Goal: Task Accomplishment & Management: Manage account settings

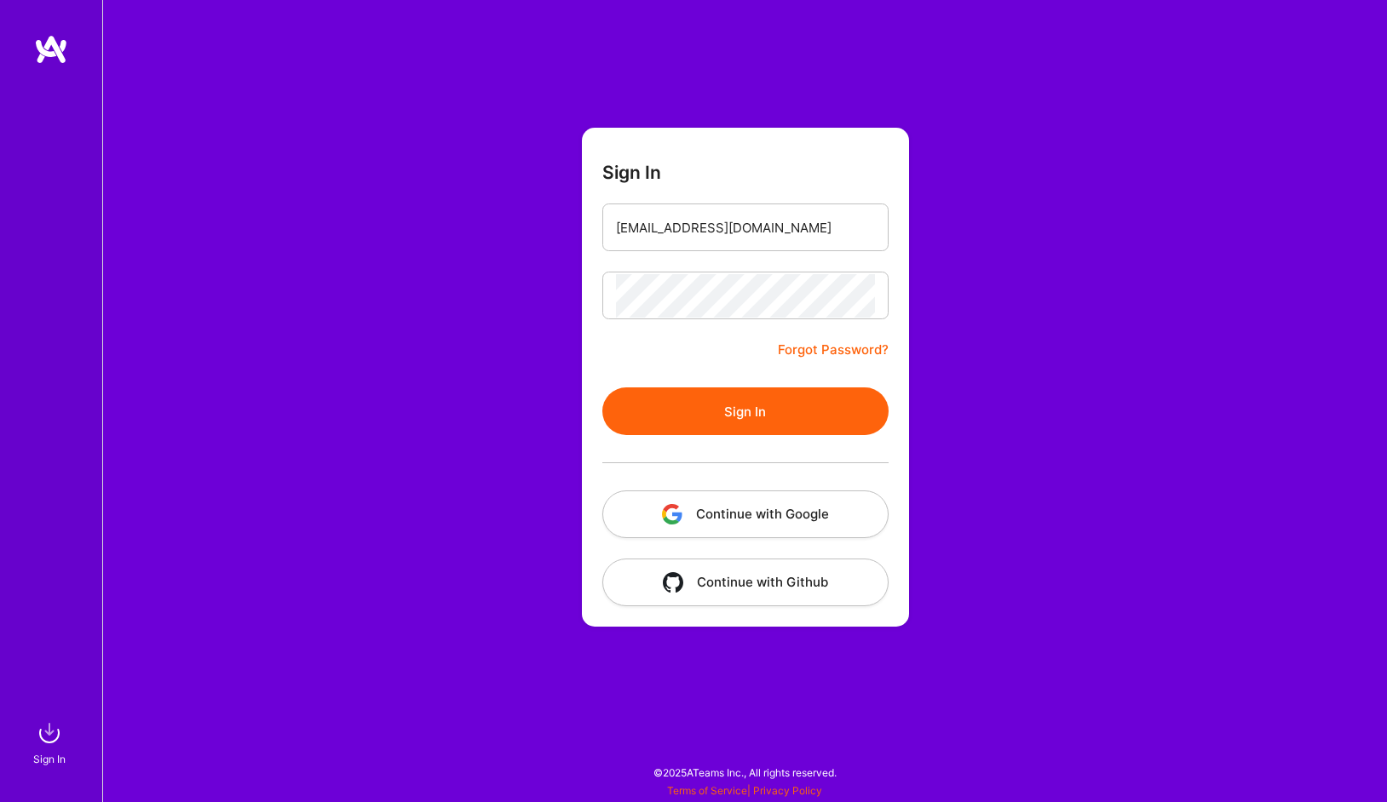
click at [739, 414] on button "Sign In" at bounding box center [745, 412] width 286 height 48
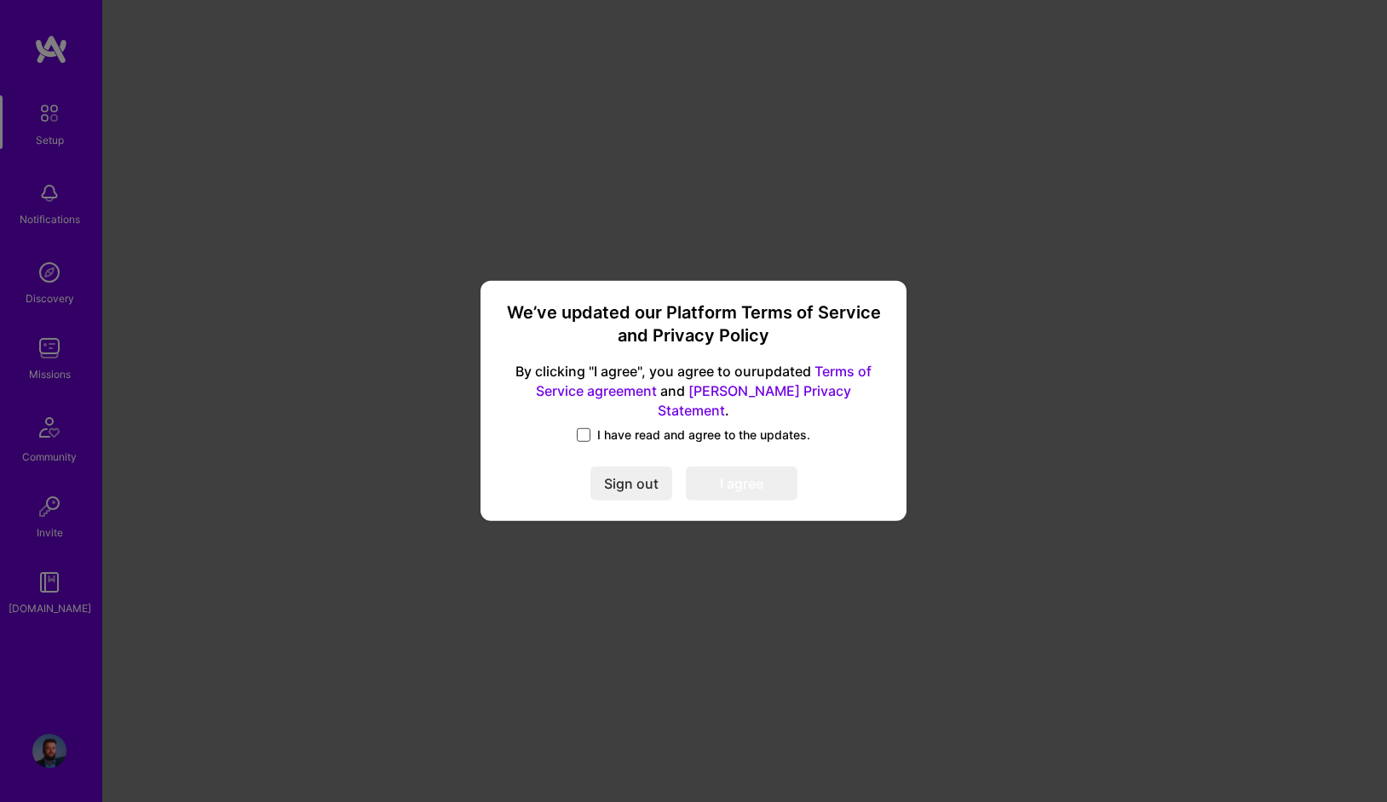
click at [584, 429] on span at bounding box center [584, 436] width 14 height 14
click at [0, 0] on input "I have read and agree to the updates." at bounding box center [0, 0] width 0 height 0
click at [736, 468] on button "I agree" at bounding box center [742, 485] width 112 height 34
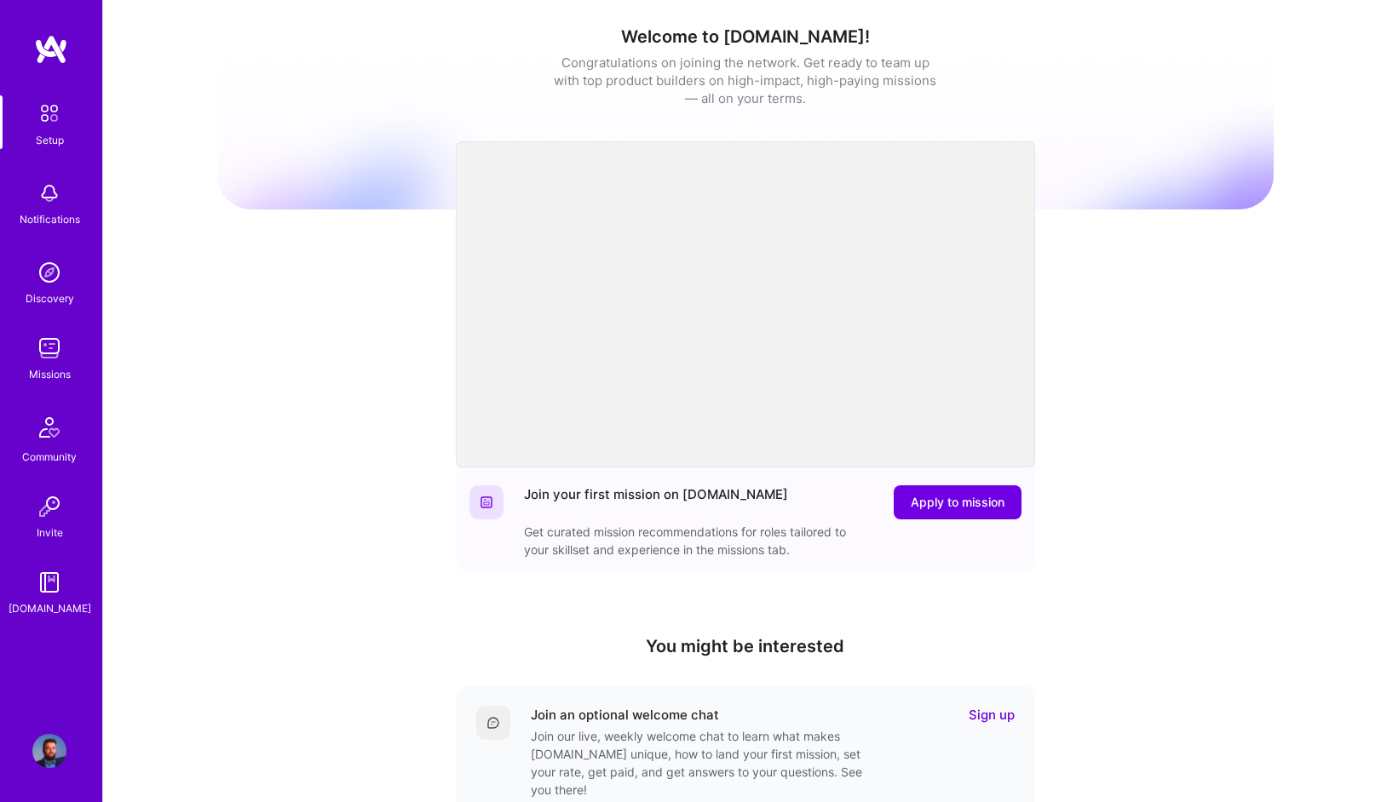
click at [49, 120] on img at bounding box center [50, 113] width 36 height 36
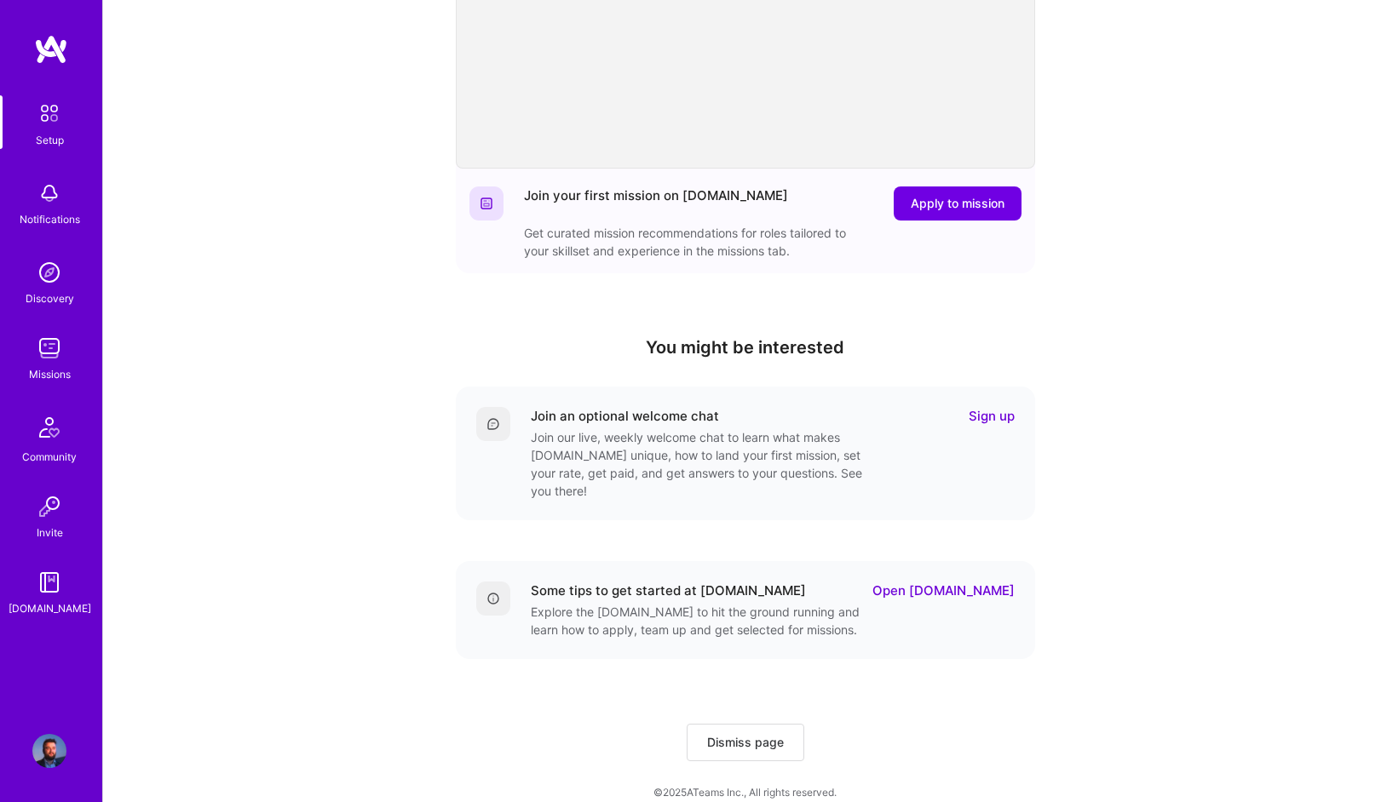
scroll to position [301, 0]
click at [44, 362] on img at bounding box center [49, 348] width 34 height 34
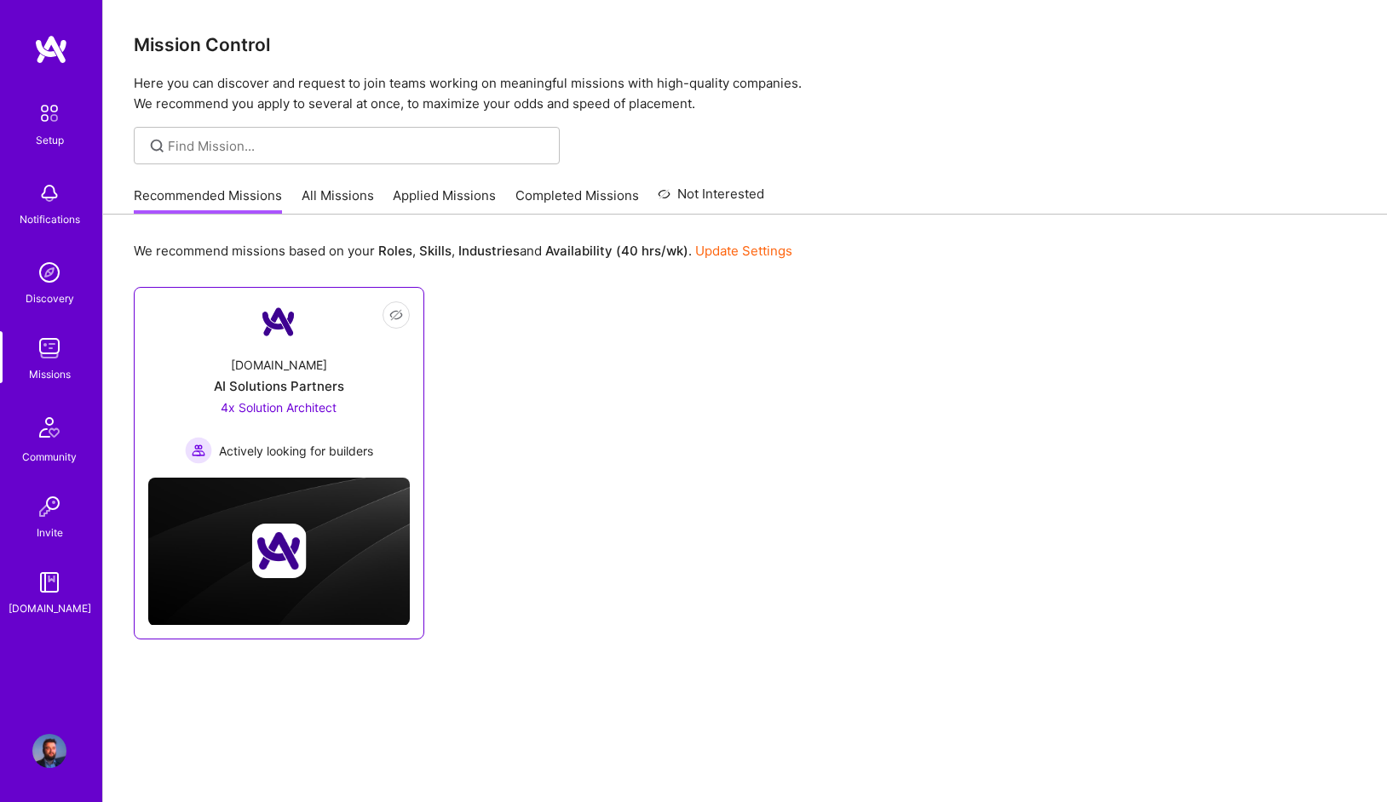
click at [322, 343] on div "[DOMAIN_NAME] AI Solutions Partners 4x Solution Architect Actively looking for …" at bounding box center [279, 403] width 262 height 122
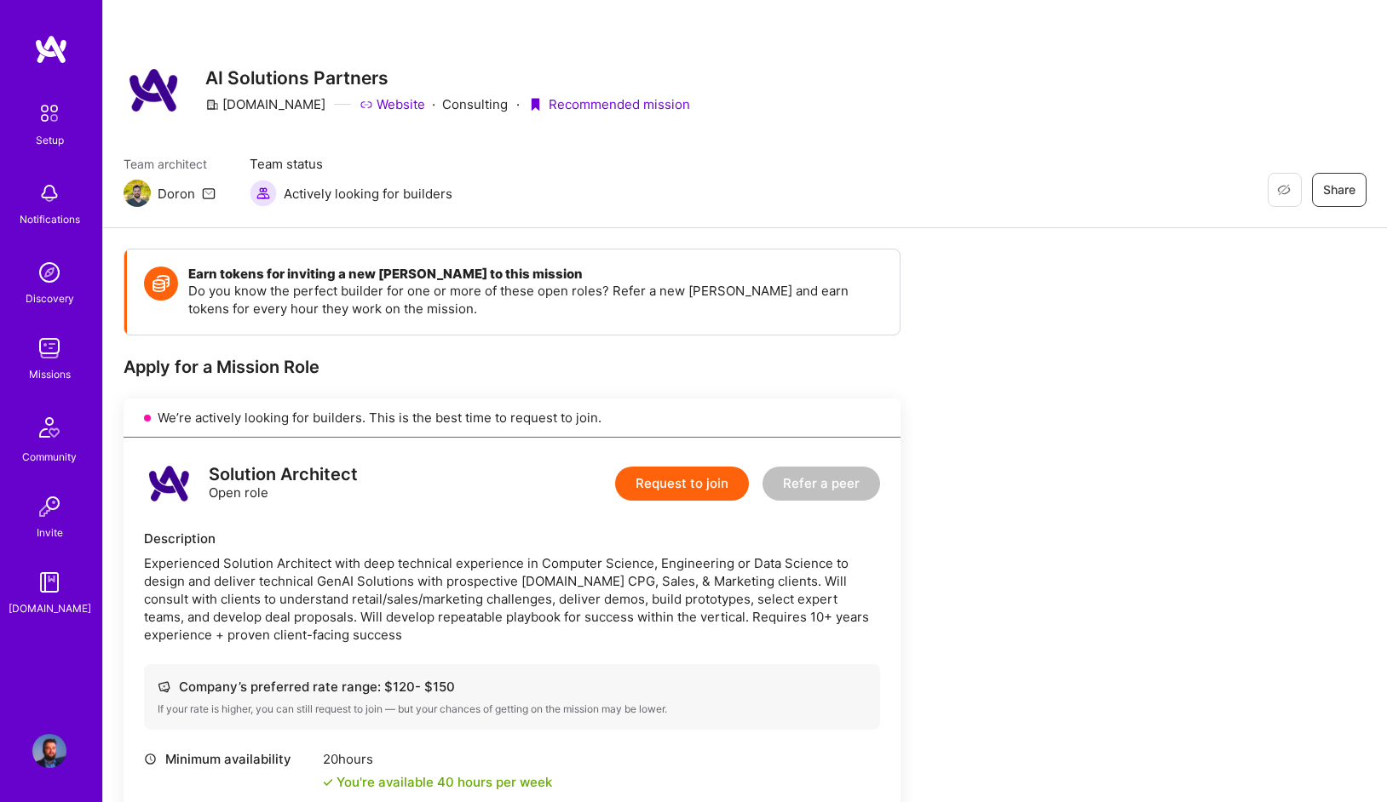
click at [39, 756] on img at bounding box center [49, 751] width 34 height 34
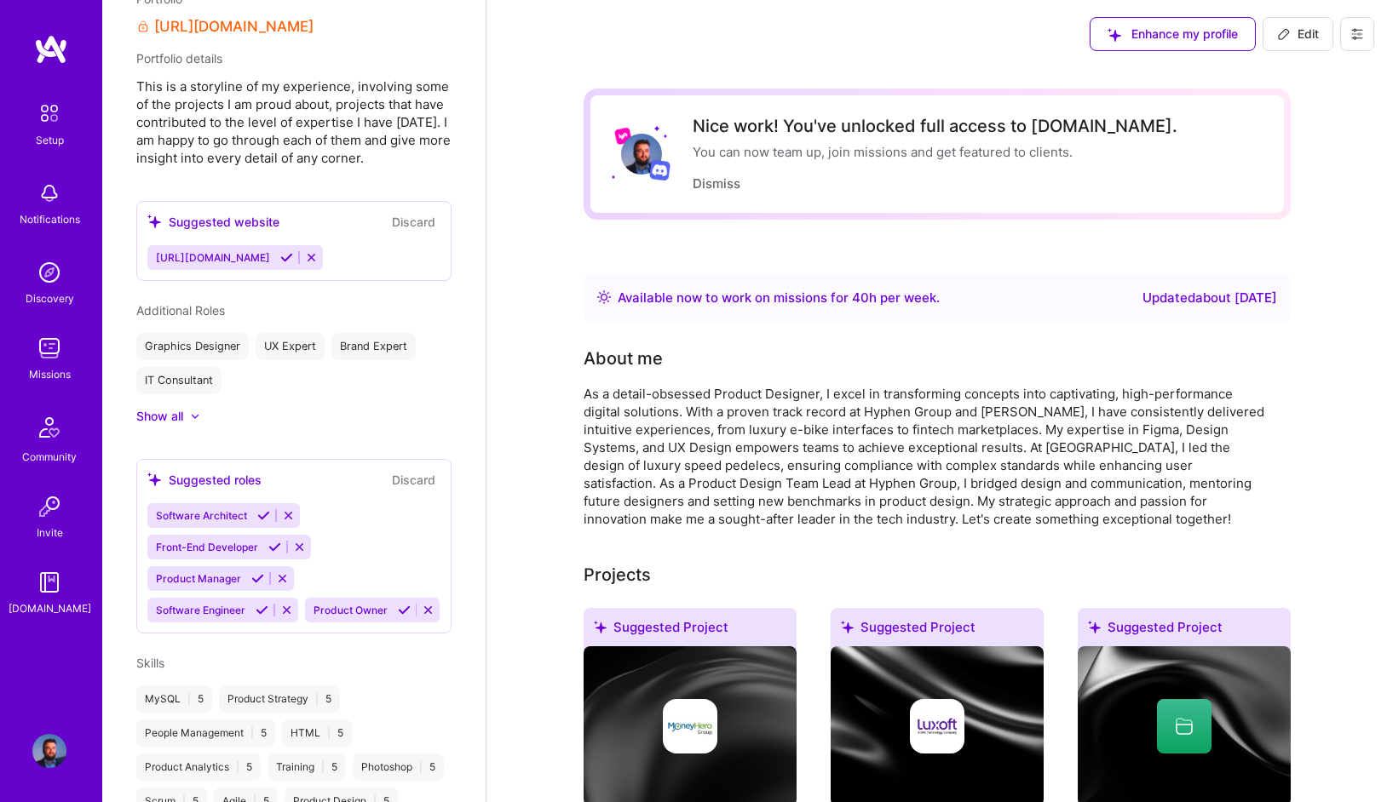
scroll to position [916, 0]
click at [280, 263] on icon at bounding box center [286, 256] width 13 height 13
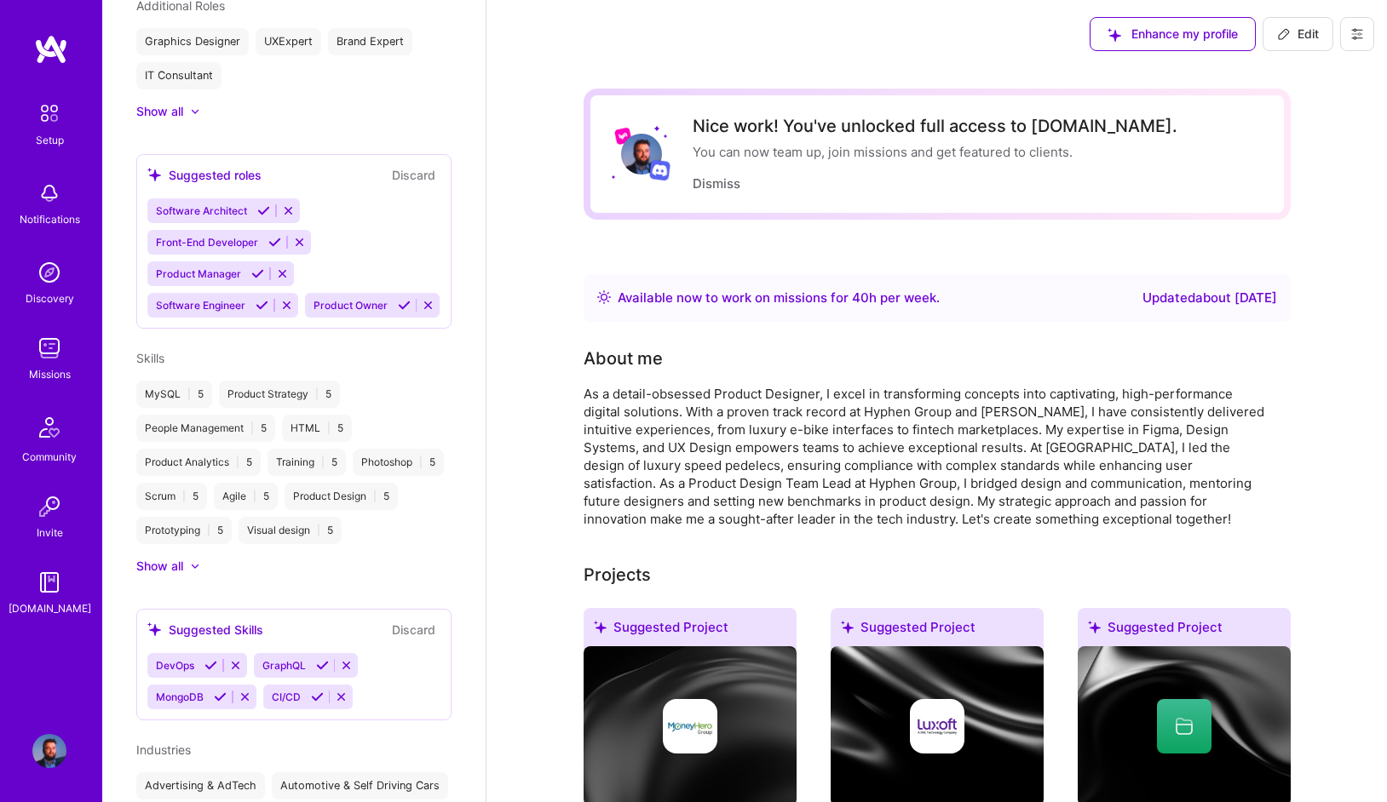
scroll to position [1347, 0]
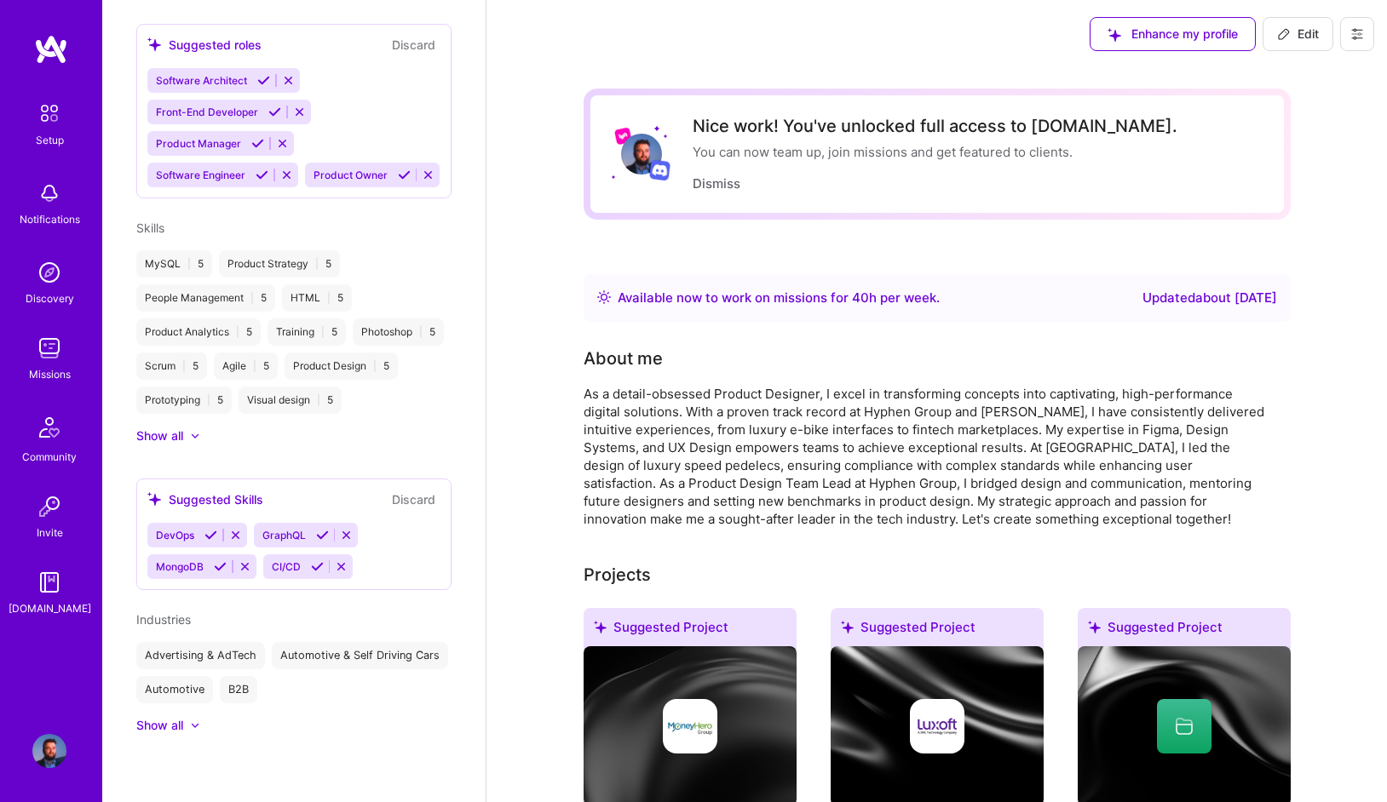
click at [173, 433] on div "Show all" at bounding box center [159, 436] width 47 height 17
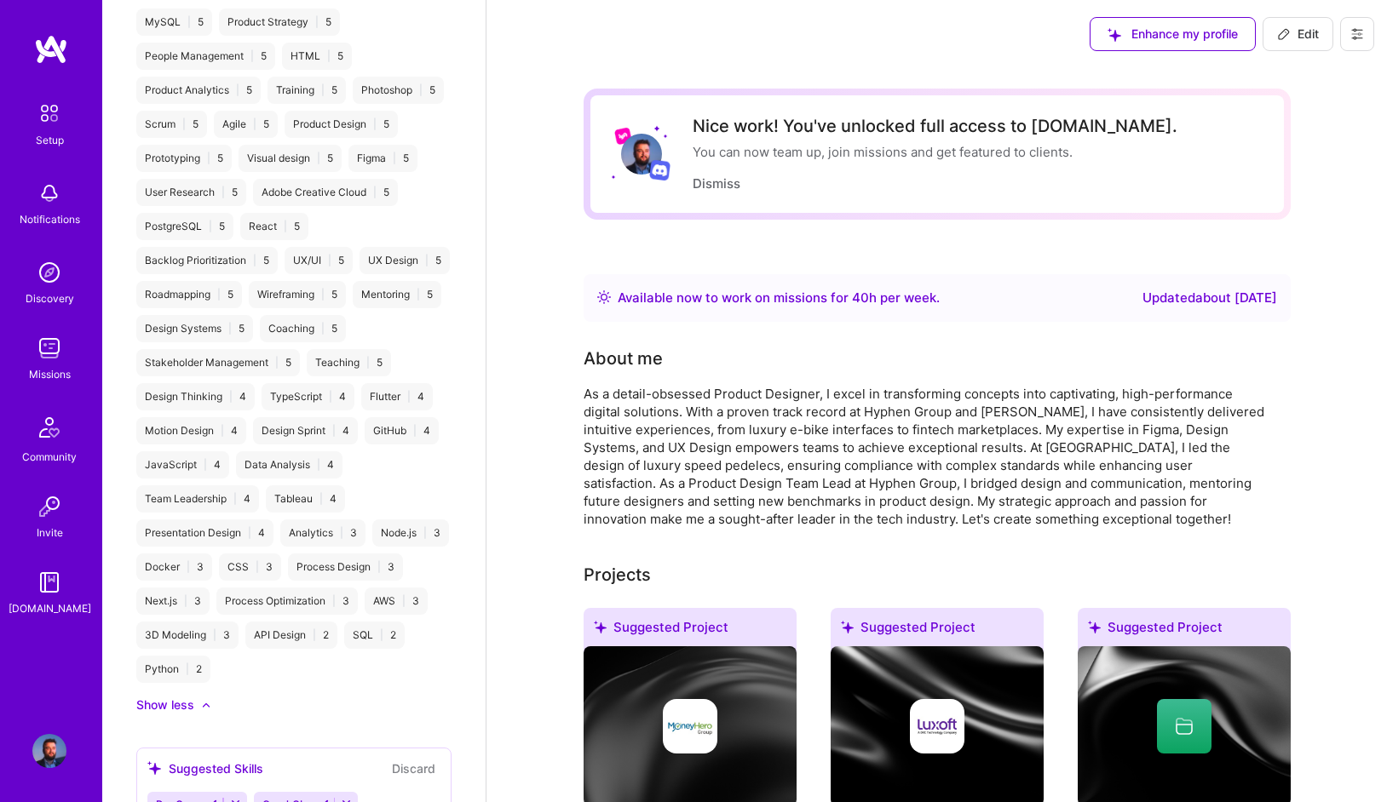
scroll to position [1858, 0]
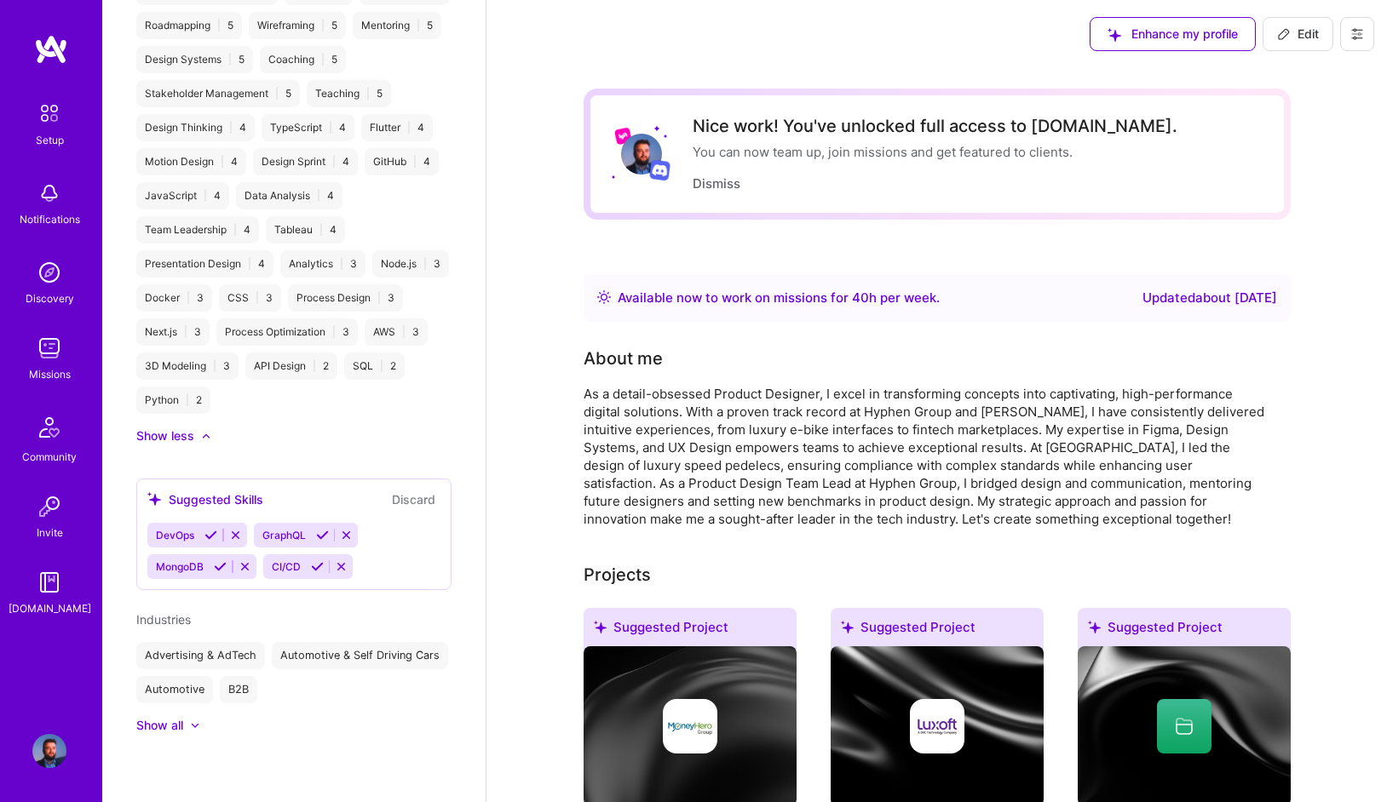
click at [322, 538] on icon at bounding box center [322, 535] width 13 height 13
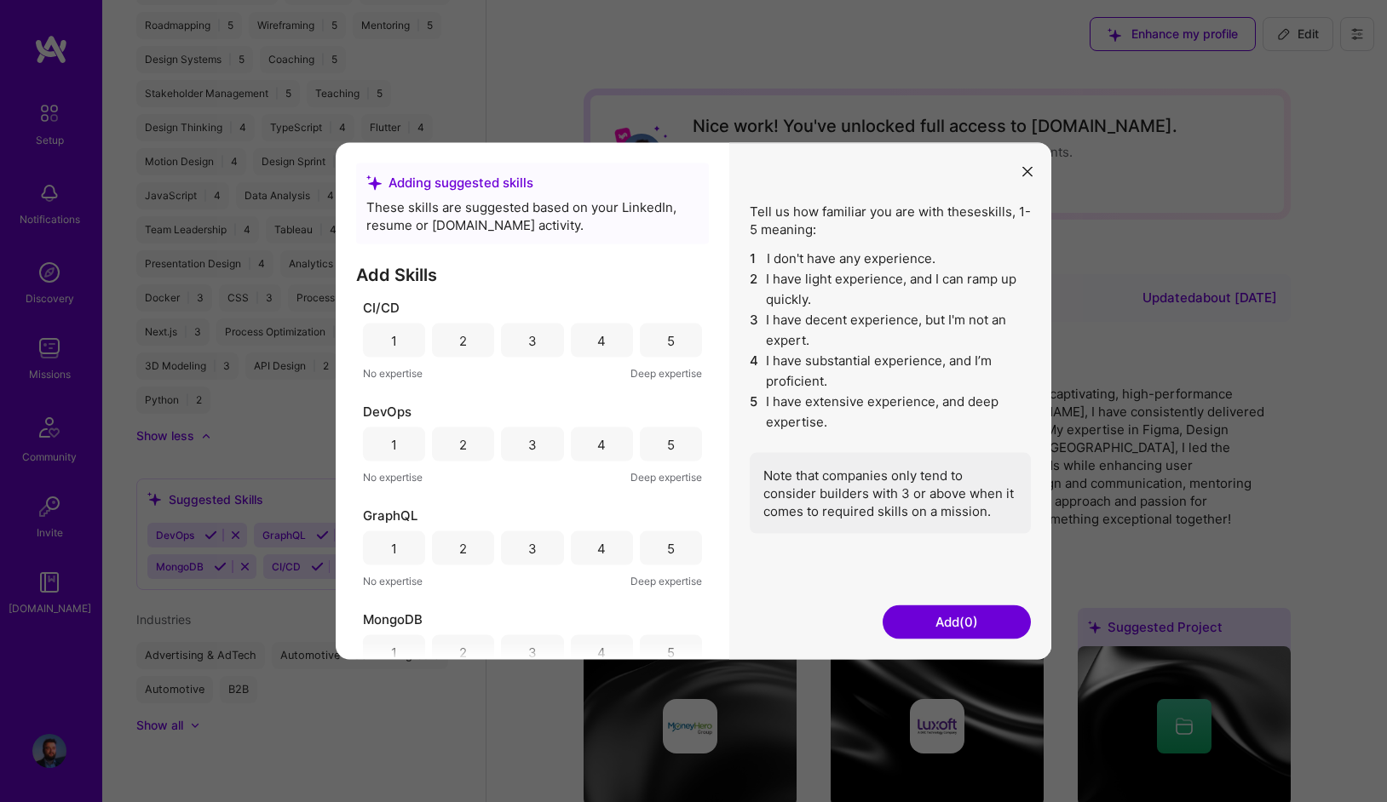
scroll to position [34, 0]
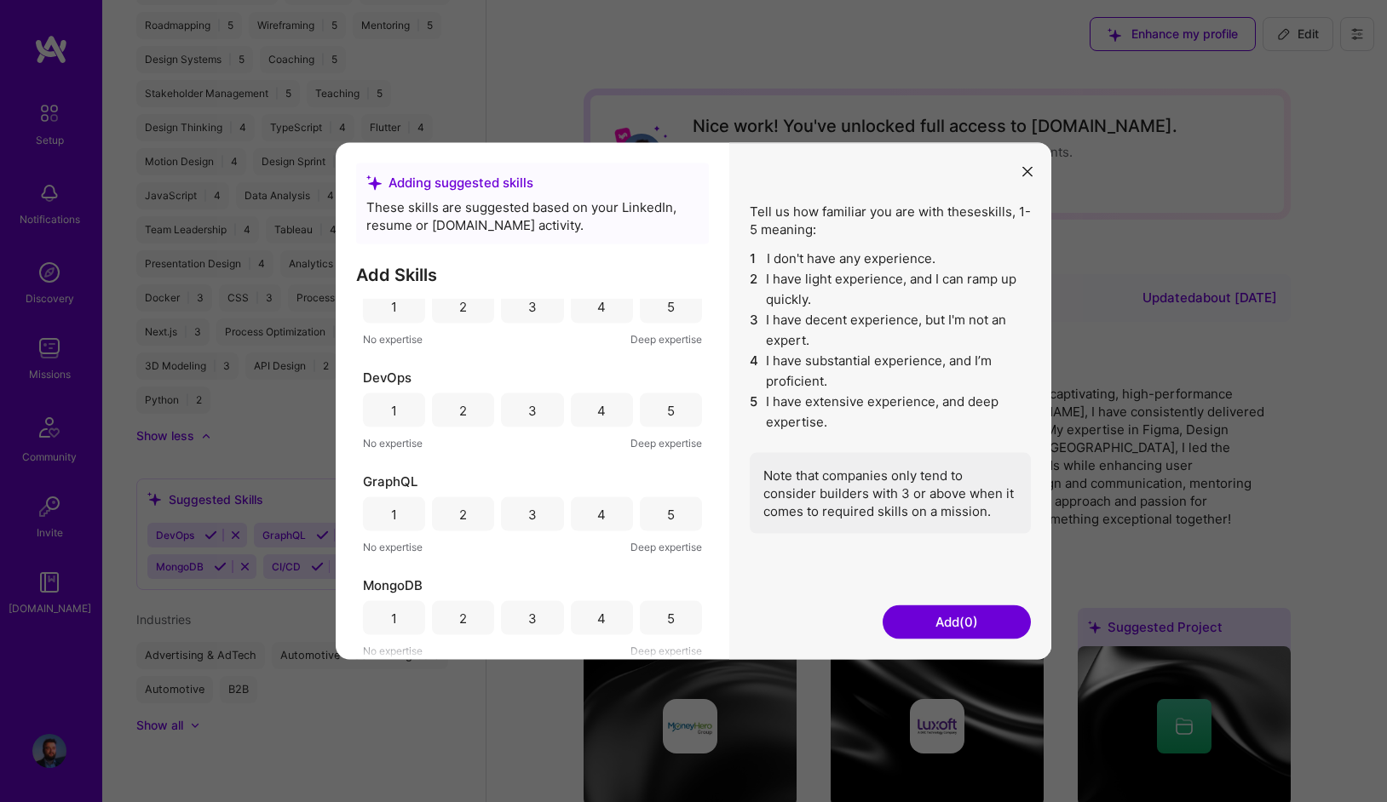
click at [1028, 162] on button "modal" at bounding box center [1027, 171] width 20 height 28
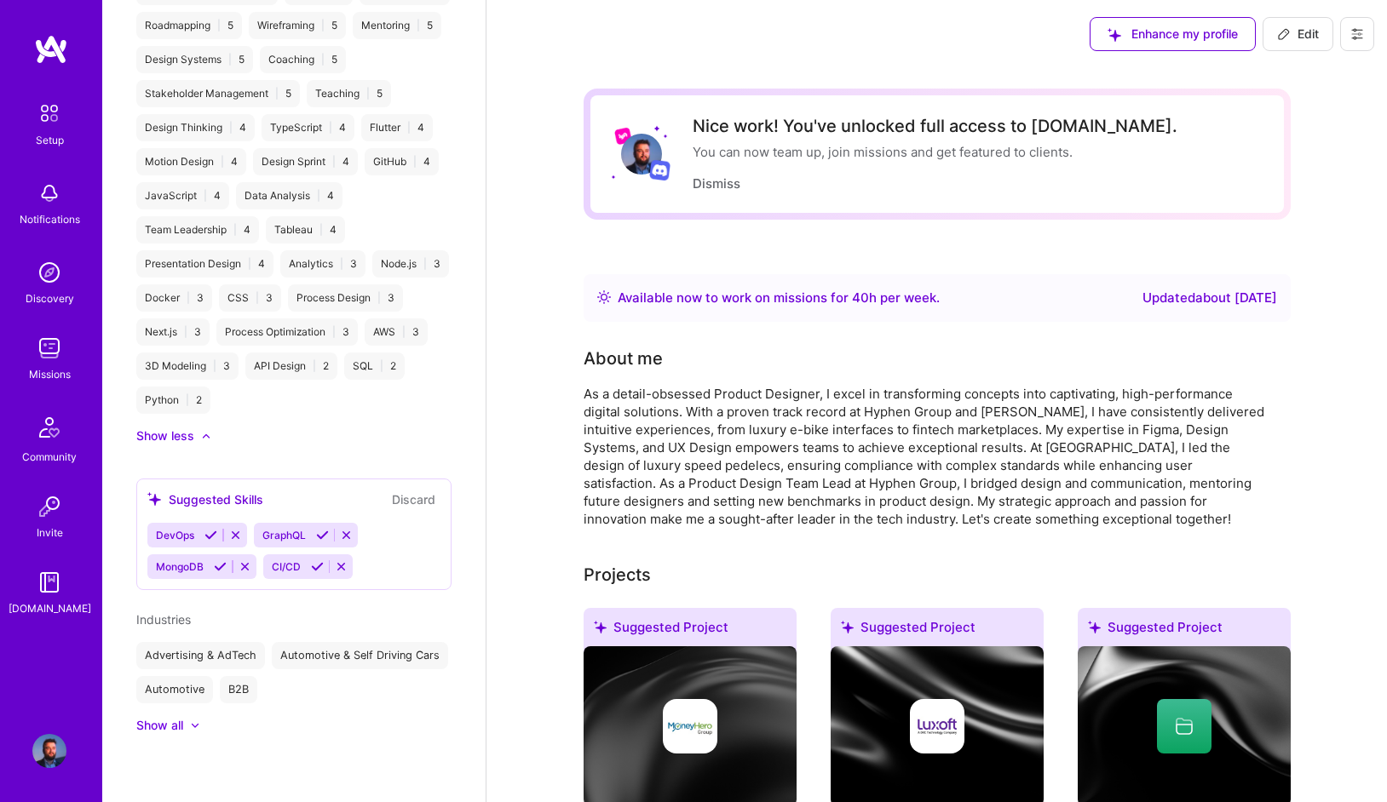
click at [1291, 32] on span "Edit" at bounding box center [1298, 34] width 42 height 17
select select "RO"
select select "Right Now"
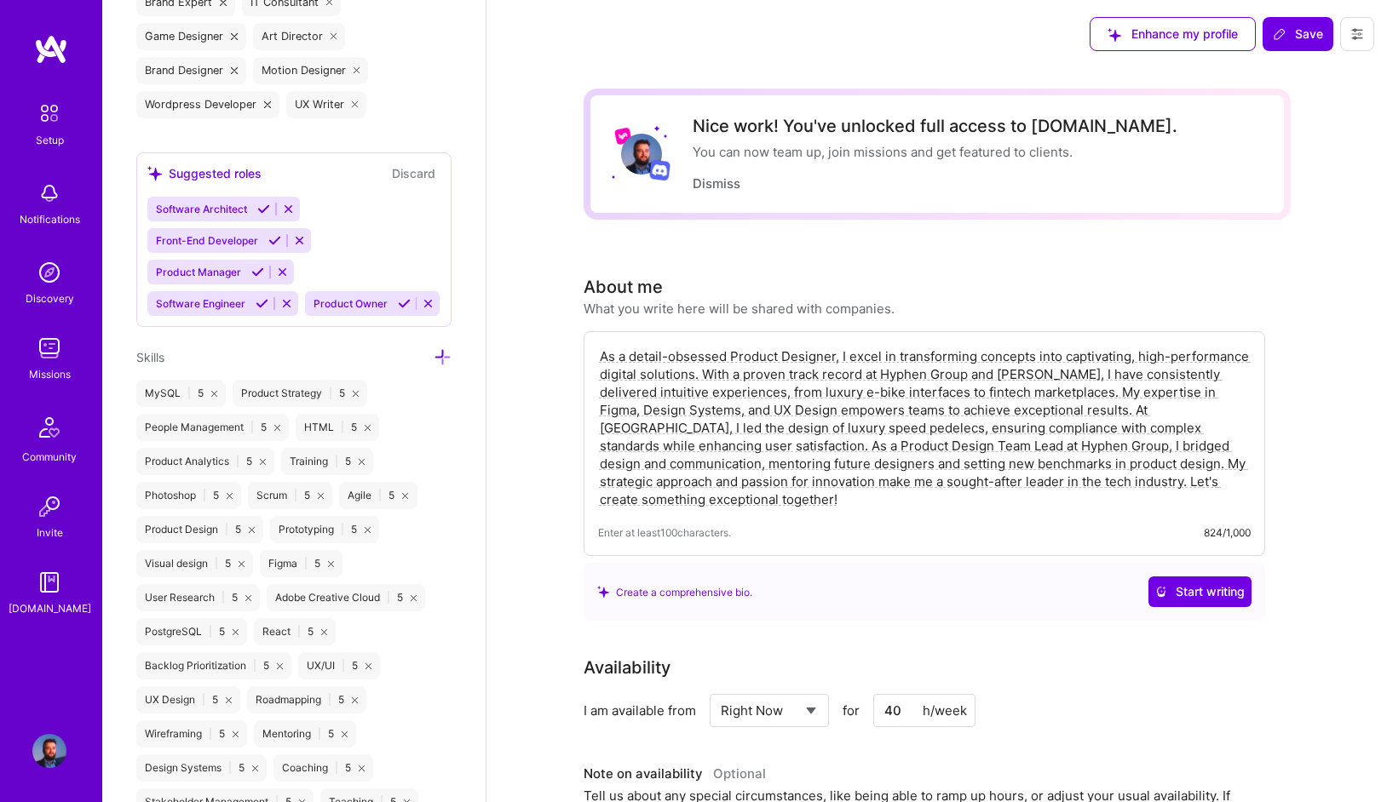
scroll to position [1691, 0]
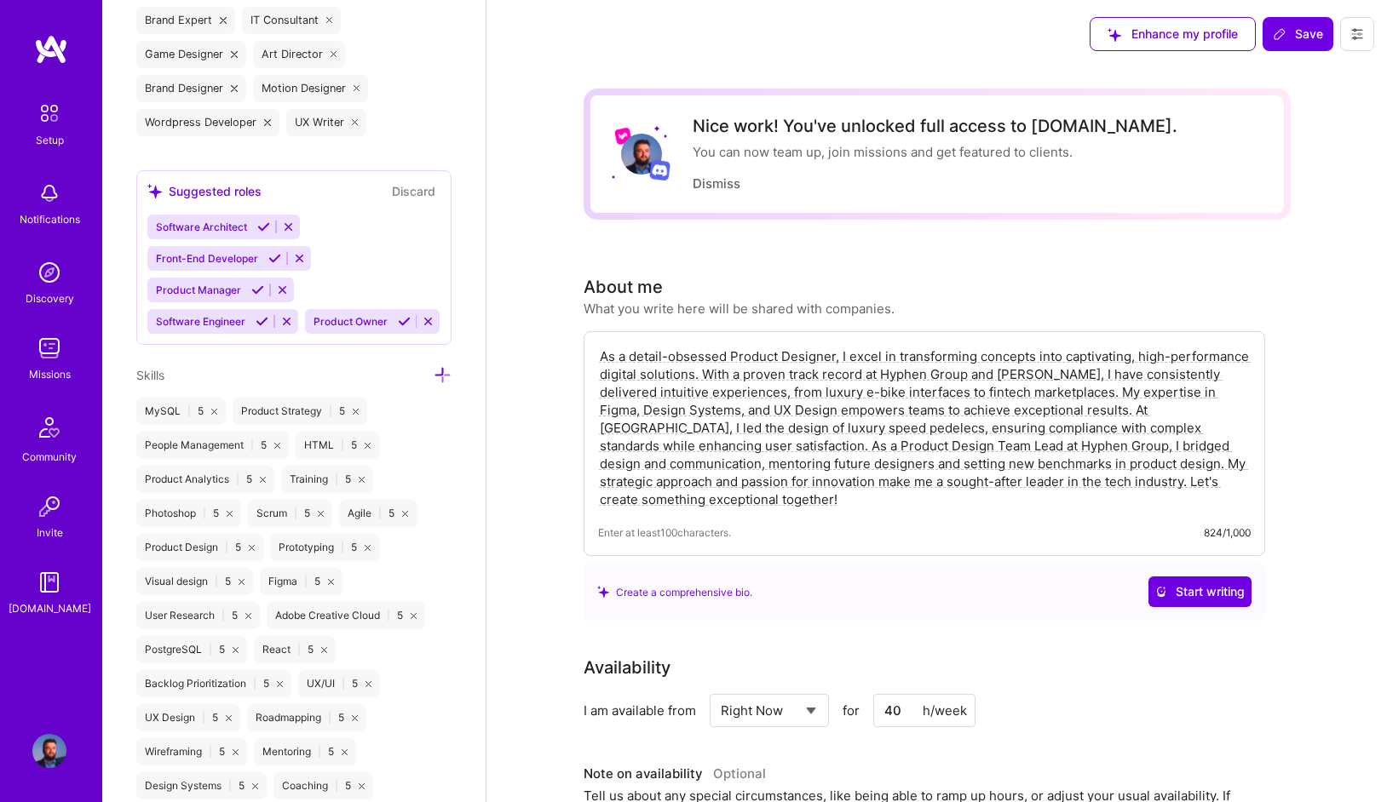
click at [440, 375] on icon at bounding box center [443, 375] width 18 height 18
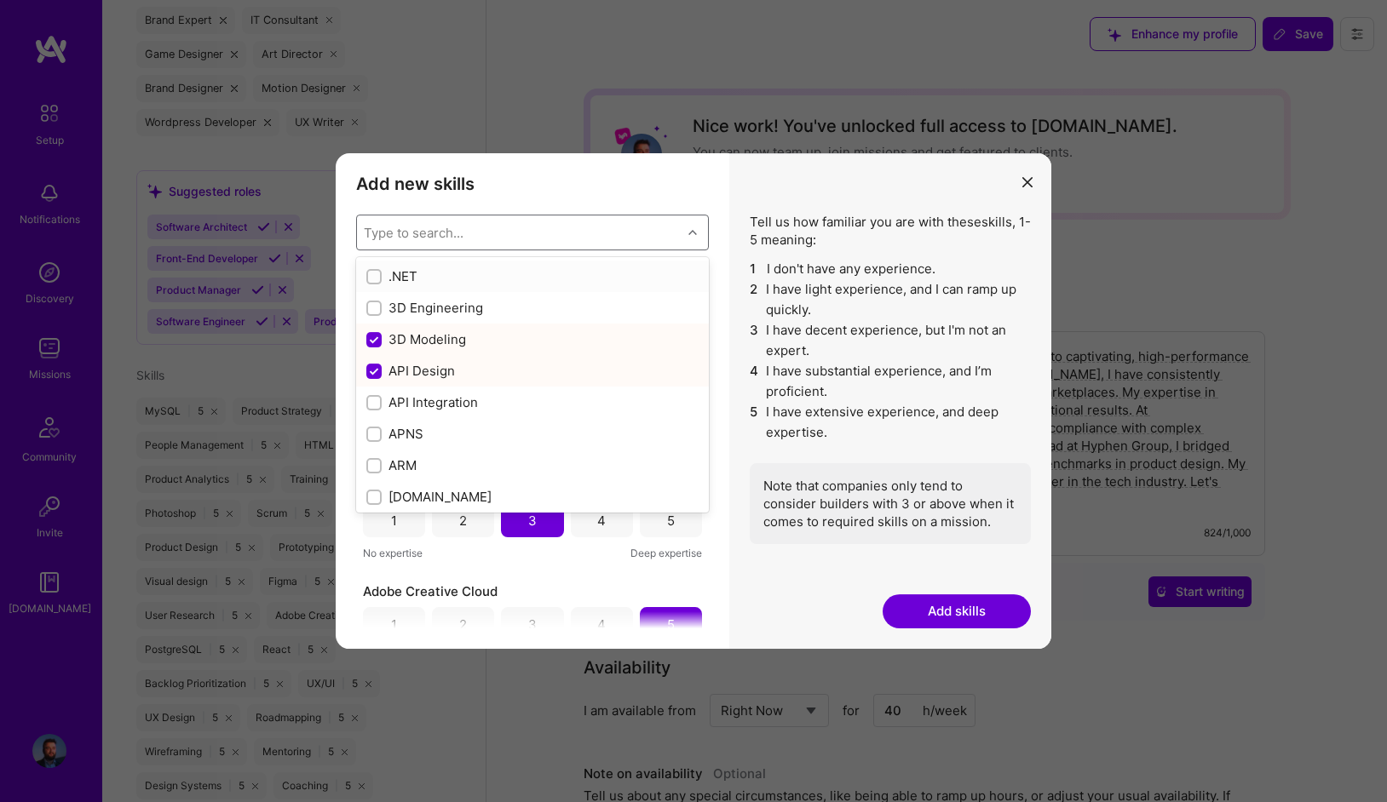
click at [465, 233] on div "Type to search..." at bounding box center [519, 233] width 325 height 34
type input "arti"
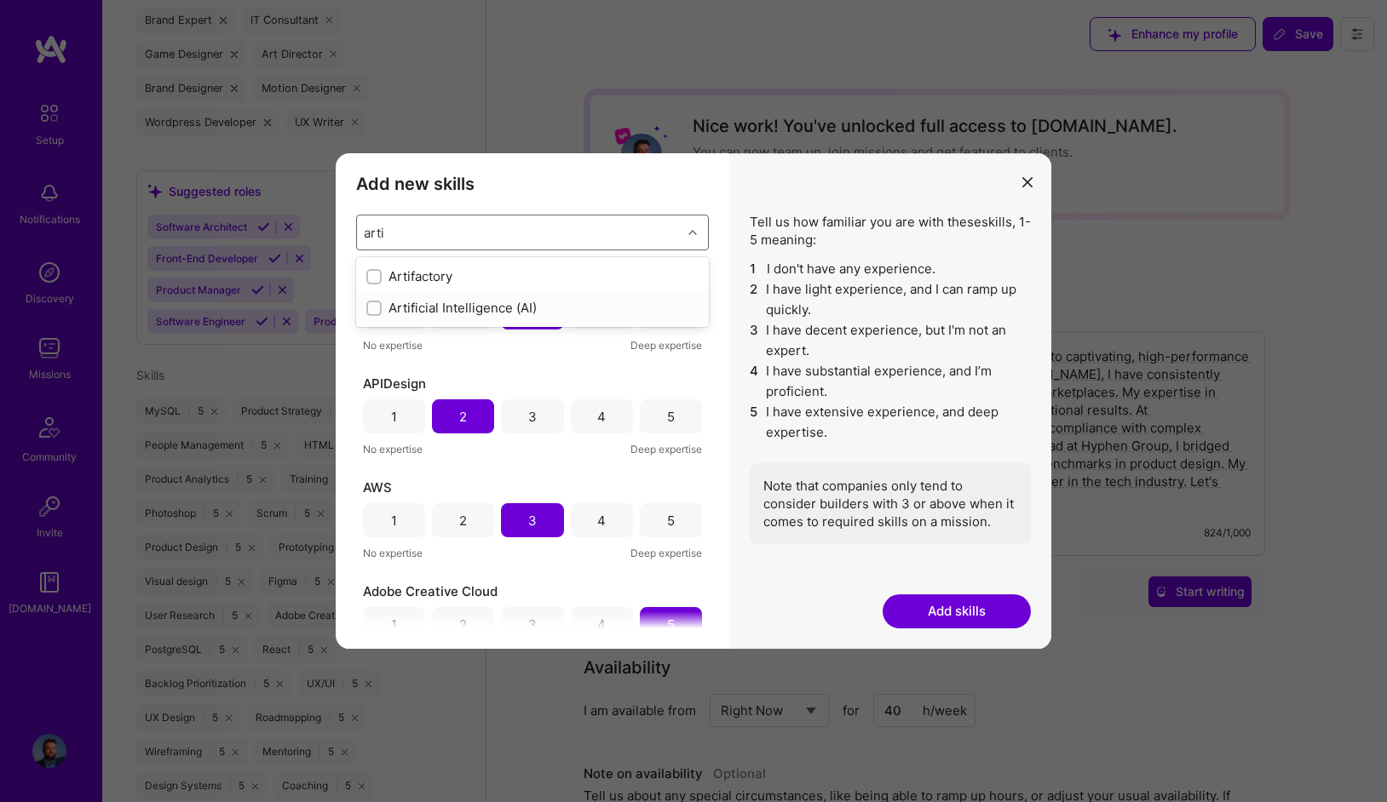
click at [447, 313] on div "Artificial Intelligence (AI)" at bounding box center [532, 308] width 332 height 18
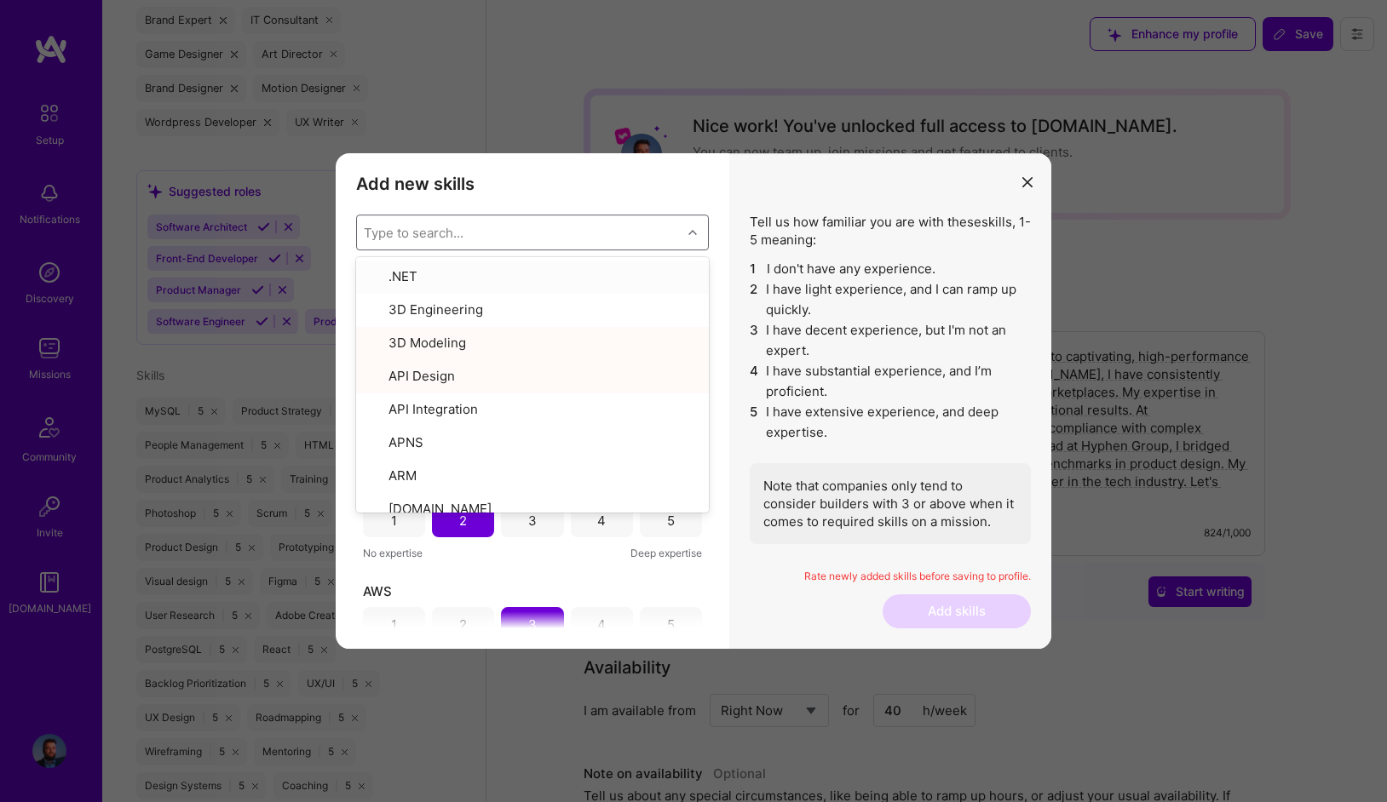
click at [553, 186] on h3 "Add new skills" at bounding box center [532, 184] width 353 height 20
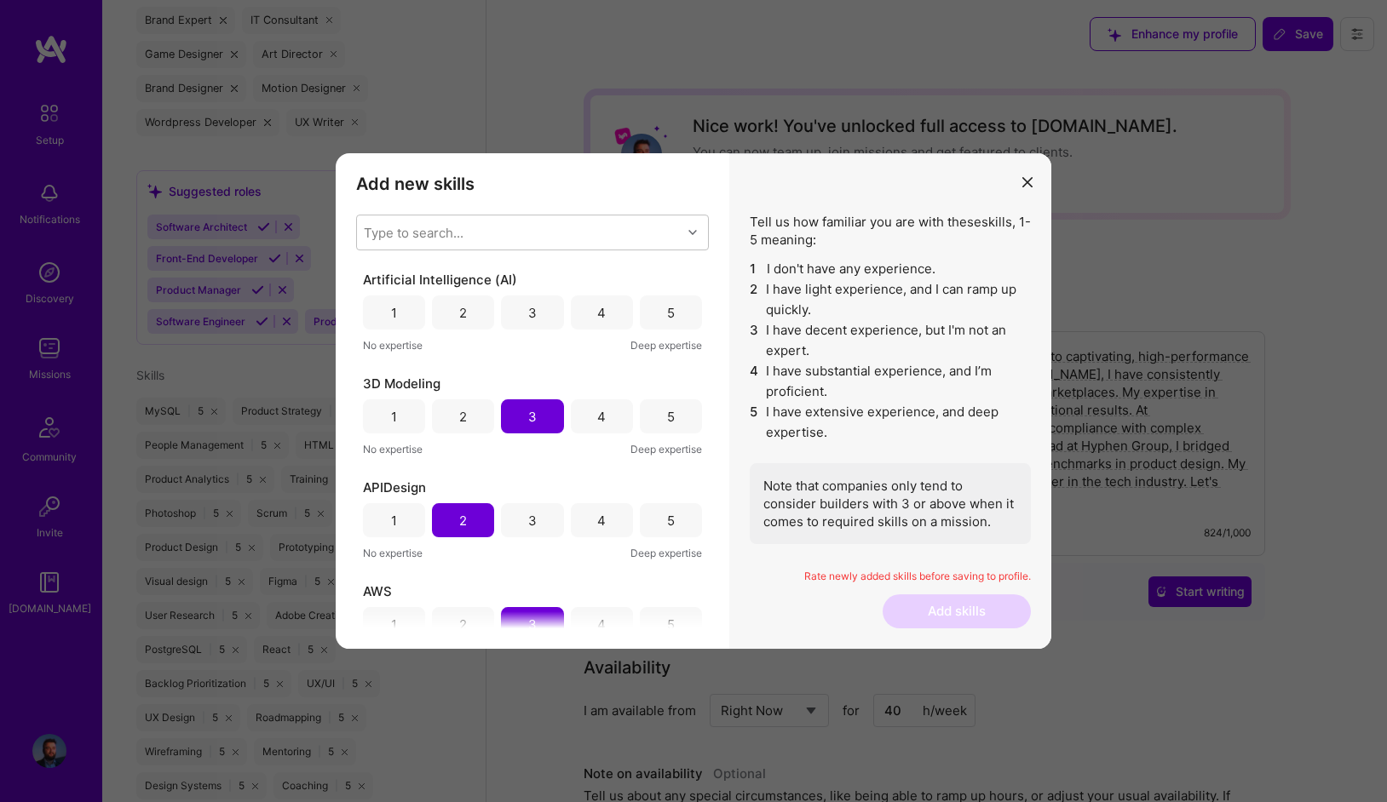
click at [670, 319] on div "5" at bounding box center [671, 313] width 62 height 34
click at [526, 213] on div "Add new skills Tell us how familiar you are with given skills, using between 1 …" at bounding box center [533, 401] width 394 height 496
click at [524, 224] on div "Type to search..." at bounding box center [519, 233] width 325 height 34
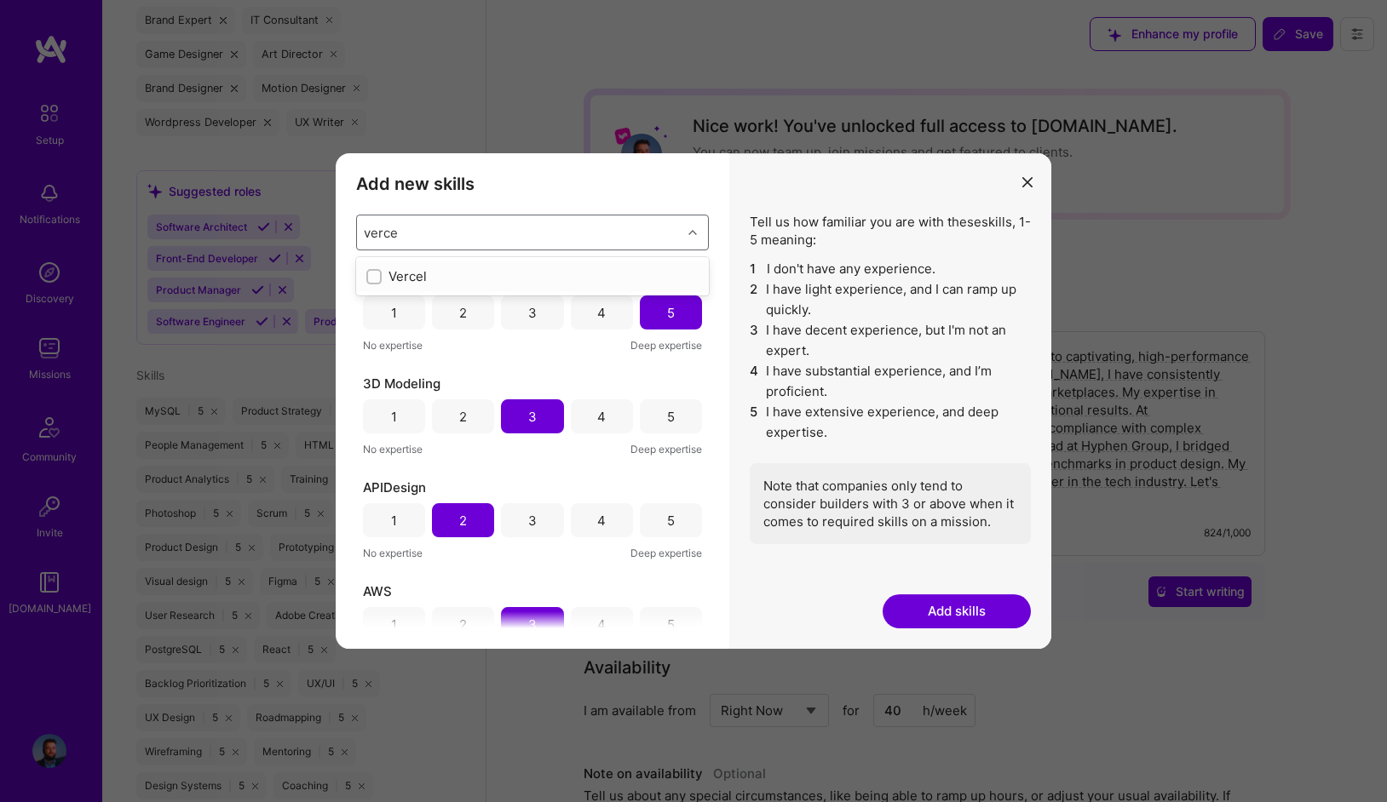
type input "vercel"
click at [424, 268] on div "Vercel" at bounding box center [532, 276] width 332 height 18
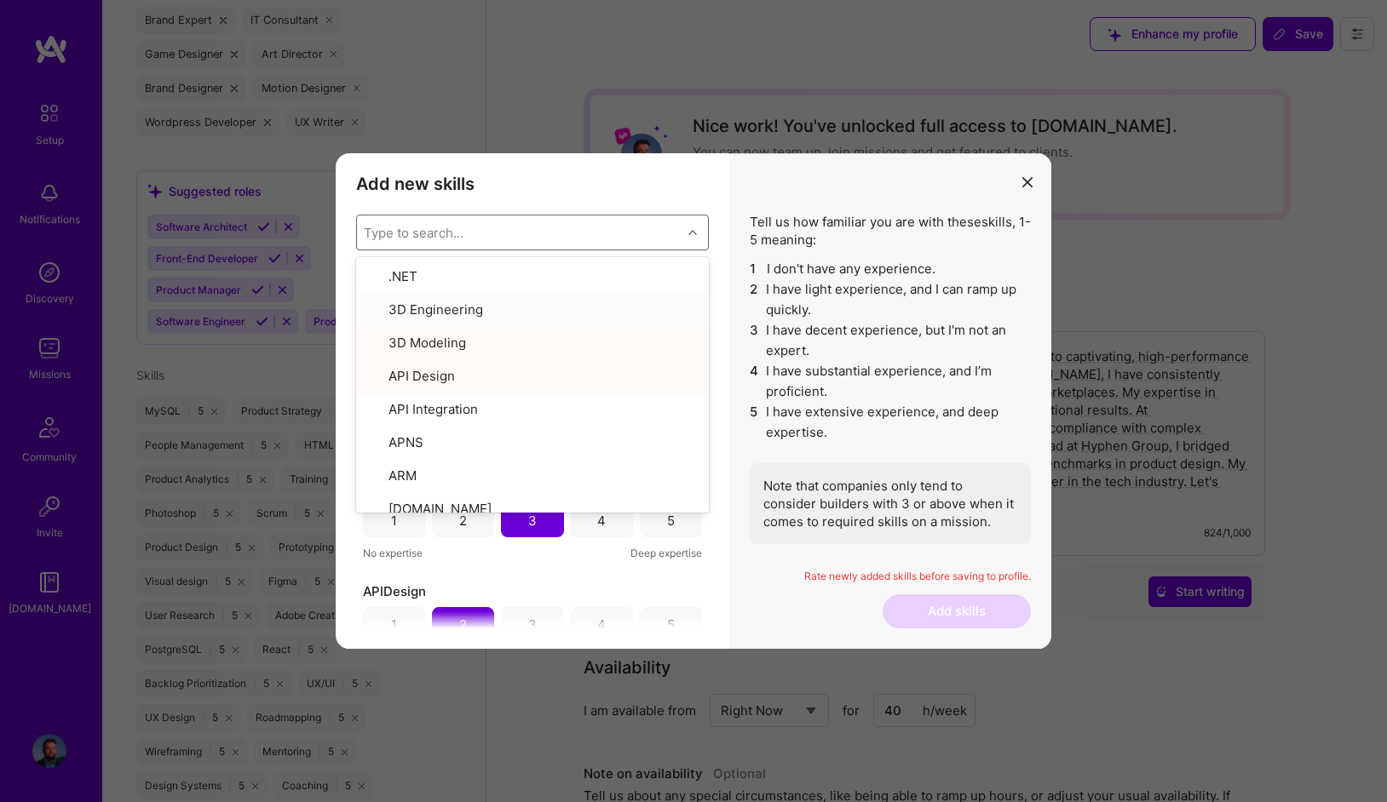
click at [762, 196] on div "Tell us how familiar you are with these skills , 1-5 meaning: 1 I don't have an…" at bounding box center [890, 401] width 322 height 496
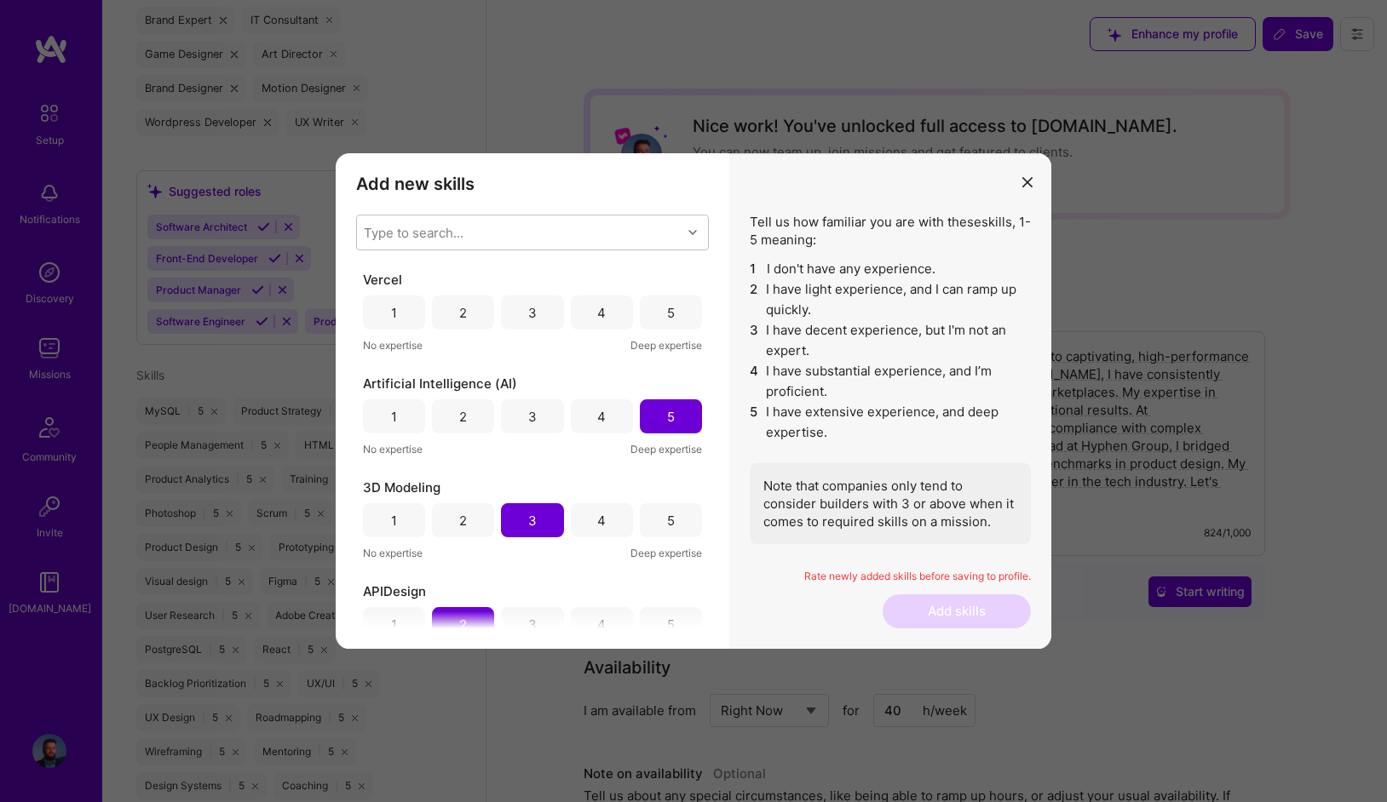
click at [615, 312] on div "4" at bounding box center [602, 313] width 62 height 34
click at [655, 312] on div "5" at bounding box center [671, 313] width 62 height 34
click at [518, 231] on div "Type to search..." at bounding box center [519, 233] width 325 height 34
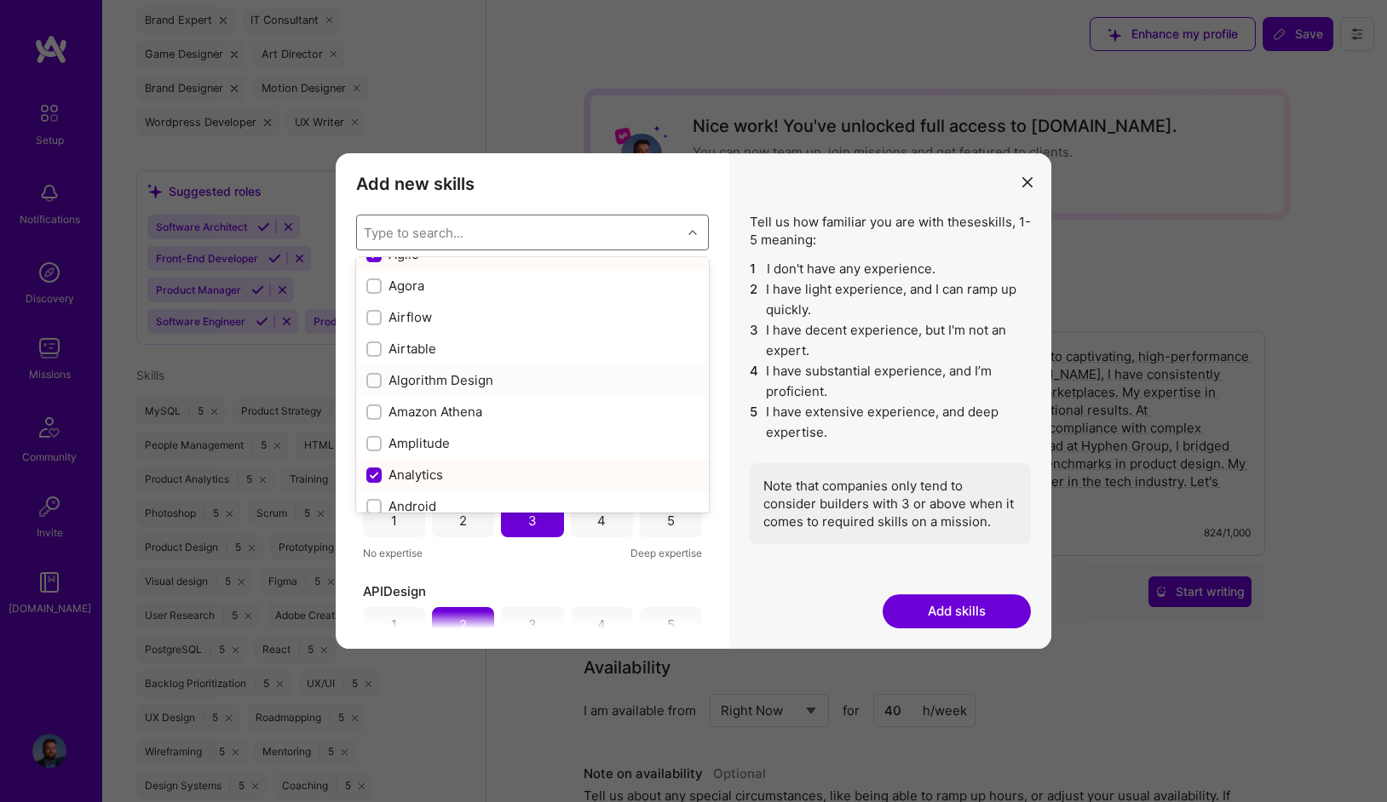
scroll to position [656, 0]
click at [434, 446] on div "Amplitude" at bounding box center [532, 440] width 332 height 18
checkbox input "true"
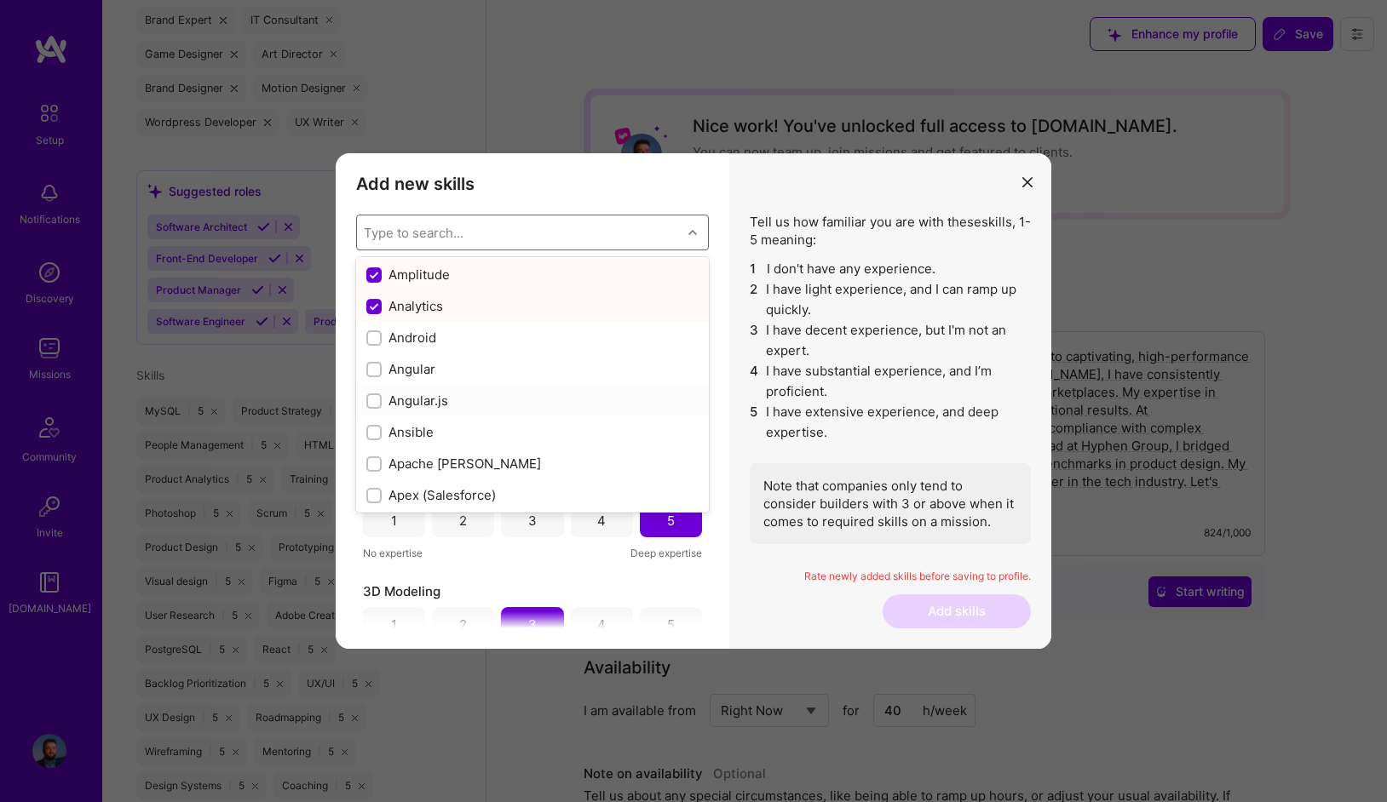
scroll to position [826, 0]
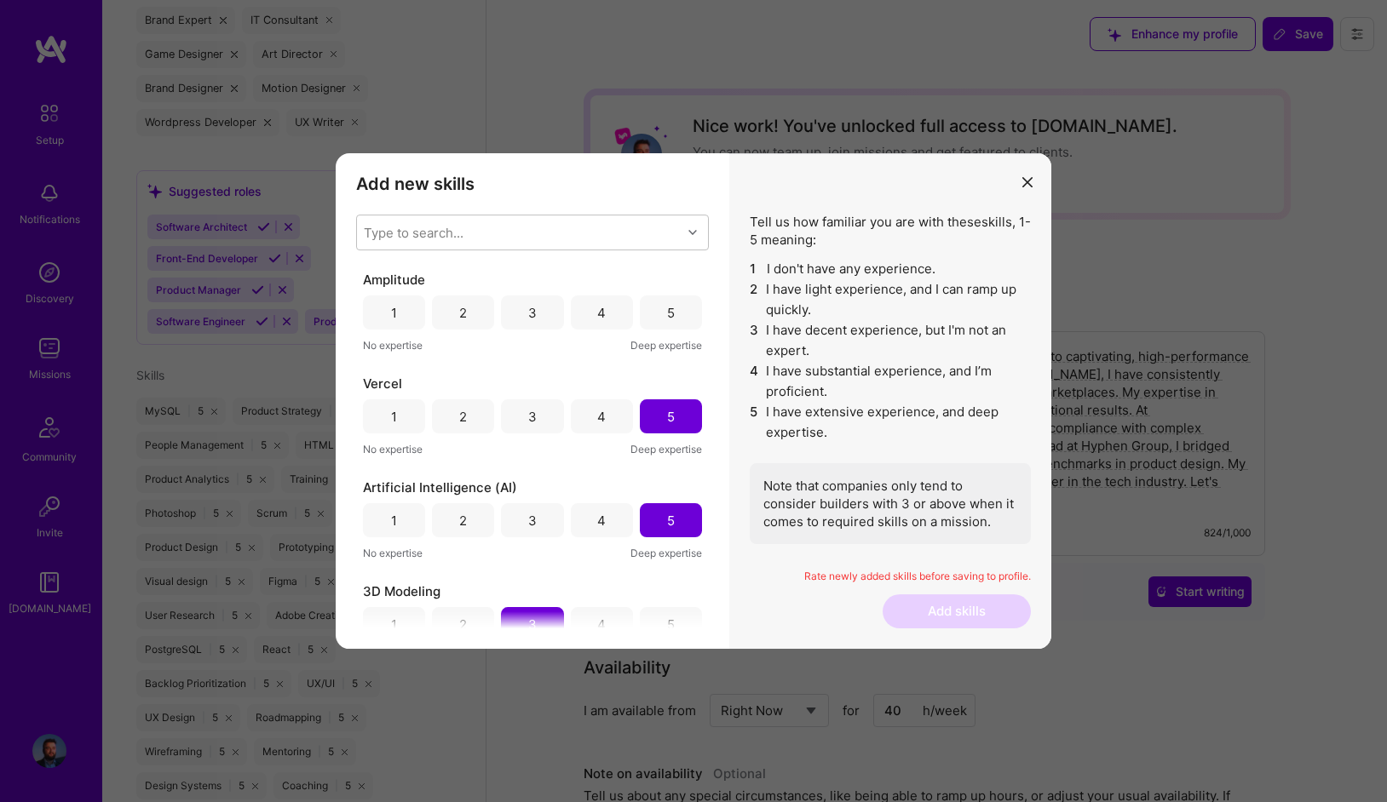
click at [791, 308] on li "2 I have light experience, and I can ramp up quickly." at bounding box center [890, 299] width 281 height 41
click at [657, 313] on div "5" at bounding box center [671, 313] width 62 height 34
click at [540, 238] on div "Type to search..." at bounding box center [519, 233] width 325 height 34
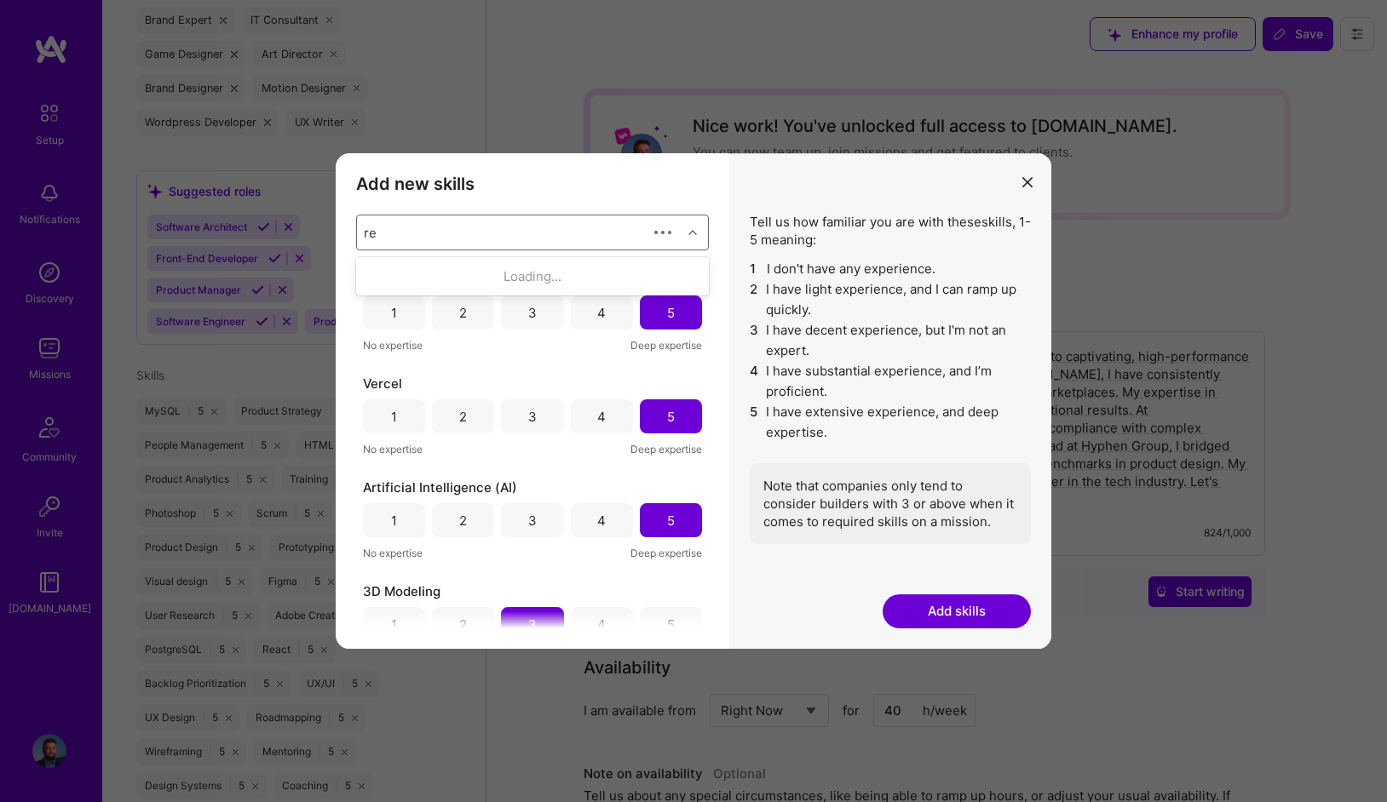
scroll to position [0, 0]
type input "reac"
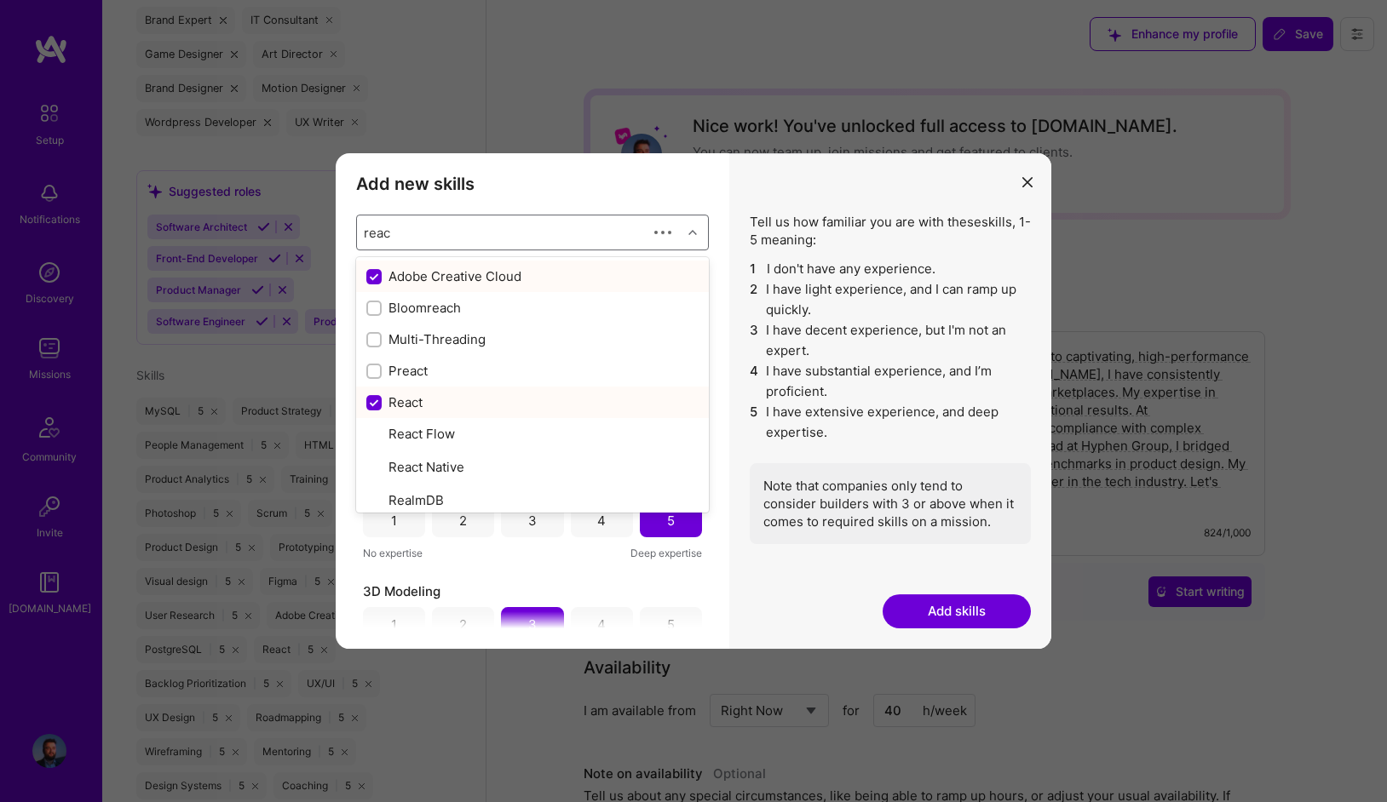
checkbox input "false"
checkbox input "true"
checkbox input "false"
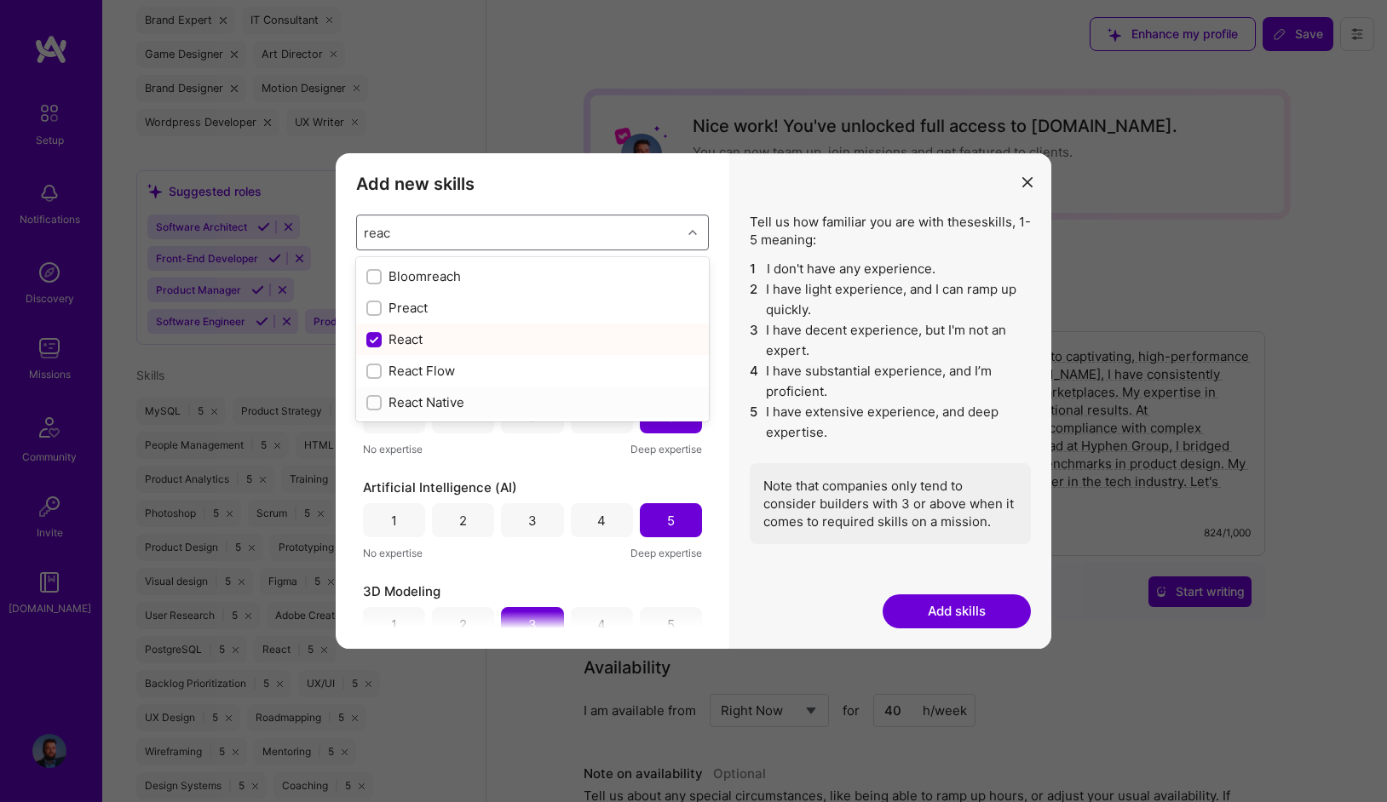
type input "reac"
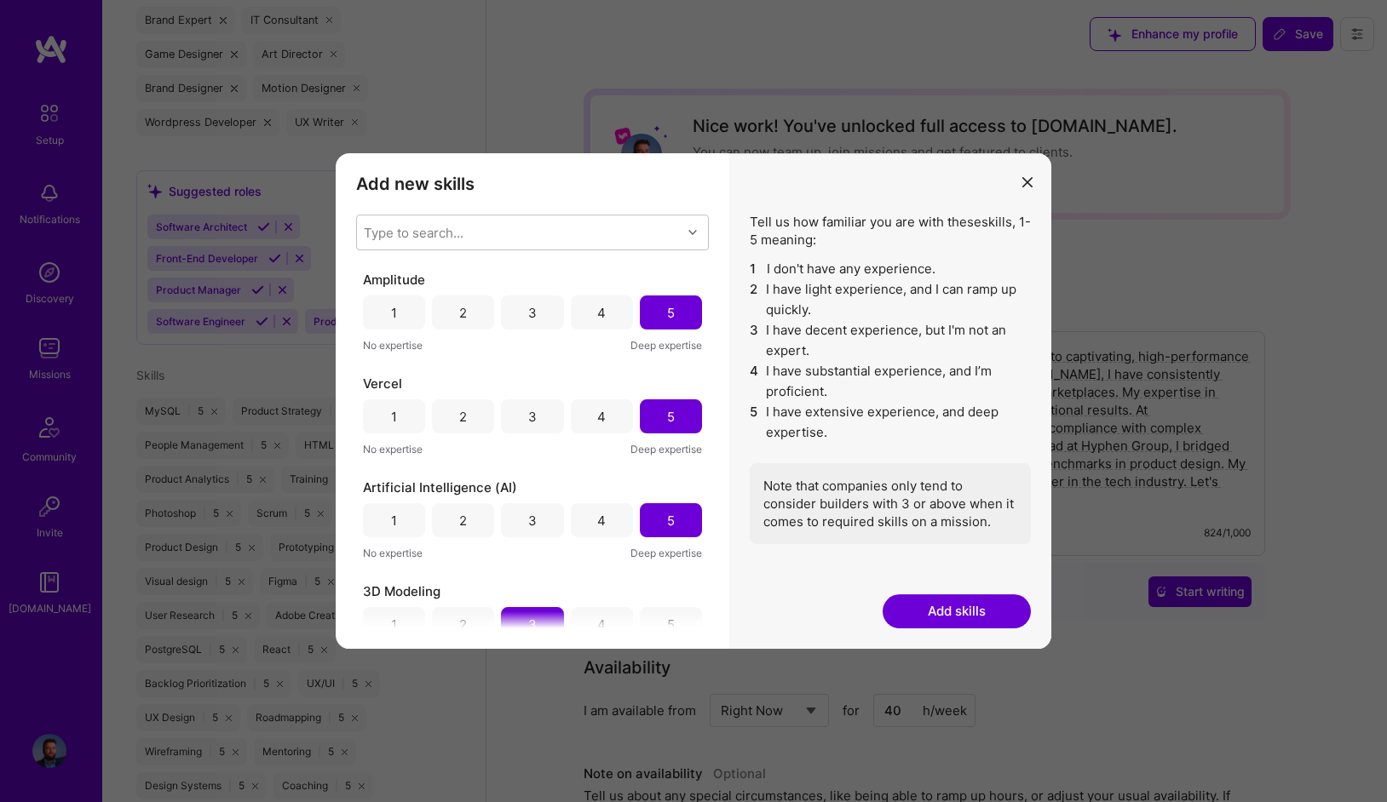
click at [729, 503] on div "Tell us how familiar you are with these skills , 1-5 meaning: 1 I don't have an…" at bounding box center [890, 401] width 322 height 496
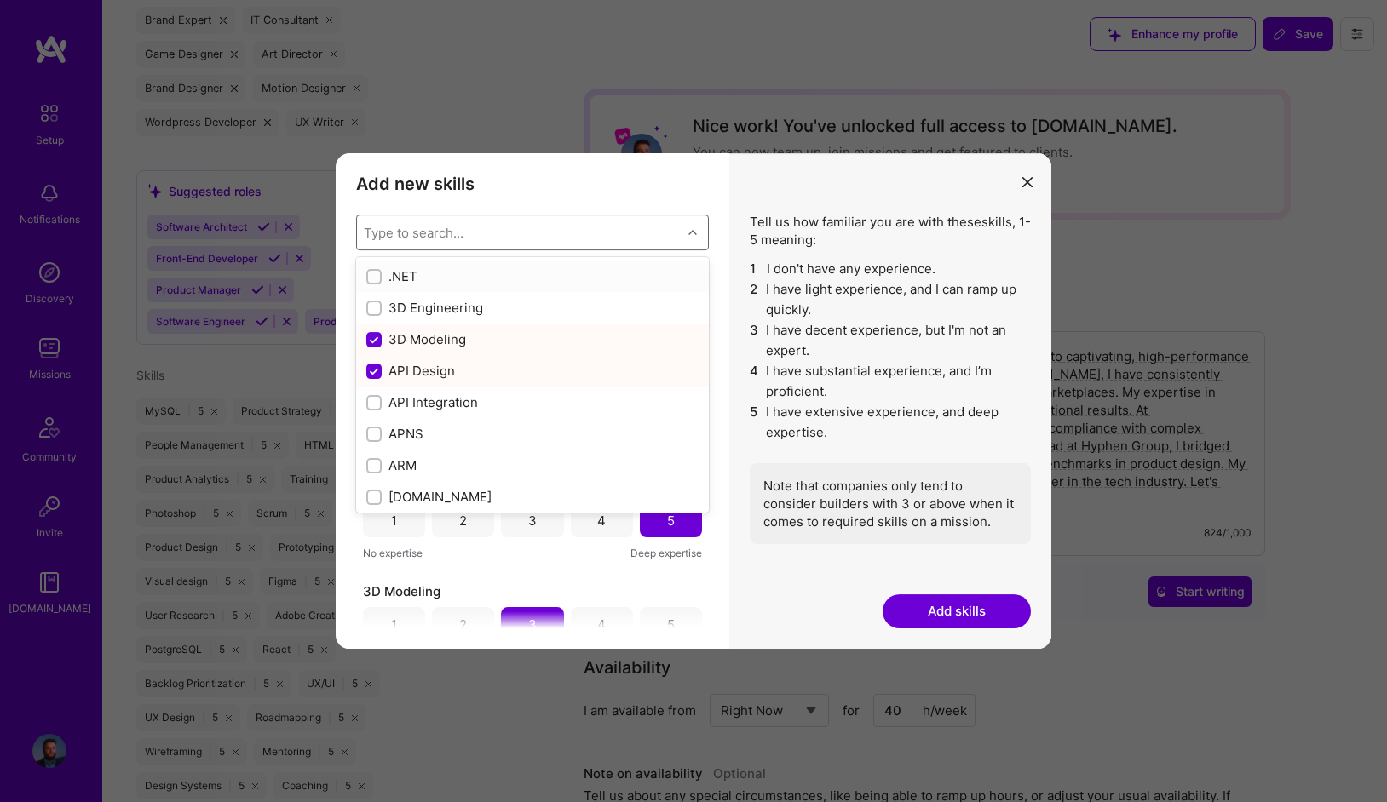
click at [489, 231] on div "Type to search..." at bounding box center [519, 233] width 325 height 34
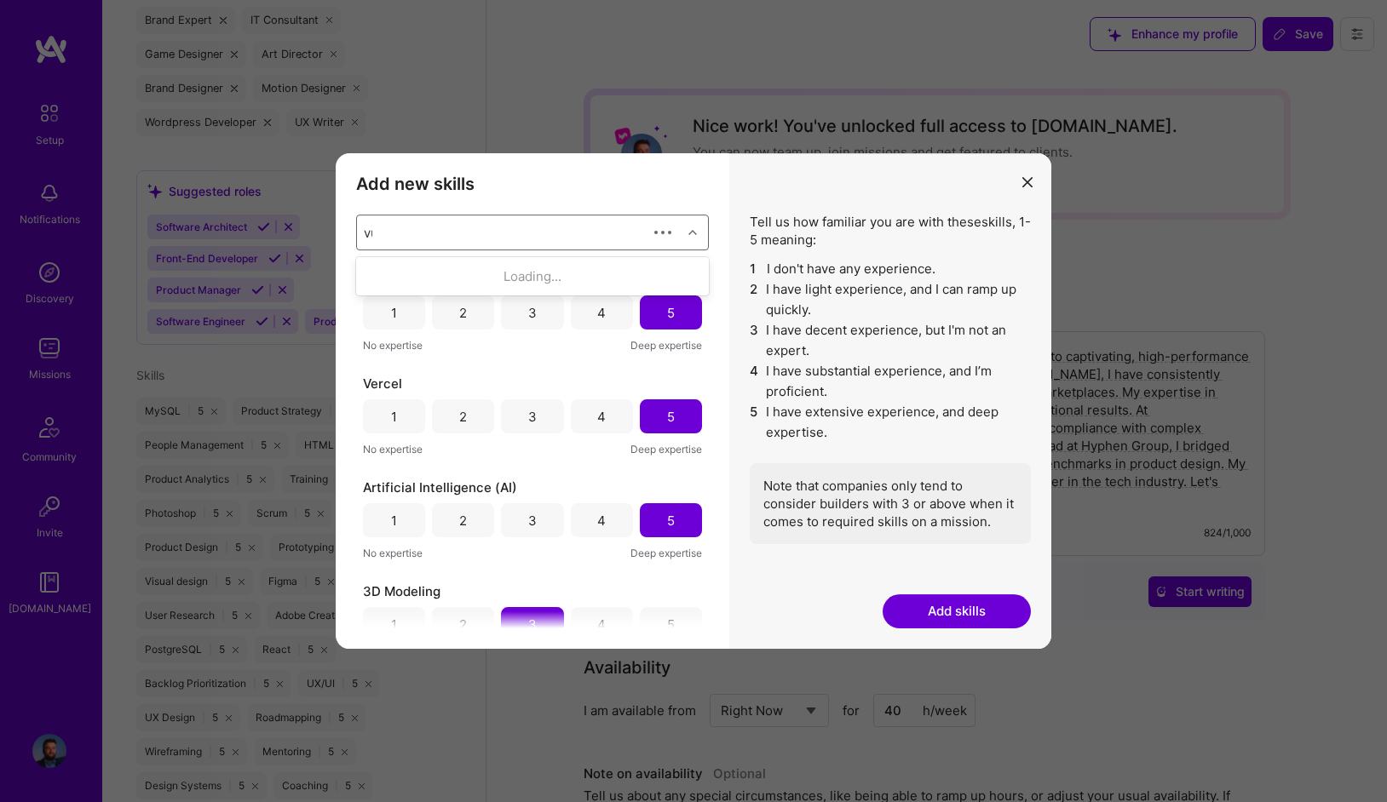
type input "vue"
click at [432, 287] on div "Vue.js" at bounding box center [532, 277] width 353 height 32
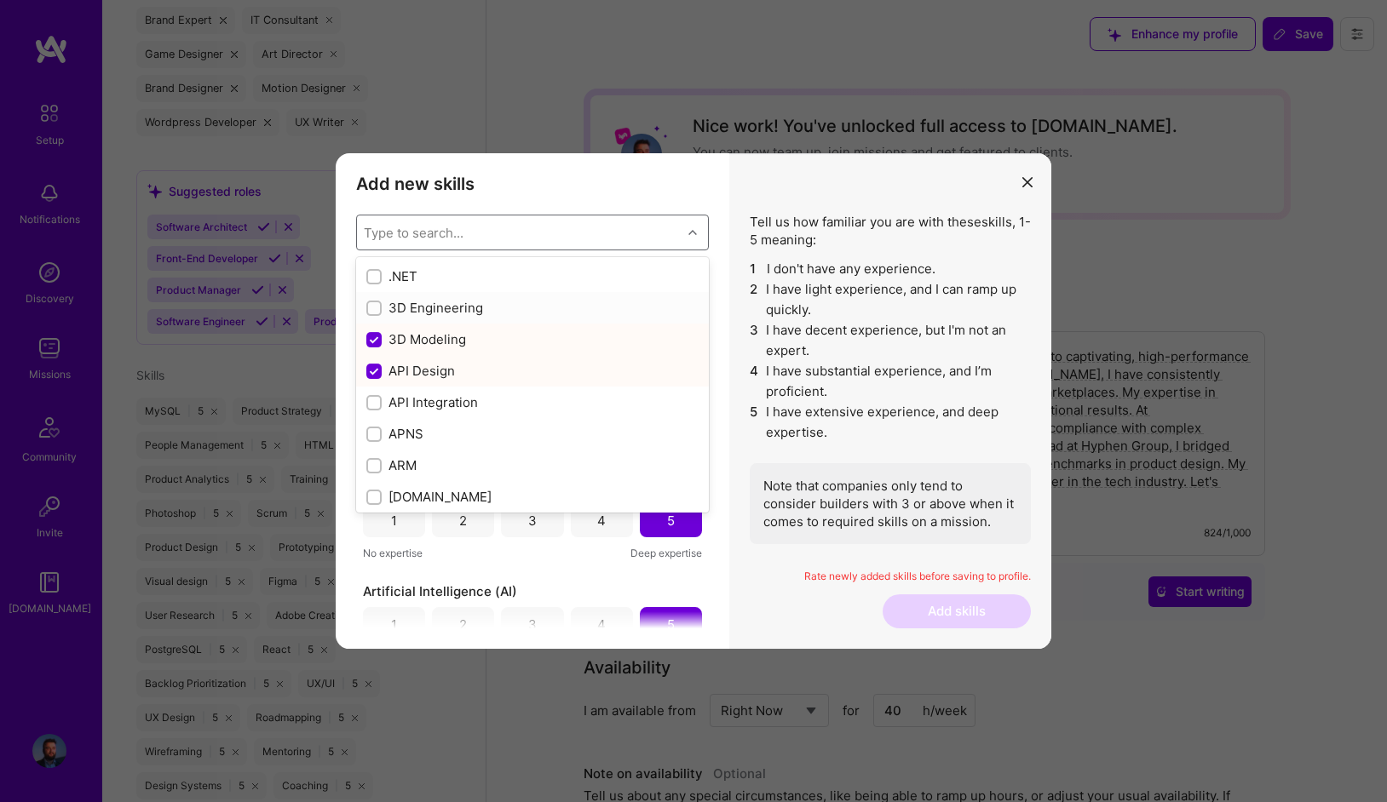
click at [705, 296] on div "3D Engineering" at bounding box center [532, 308] width 353 height 32
checkbox input "true"
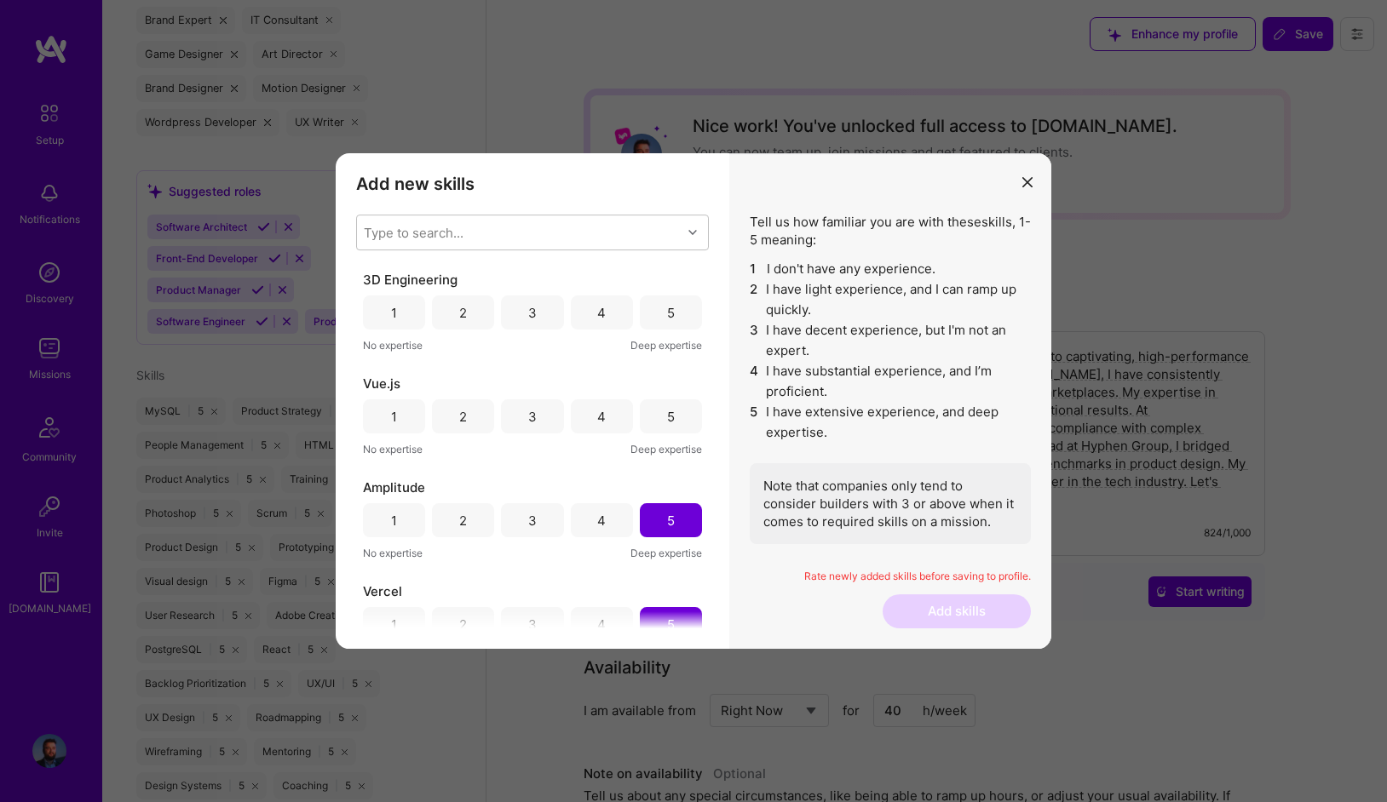
click at [719, 304] on div "Add new skills Tell us how familiar you are with given skills, using between 1 …" at bounding box center [533, 401] width 394 height 496
click at [542, 416] on div "3" at bounding box center [532, 417] width 62 height 34
click at [542, 313] on div "3" at bounding box center [532, 313] width 62 height 34
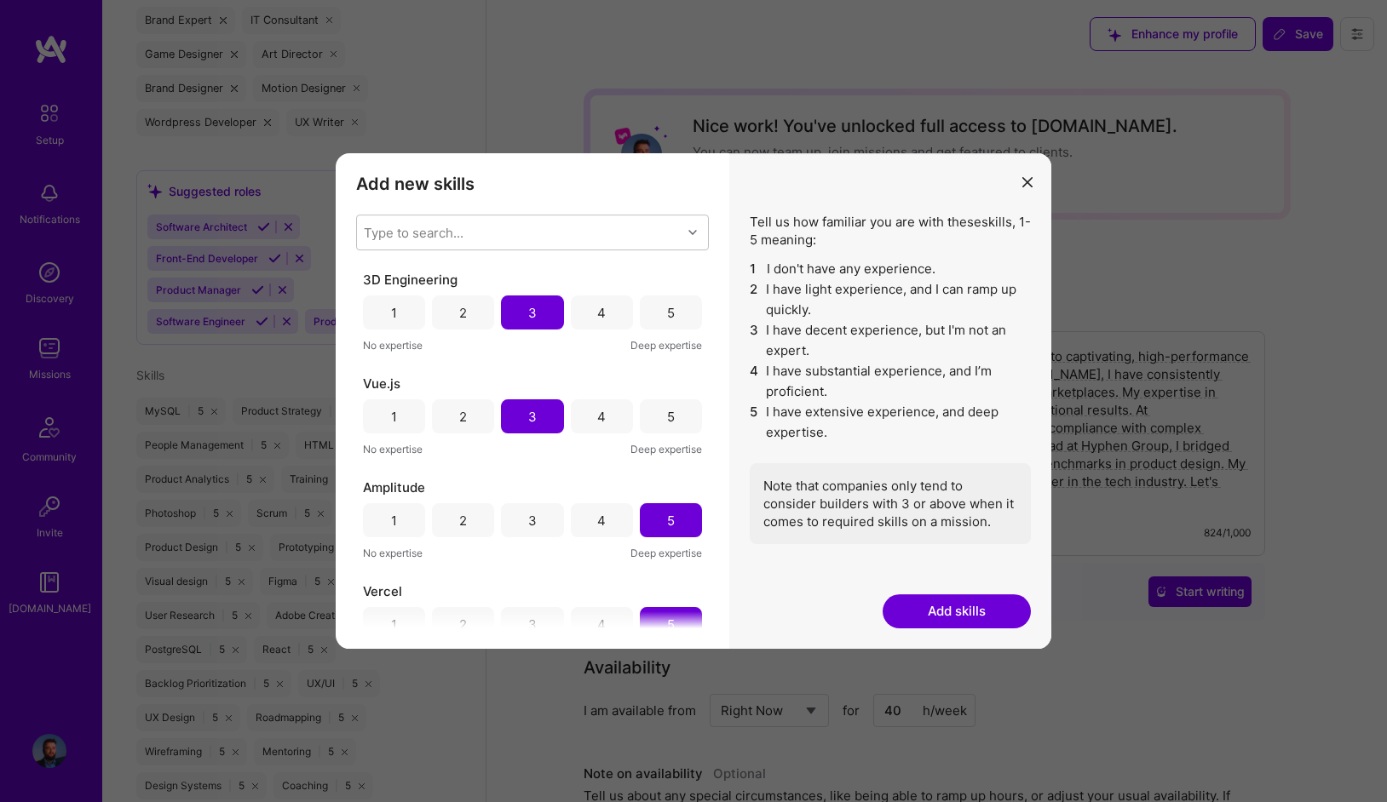
click at [975, 615] on button "Add skills" at bounding box center [957, 612] width 148 height 34
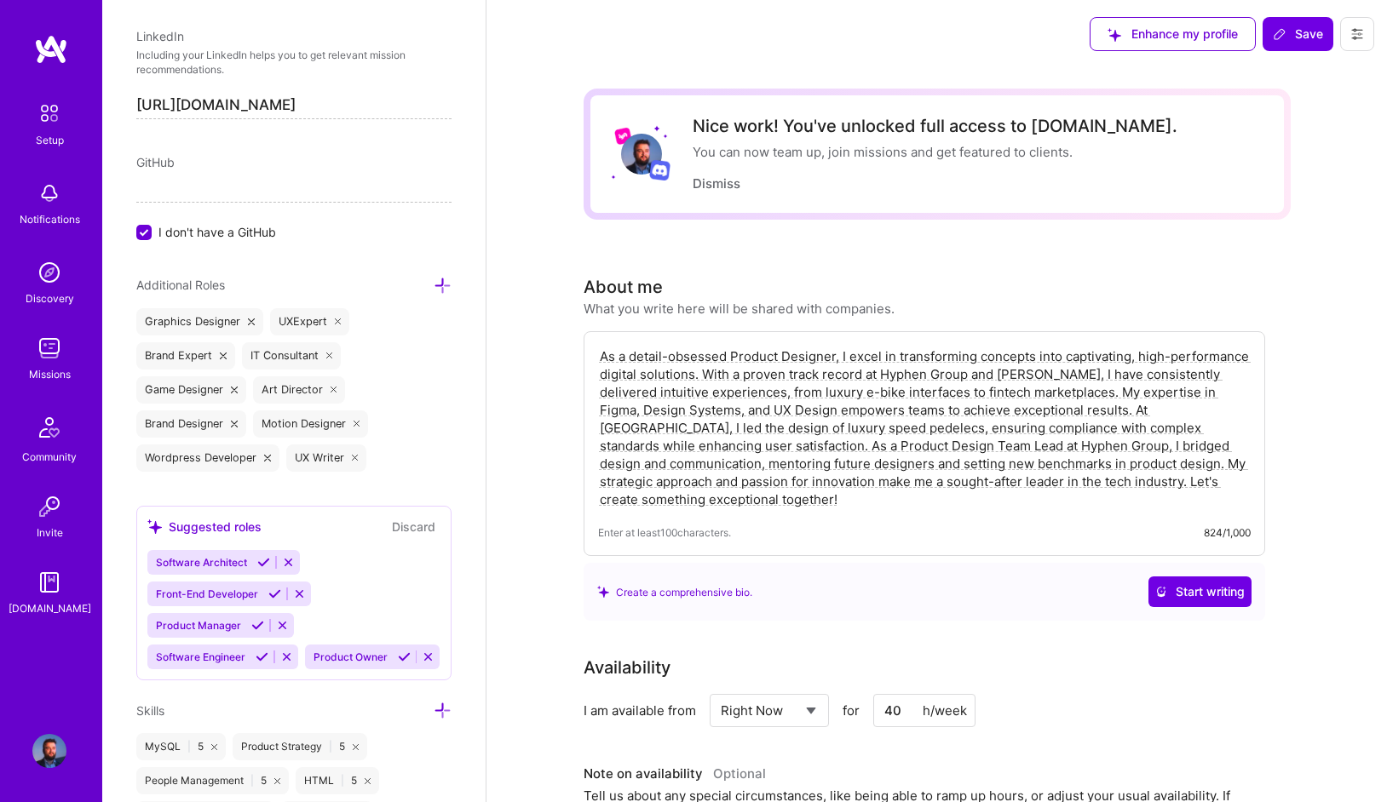
scroll to position [1347, 0]
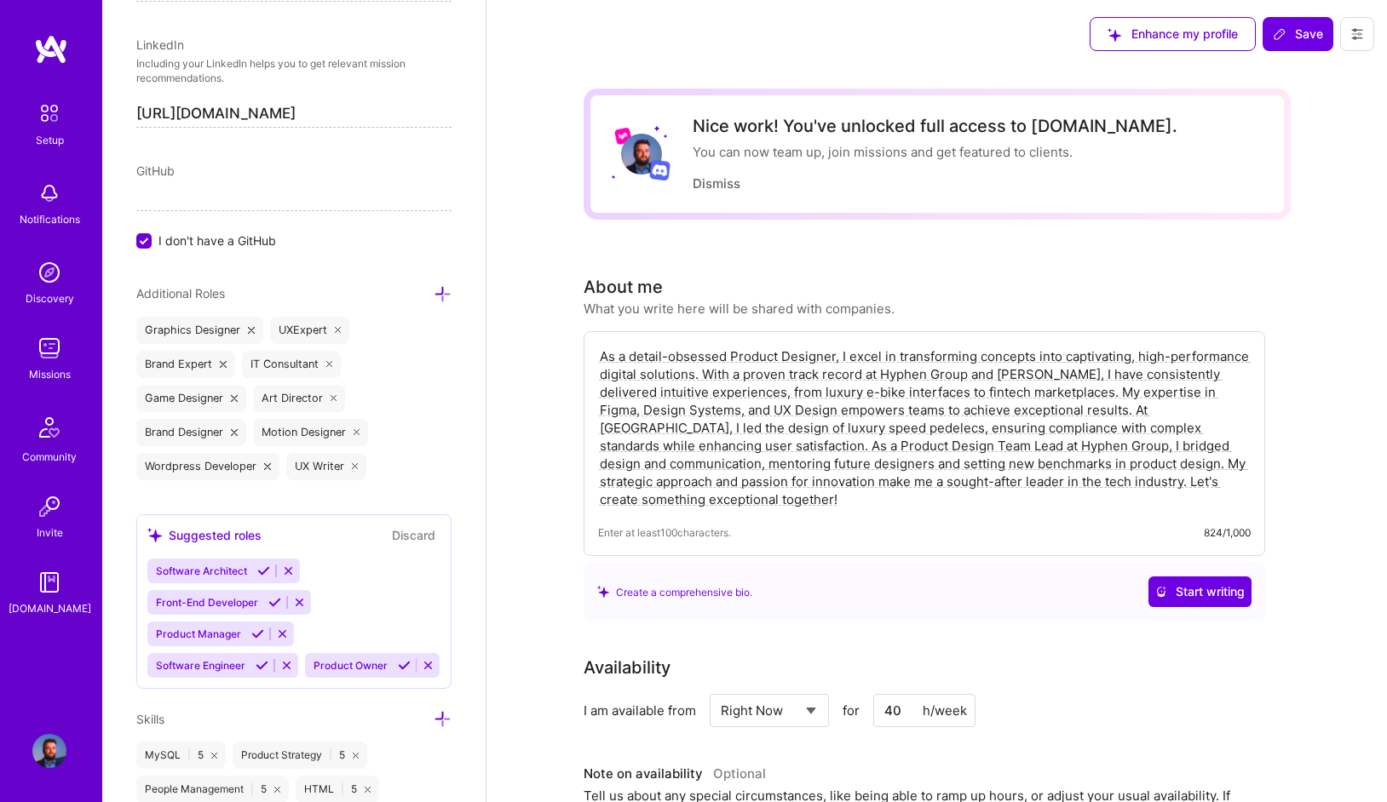
click at [442, 289] on icon at bounding box center [443, 294] width 18 height 18
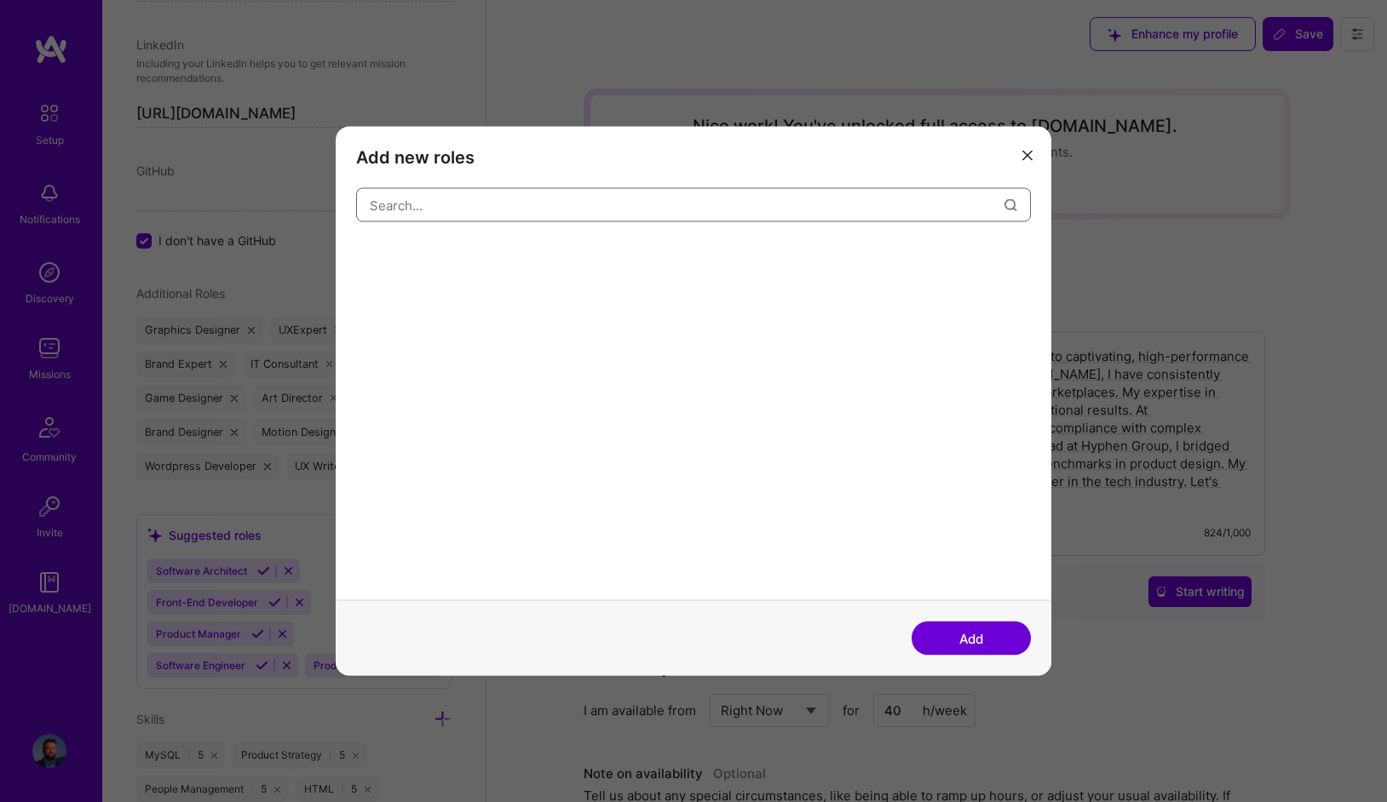
click at [449, 194] on input "modal" at bounding box center [687, 204] width 635 height 43
type input "ai"
click at [424, 254] on div "AI Architect" at bounding box center [400, 256] width 89 height 27
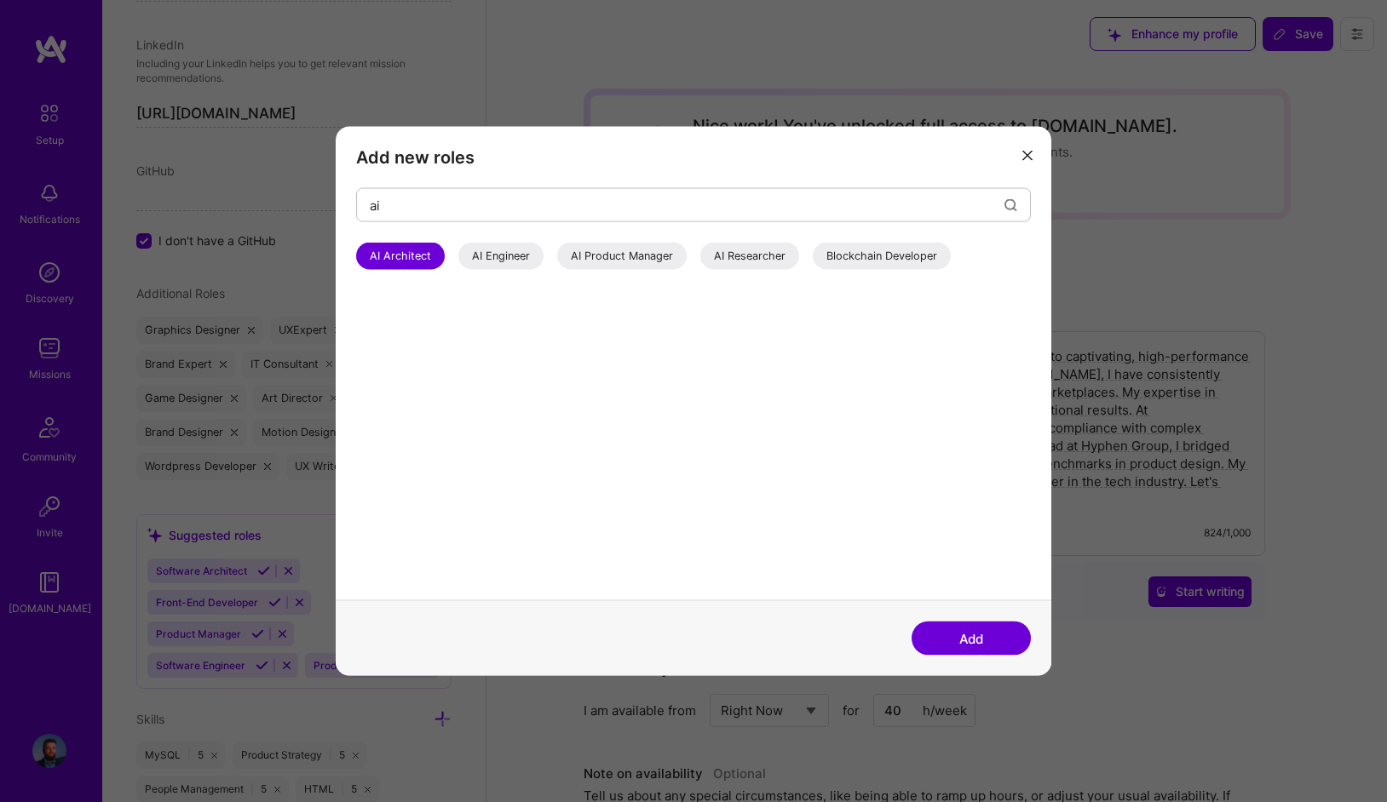
click at [740, 265] on div "AI Researcher" at bounding box center [749, 256] width 99 height 27
click at [515, 260] on div "AI Engineer" at bounding box center [500, 256] width 85 height 27
click at [524, 262] on div "AI Engineer" at bounding box center [500, 256] width 85 height 27
click at [981, 641] on button "Add" at bounding box center [971, 639] width 119 height 34
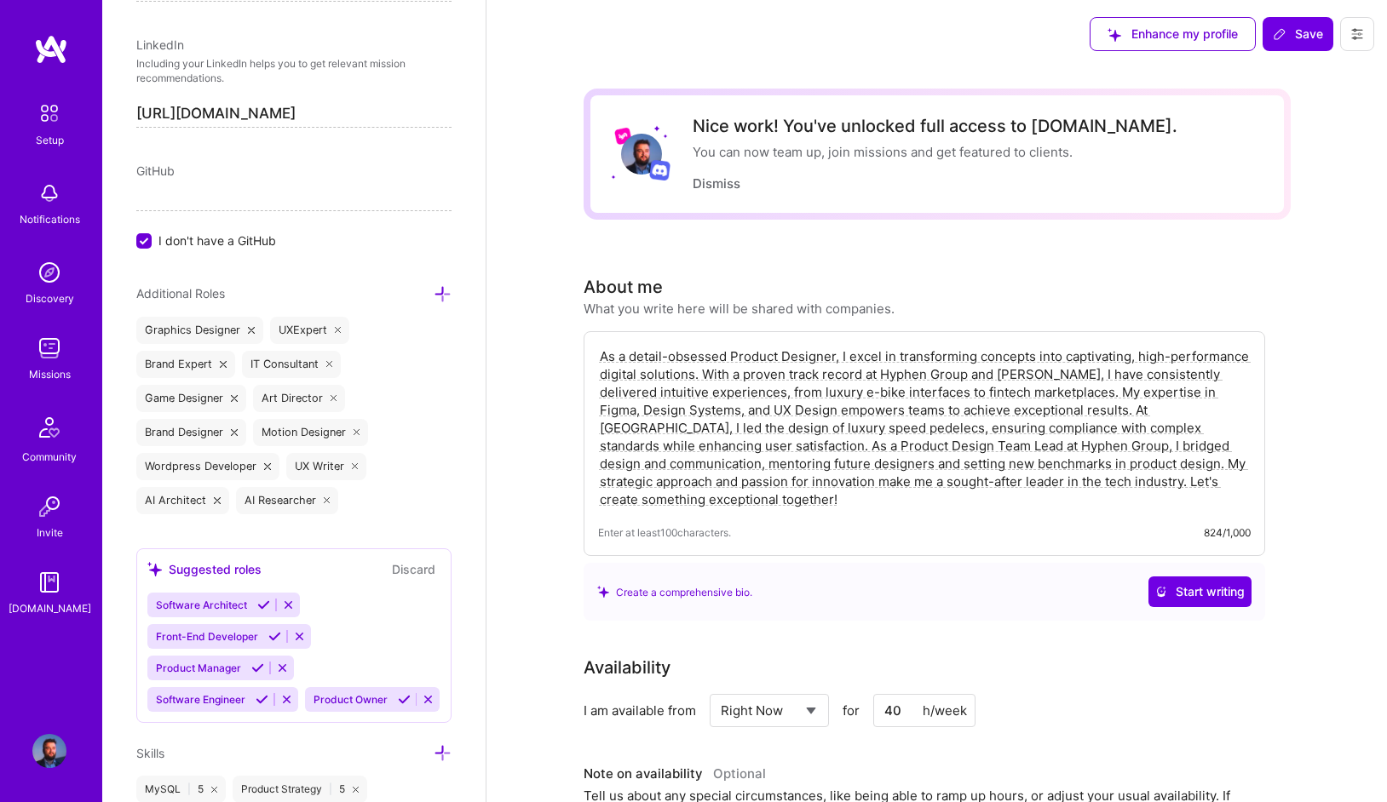
click at [441, 289] on icon at bounding box center [443, 294] width 18 height 18
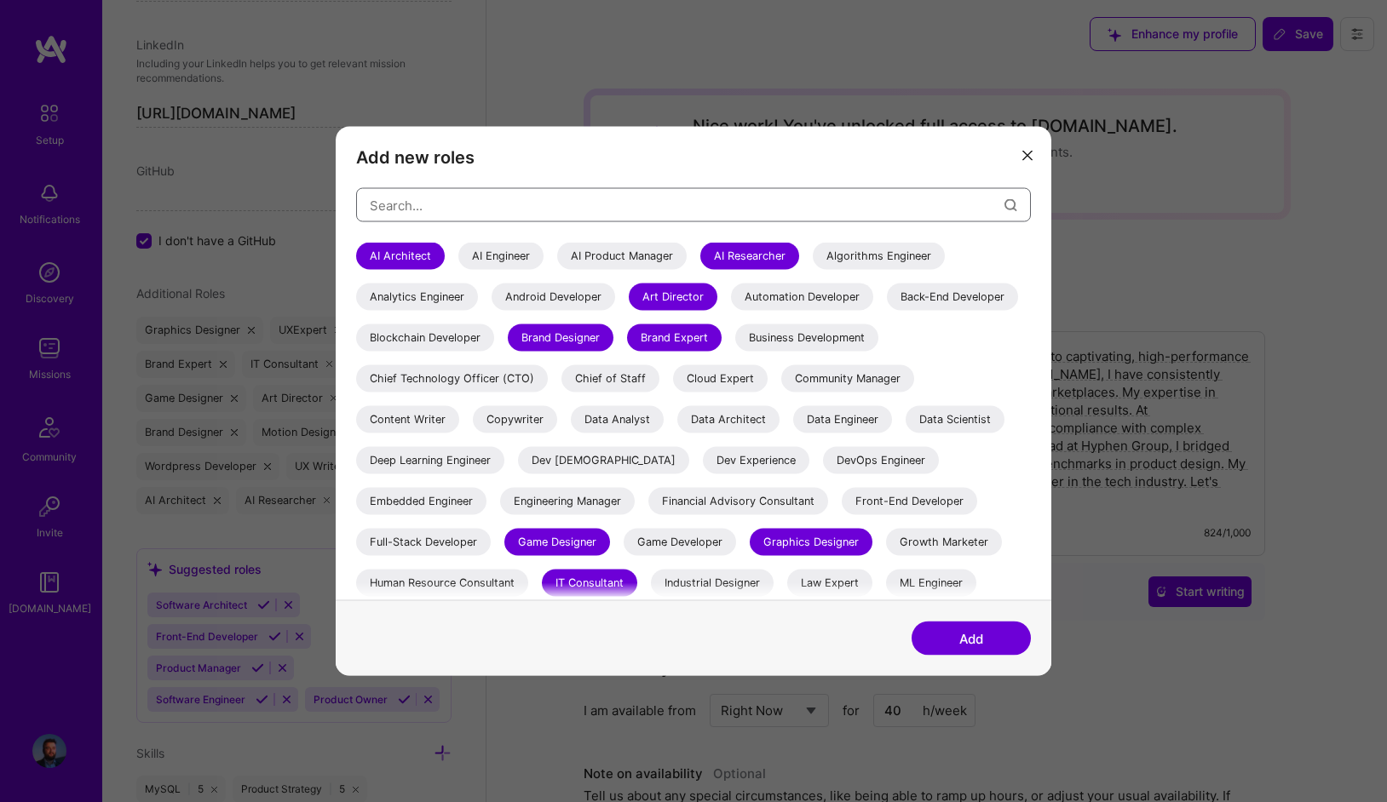
click at [398, 198] on input "modal" at bounding box center [687, 204] width 635 height 43
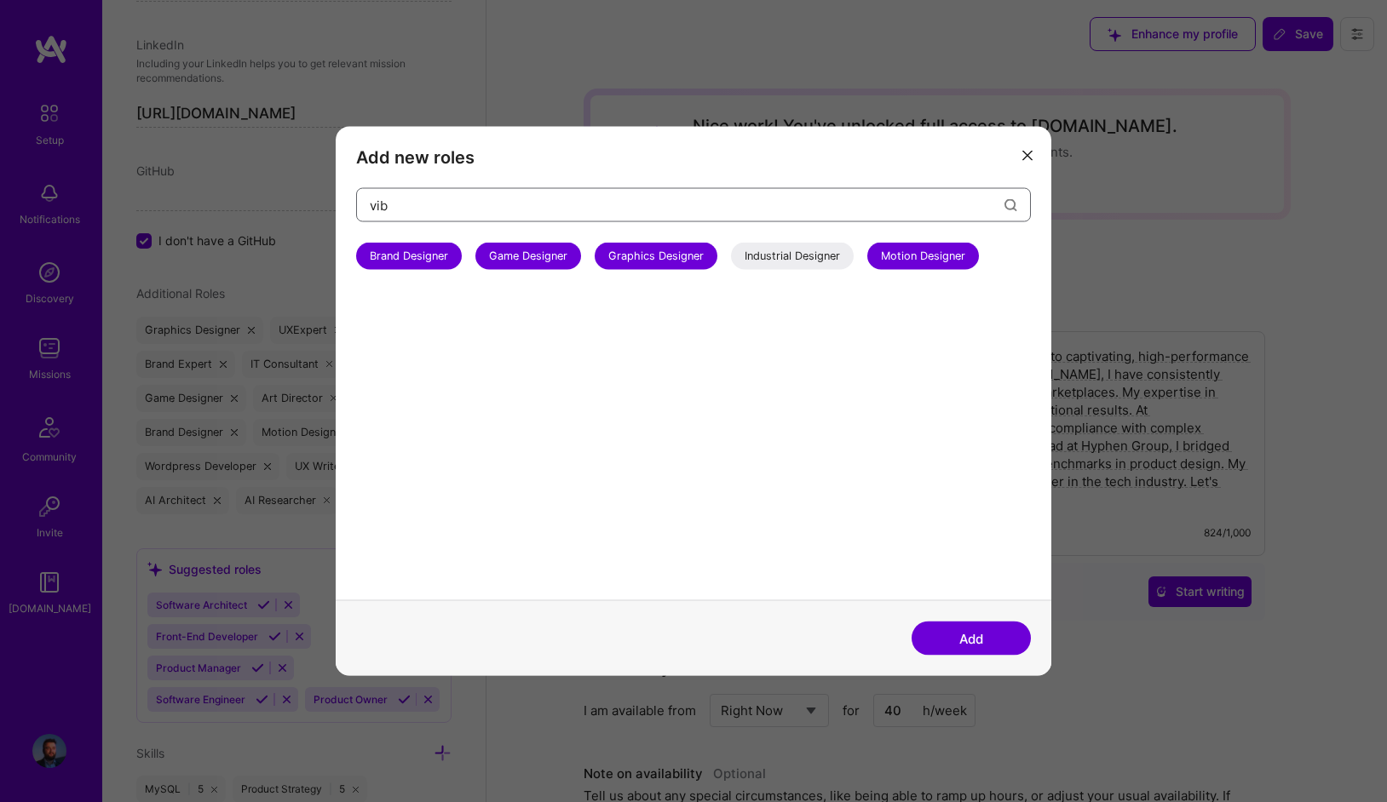
type input "vibe"
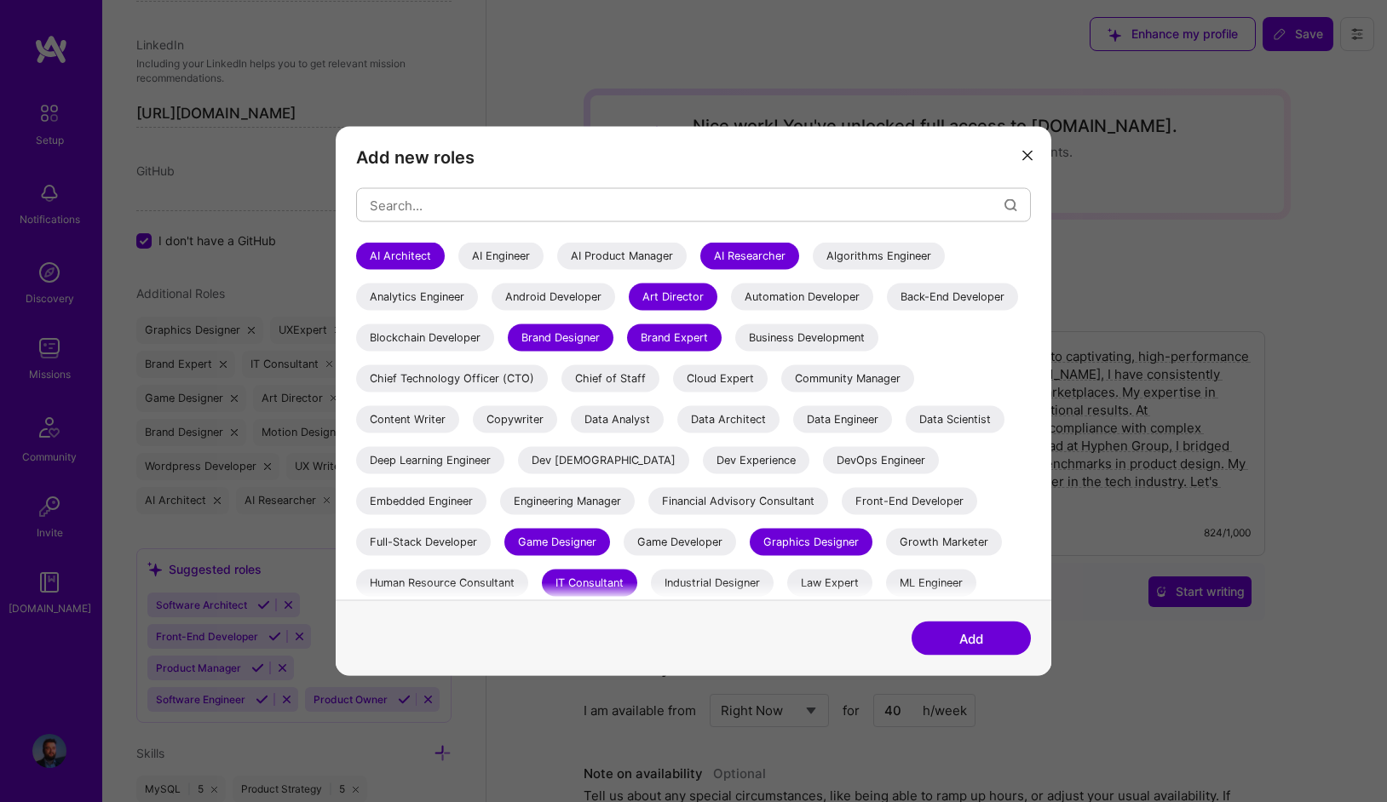
click at [1033, 151] on button "modal" at bounding box center [1027, 155] width 20 height 28
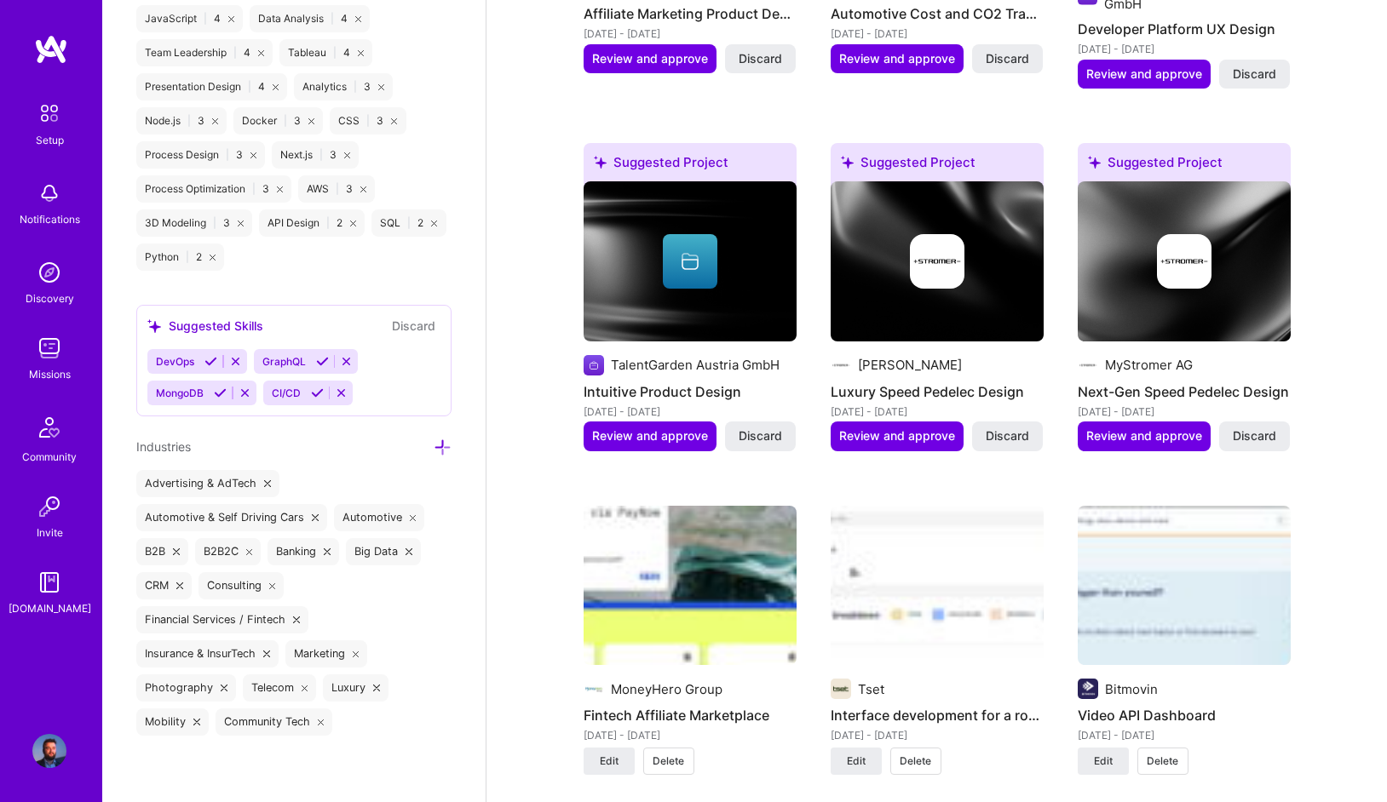
scroll to position [1612, 0]
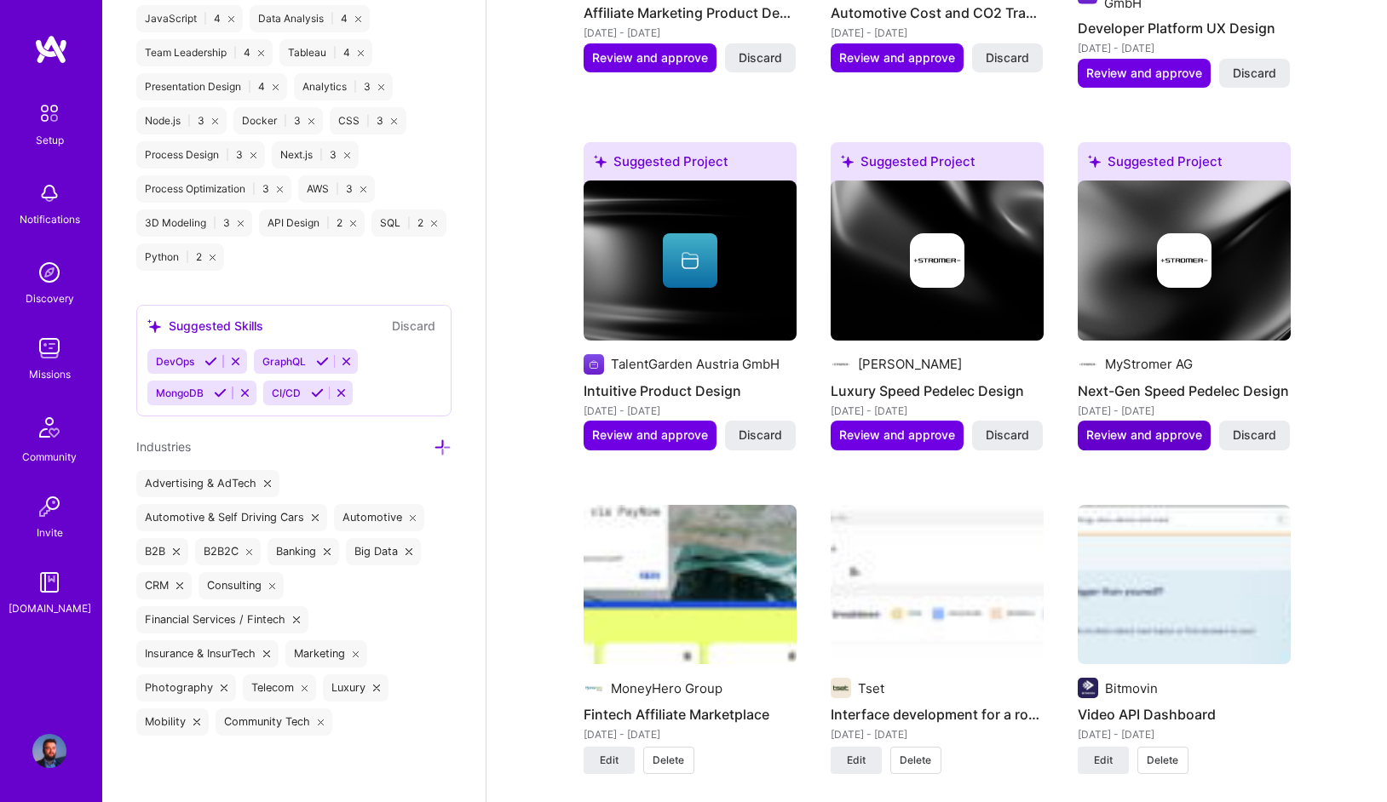
click at [1163, 433] on span "Review and approve" at bounding box center [1144, 435] width 116 height 17
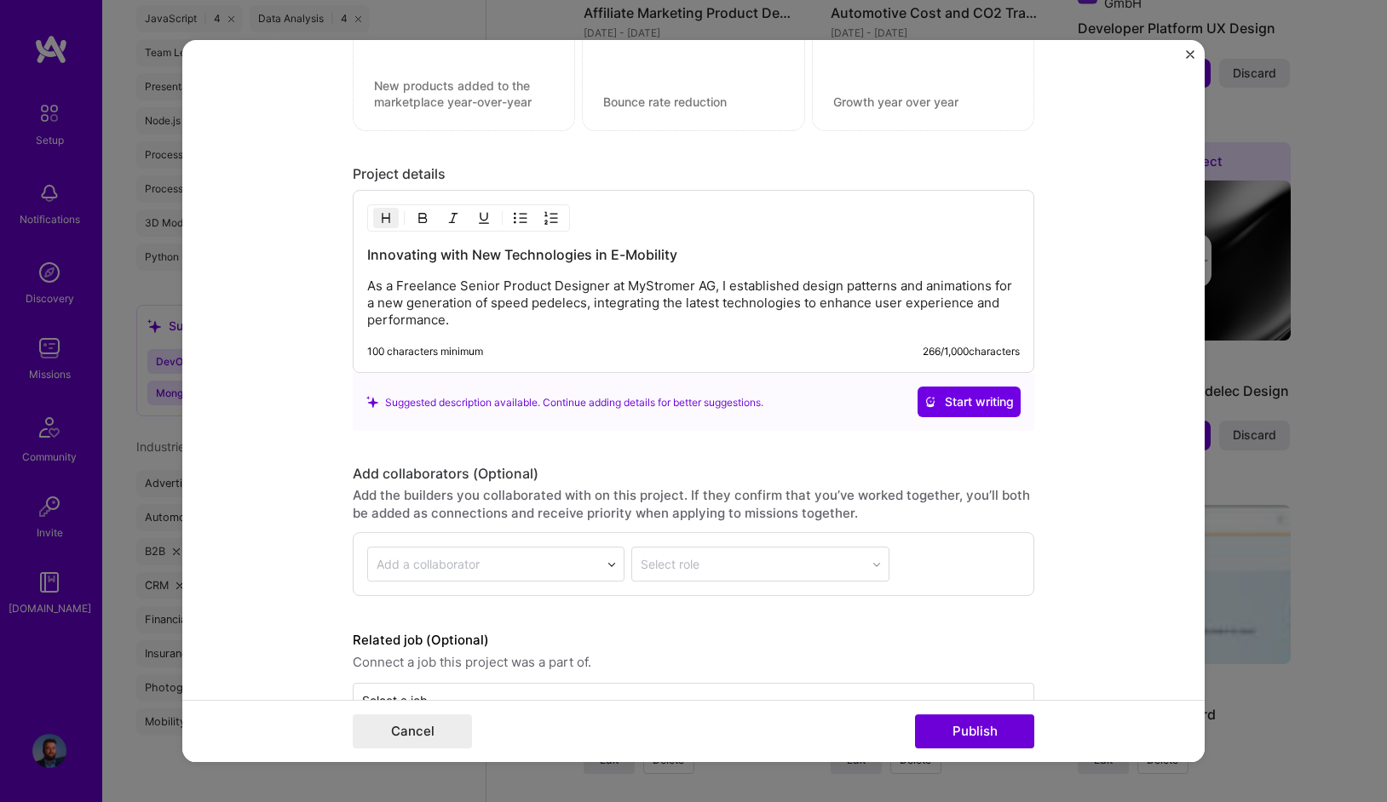
scroll to position [1579, 0]
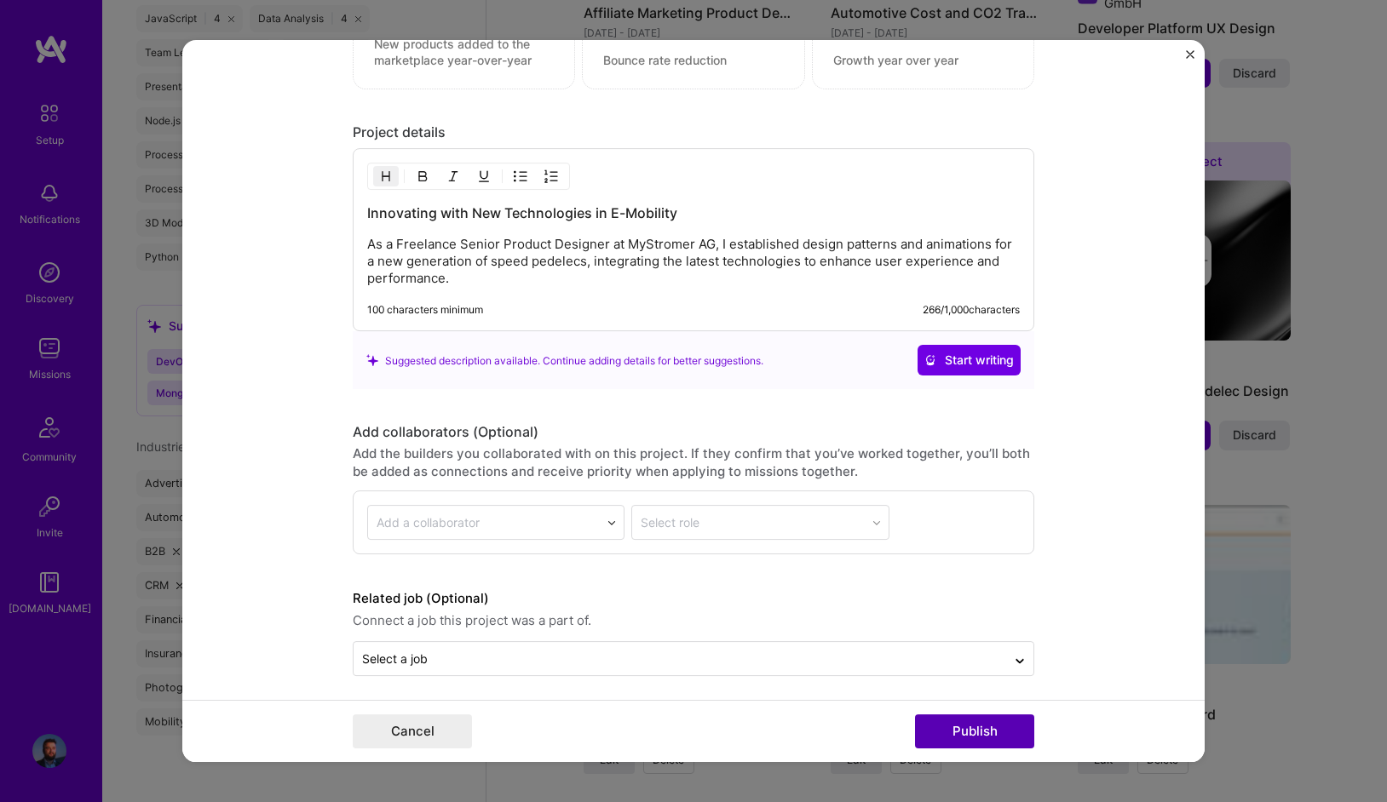
click at [947, 731] on button "Publish" at bounding box center [974, 732] width 119 height 34
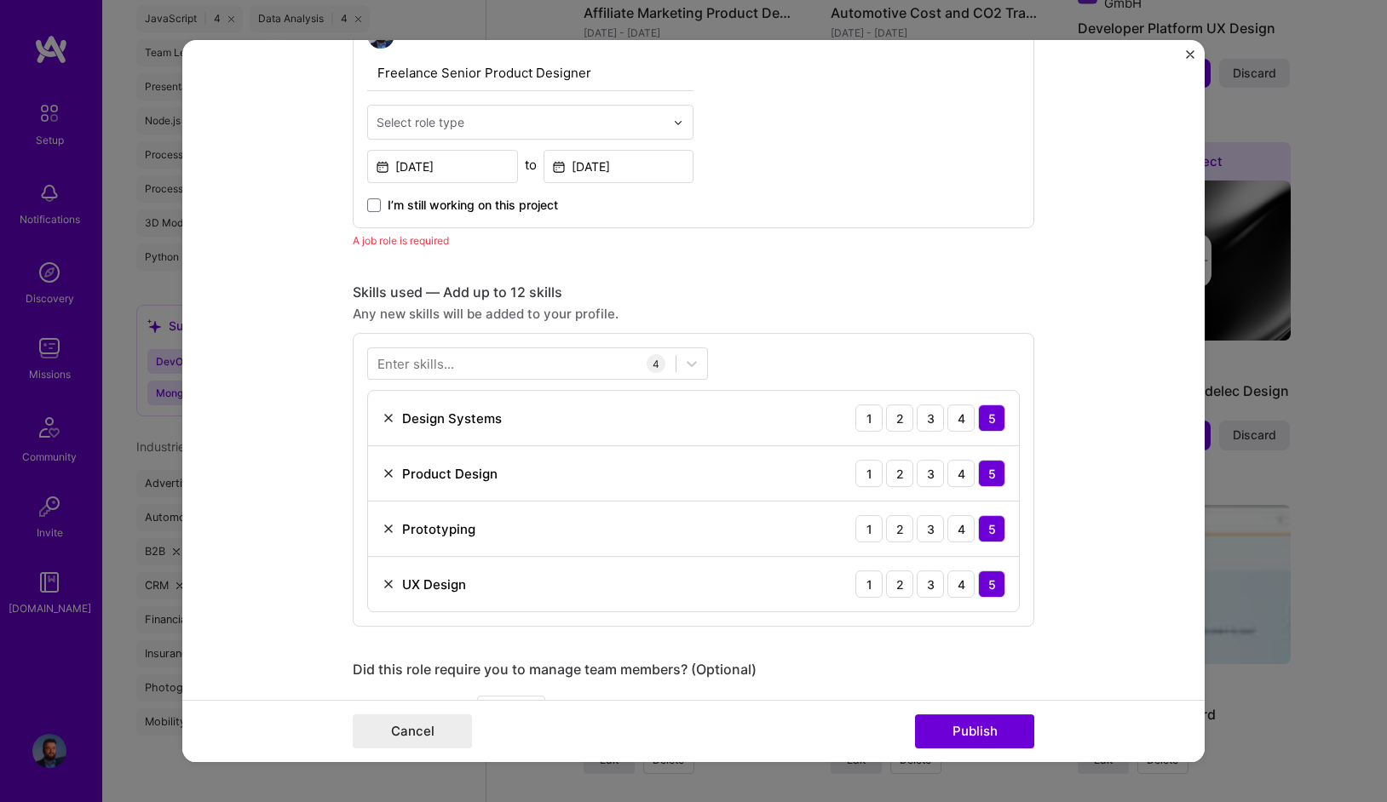
scroll to position [572, 0]
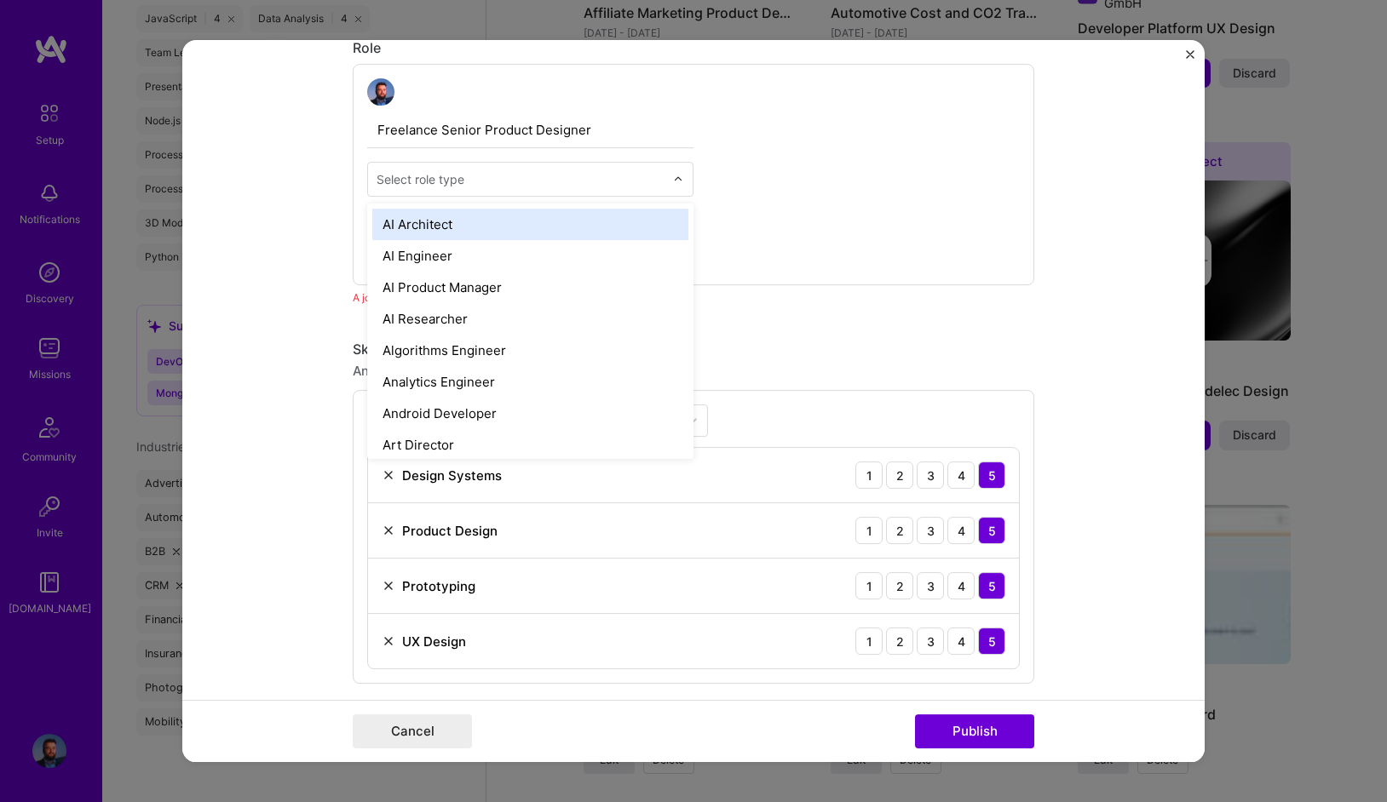
click at [481, 182] on input "text" at bounding box center [521, 179] width 288 height 18
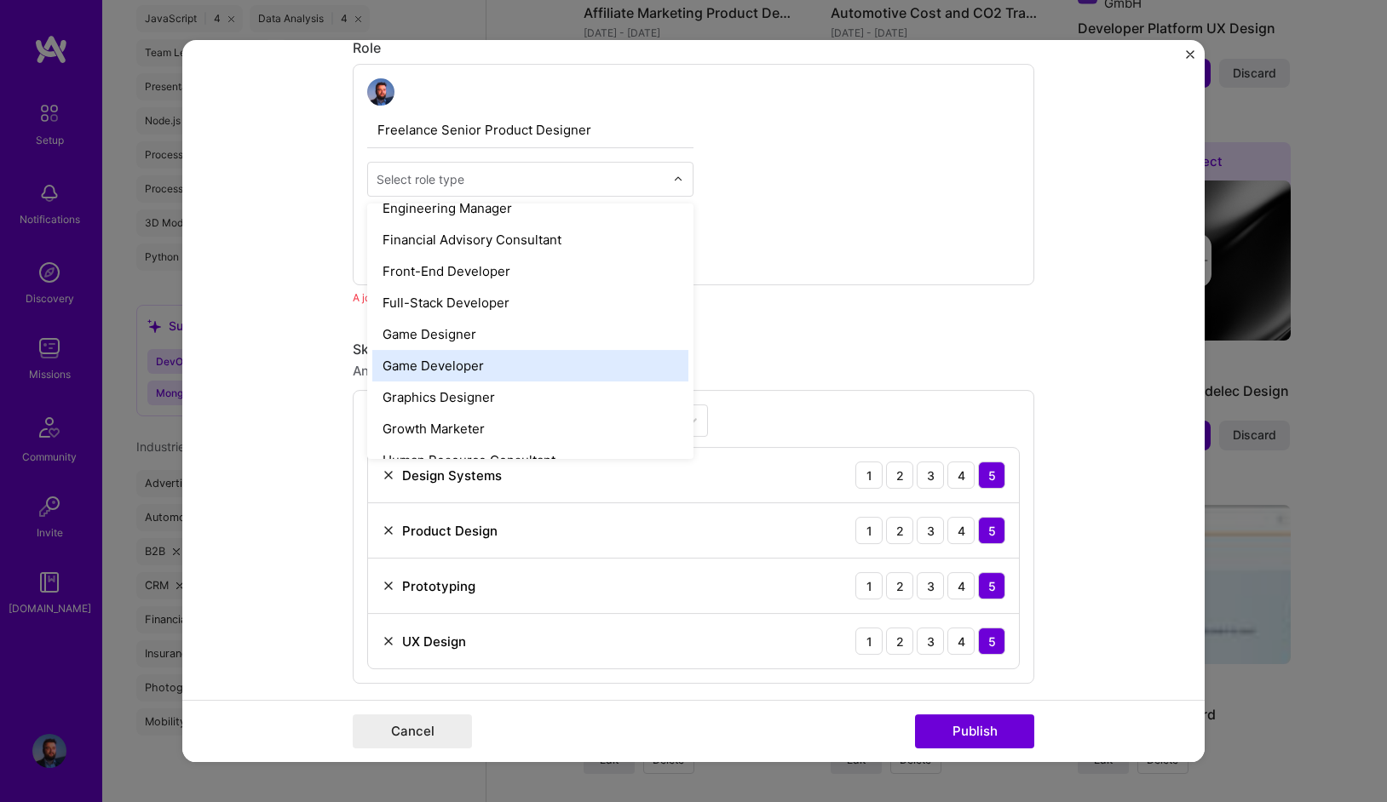
scroll to position [1961, 0]
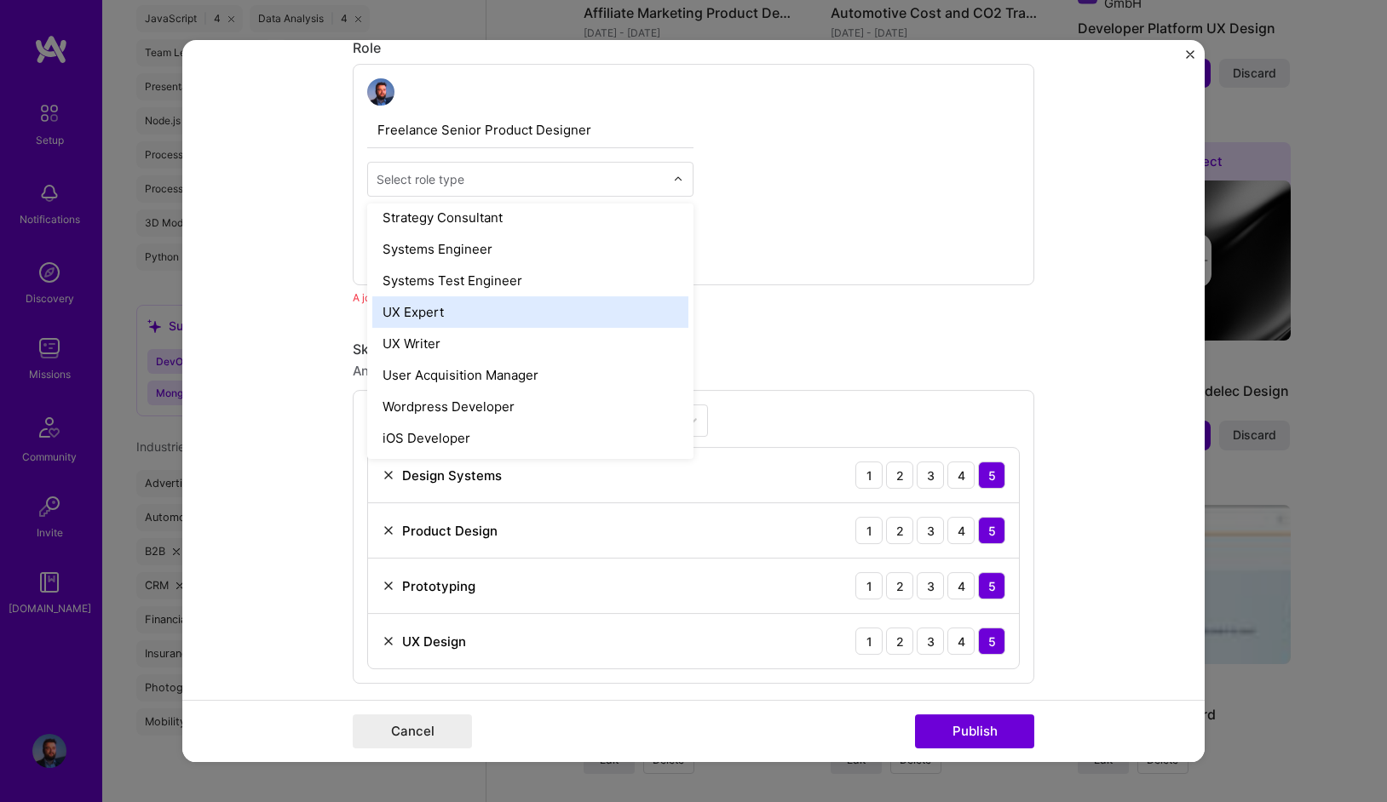
click at [480, 318] on div "UX Expert" at bounding box center [530, 312] width 316 height 32
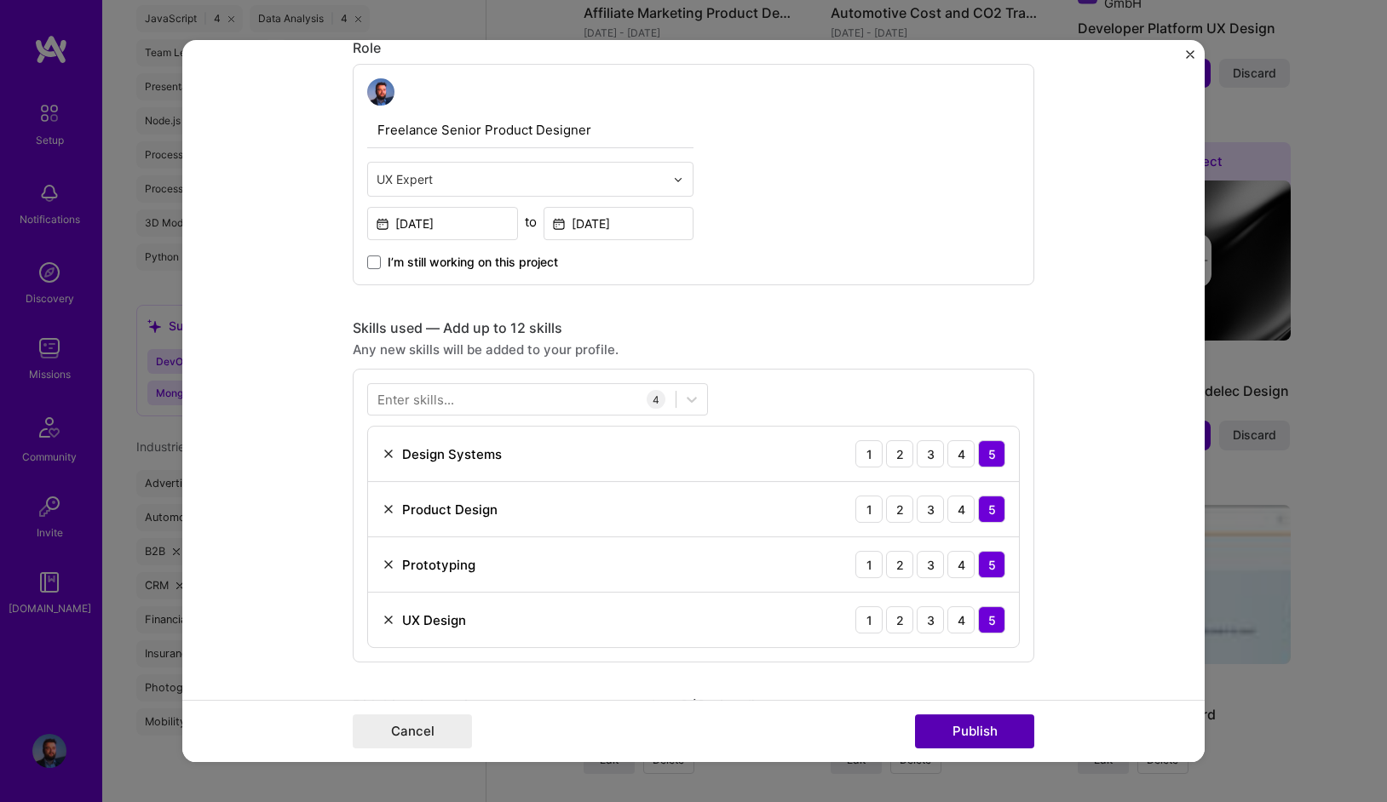
click at [970, 733] on button "Publish" at bounding box center [974, 732] width 119 height 34
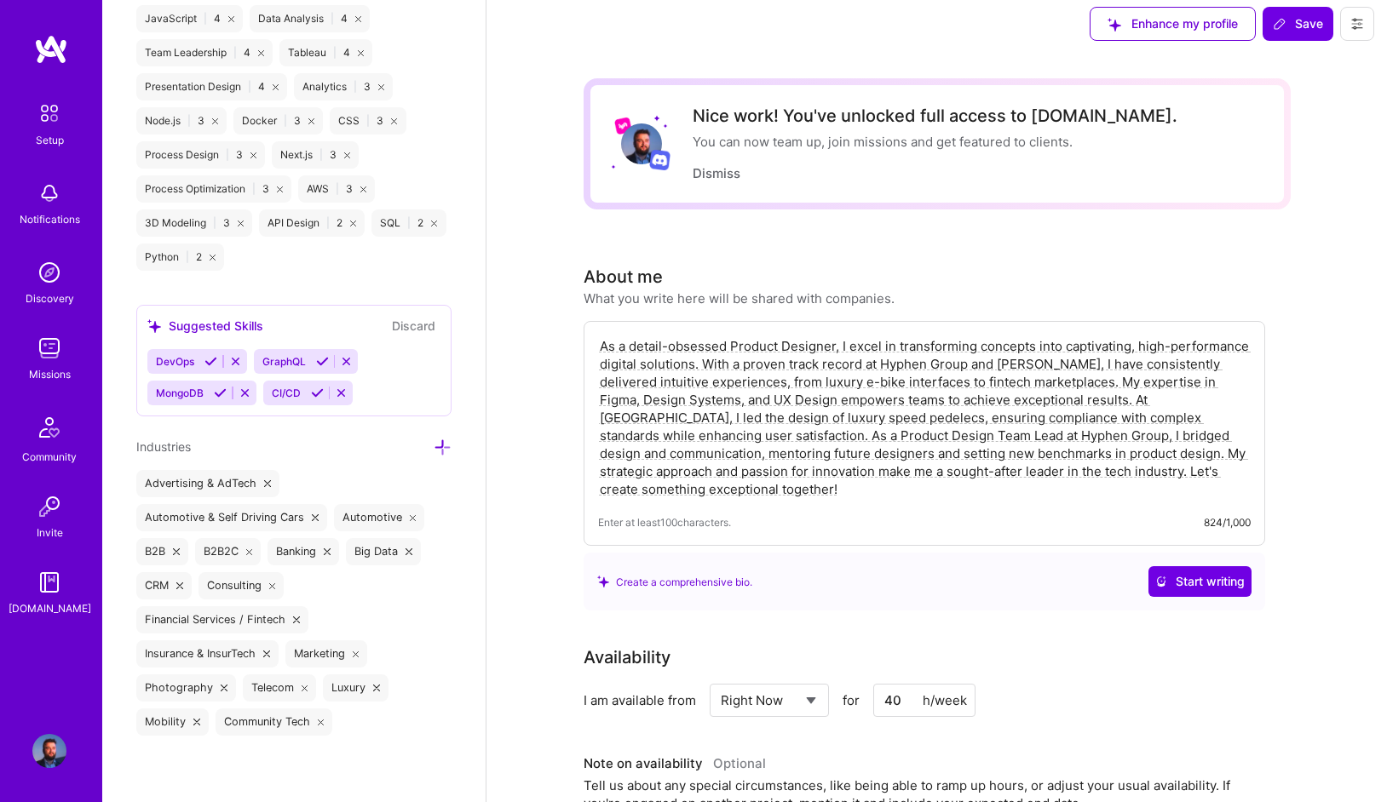
scroll to position [0, 0]
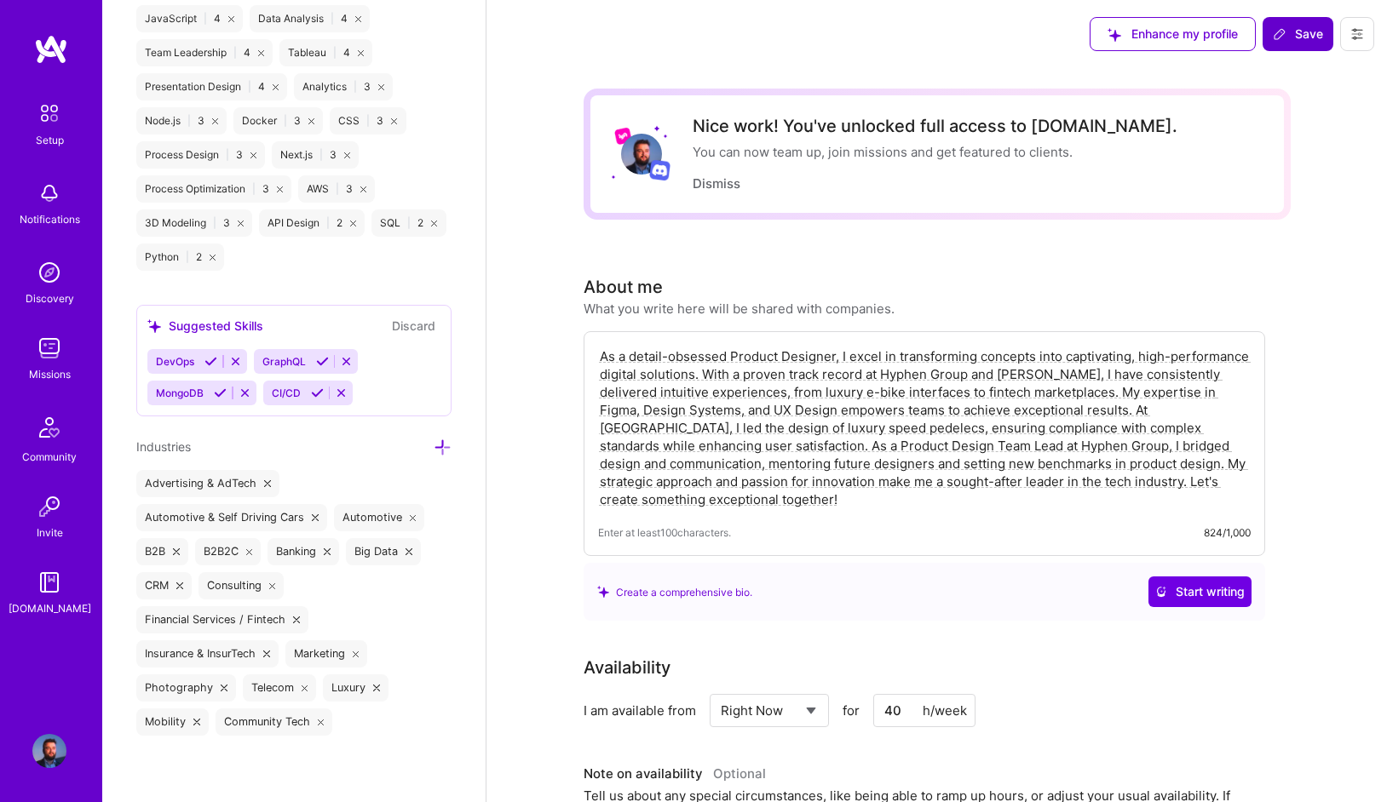
click at [1317, 21] on button "Save" at bounding box center [1298, 34] width 71 height 34
click at [1301, 33] on span "Save" at bounding box center [1298, 34] width 50 height 17
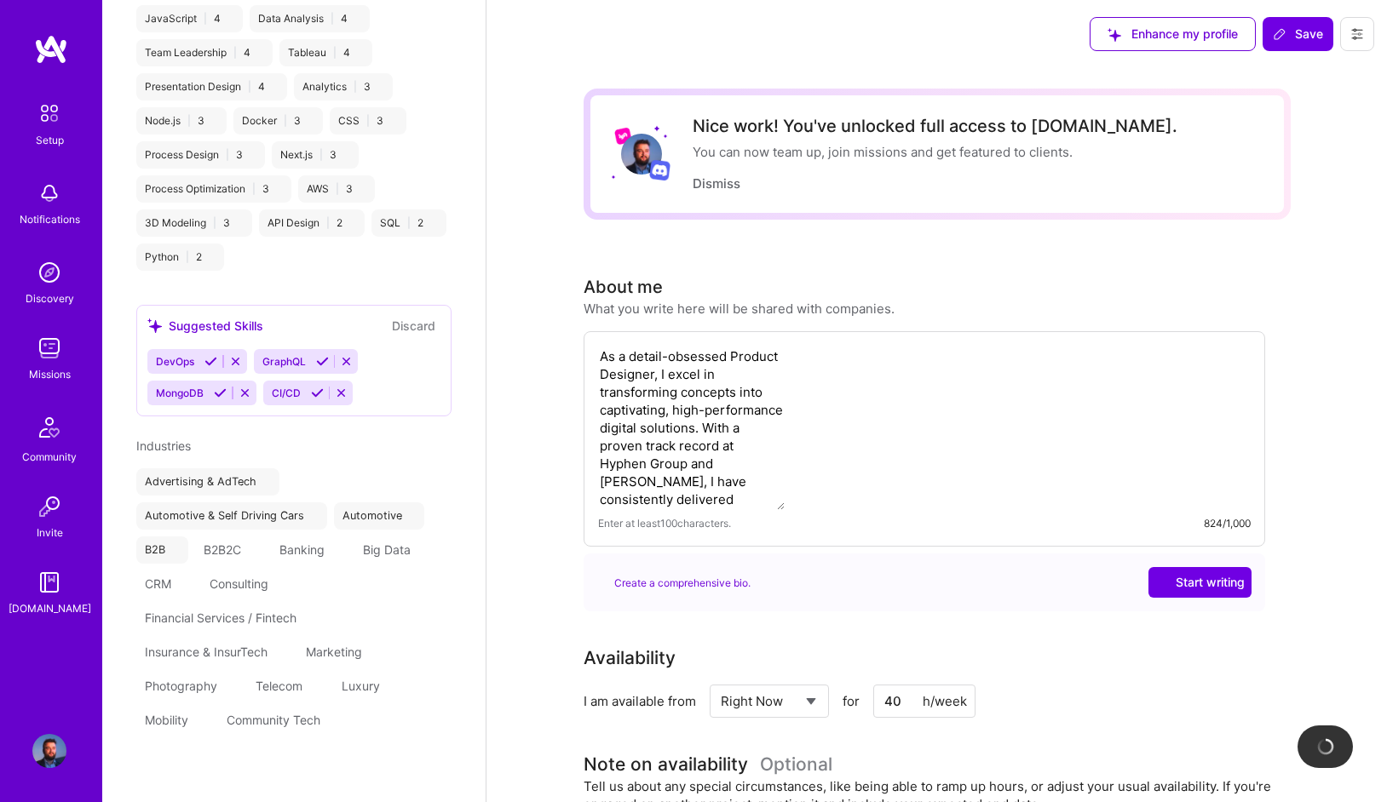
scroll to position [1858, 0]
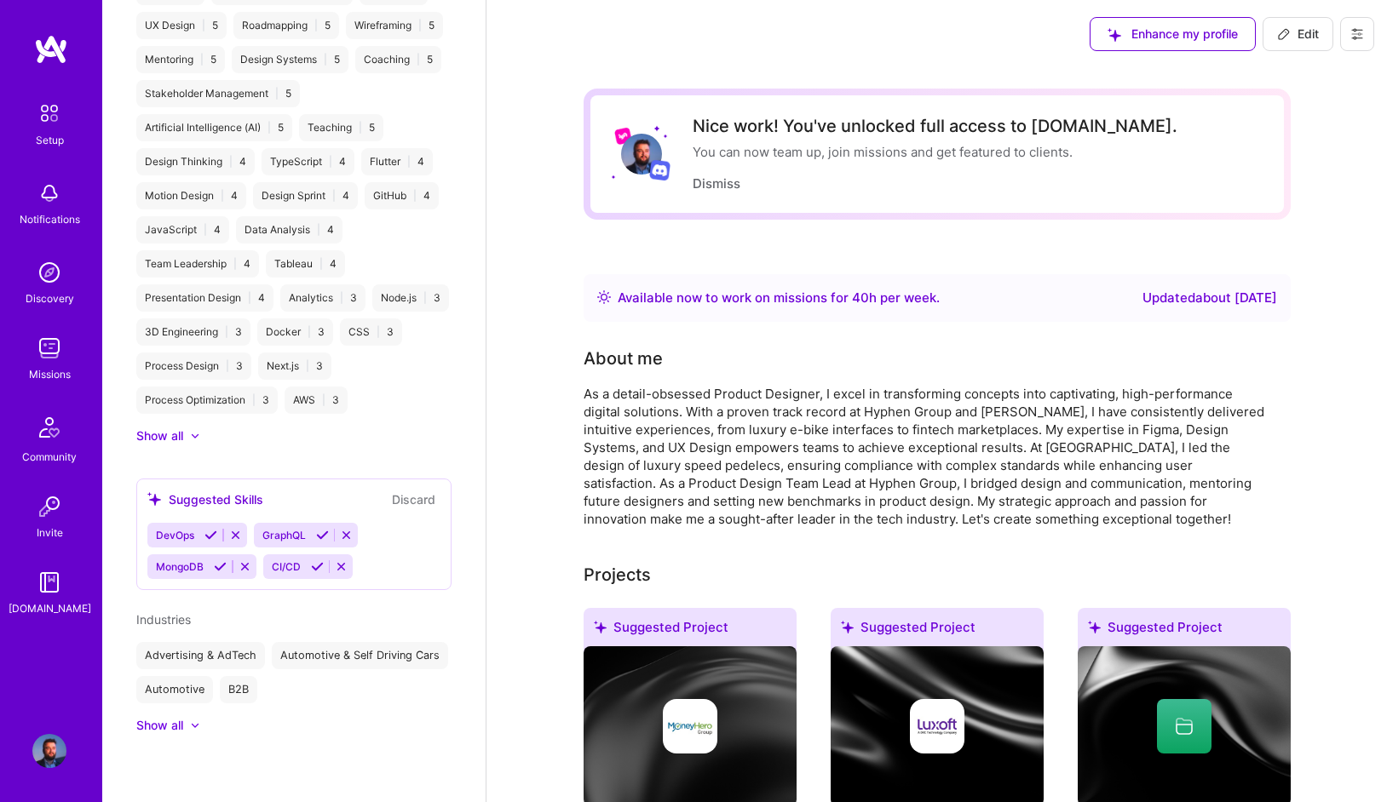
click at [53, 135] on div "Setup" at bounding box center [50, 140] width 28 height 18
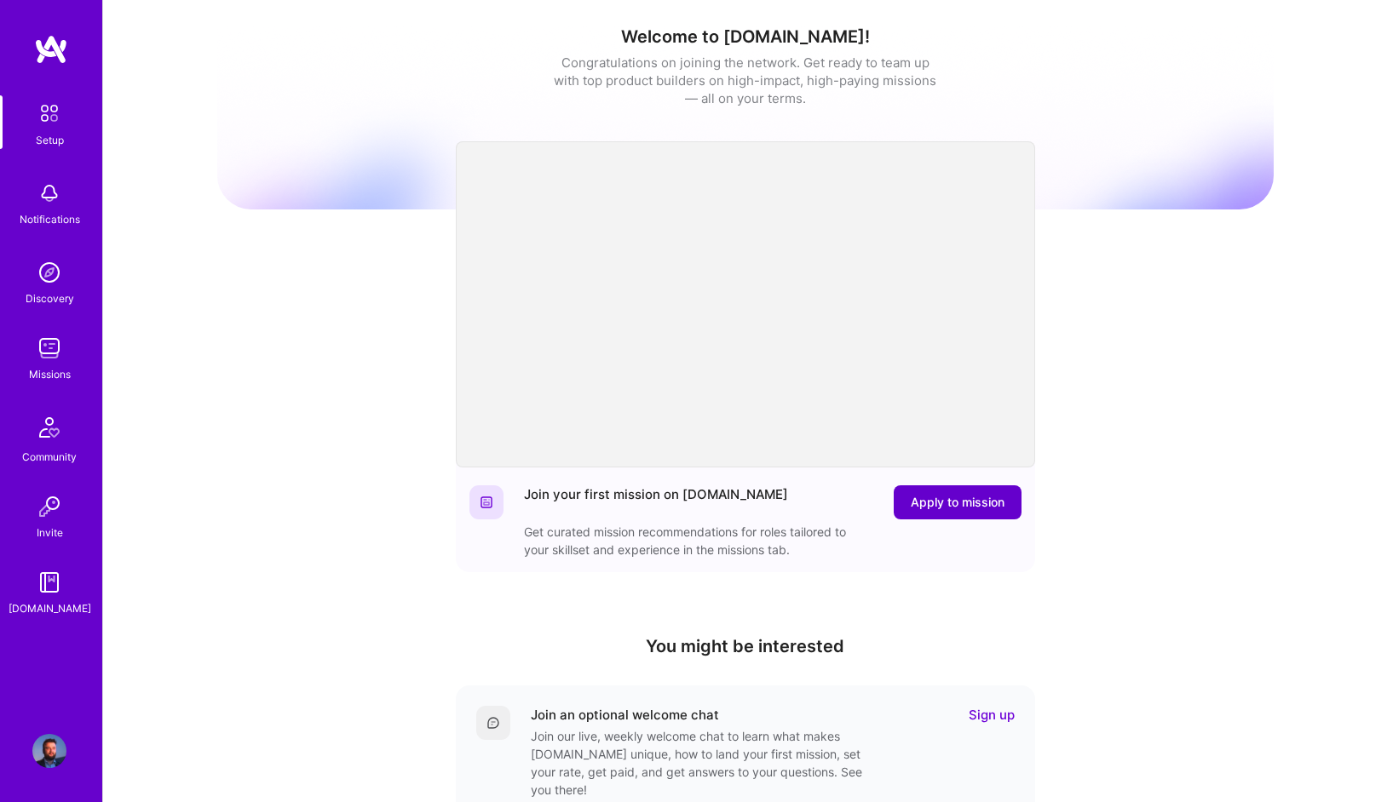
click at [983, 503] on span "Apply to mission" at bounding box center [958, 502] width 94 height 17
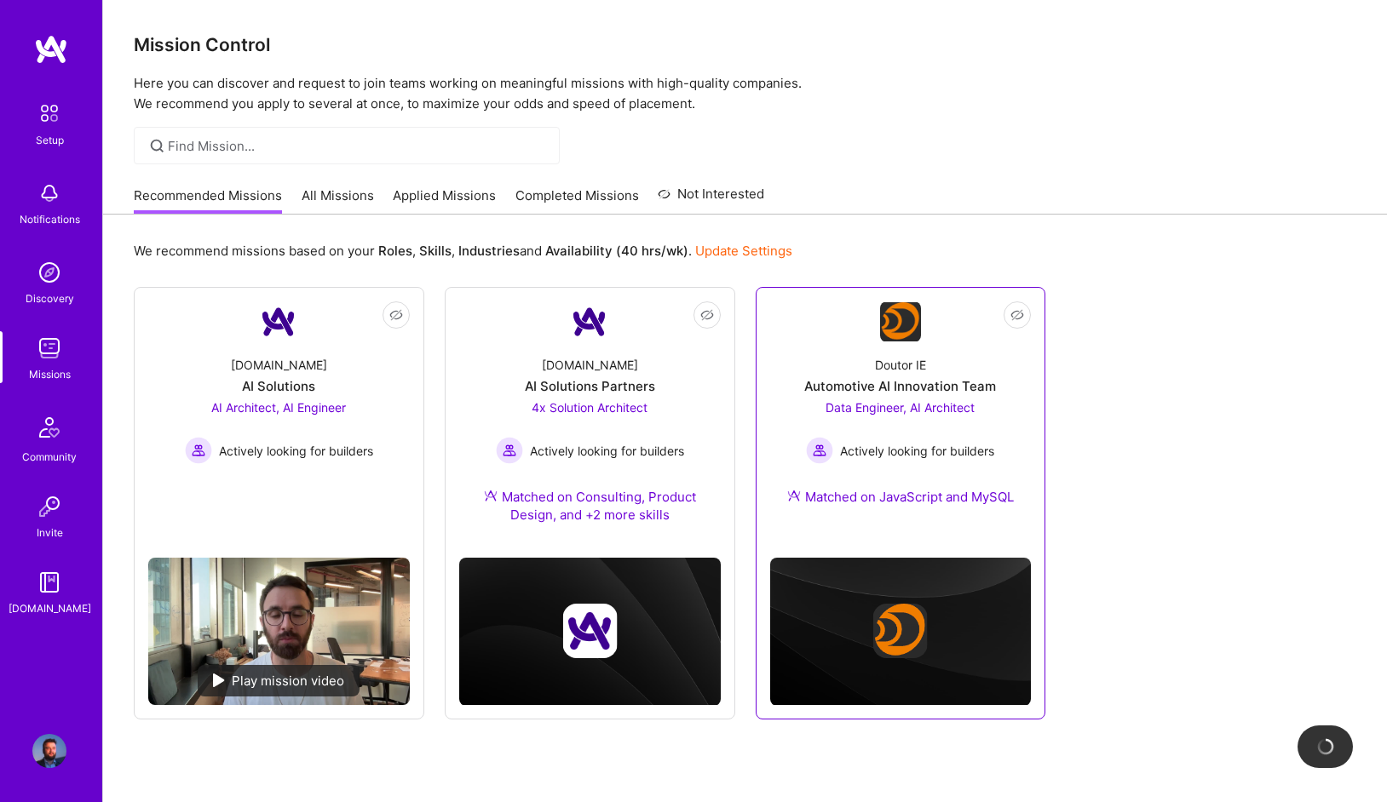
scroll to position [55, 0]
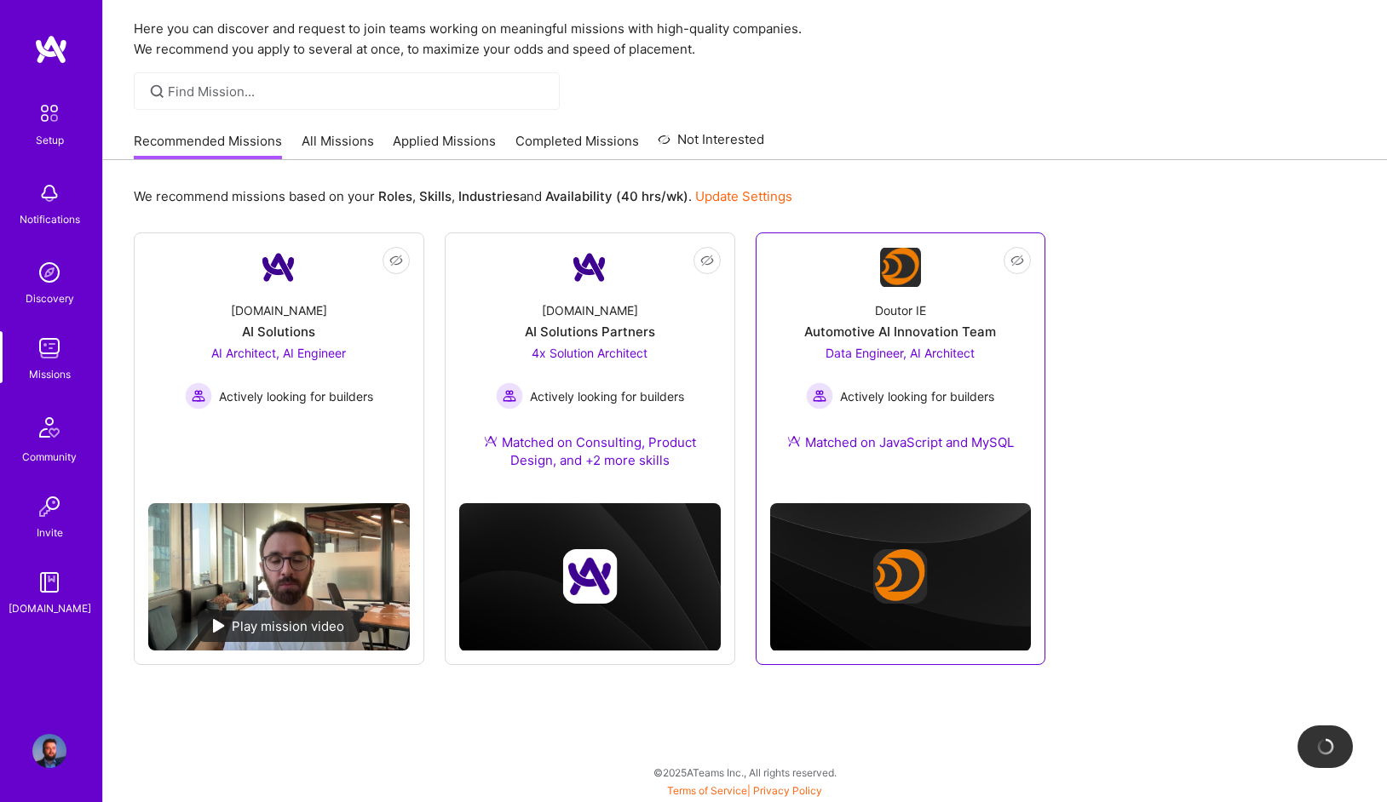
click at [978, 382] on div "Data Engineer, AI Architect Actively looking for builders" at bounding box center [900, 377] width 188 height 66
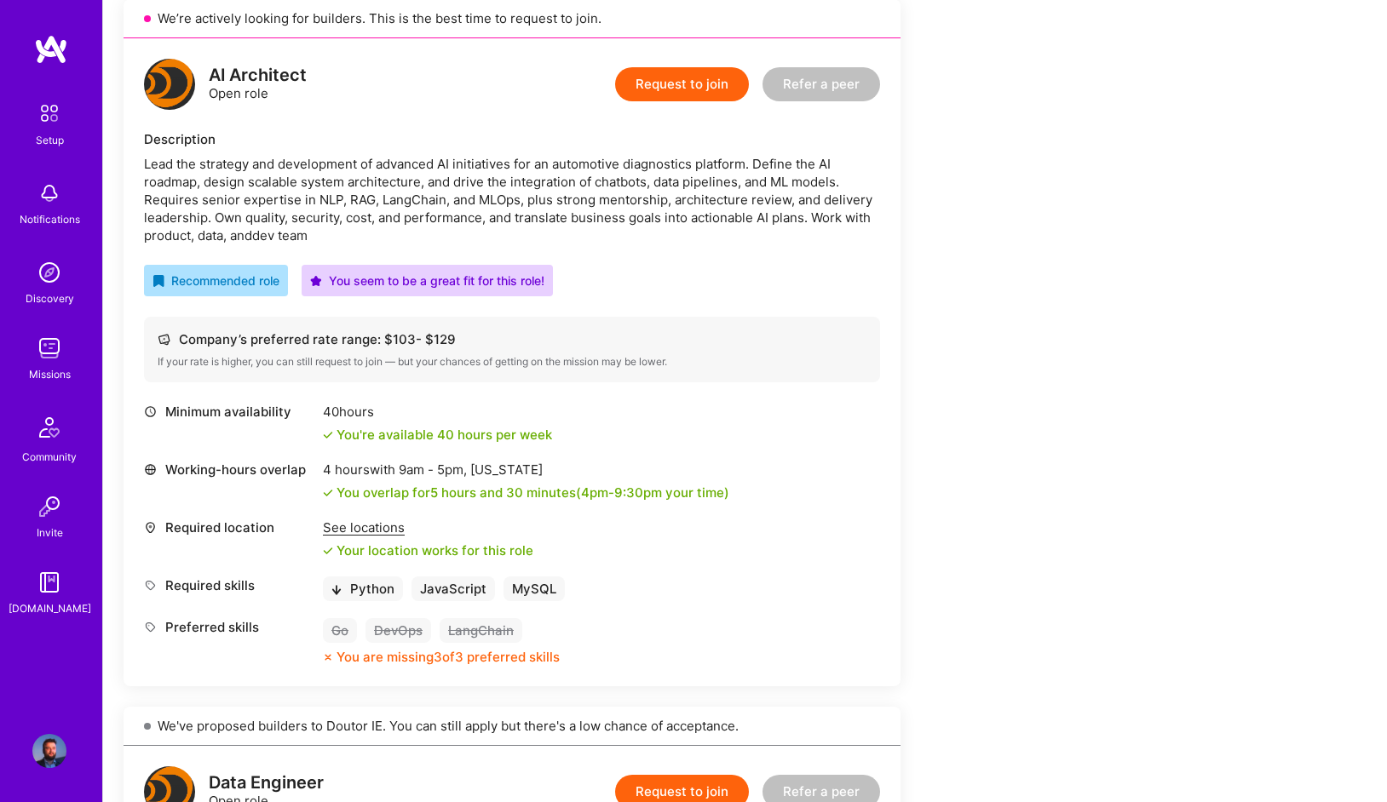
scroll to position [406, 0]
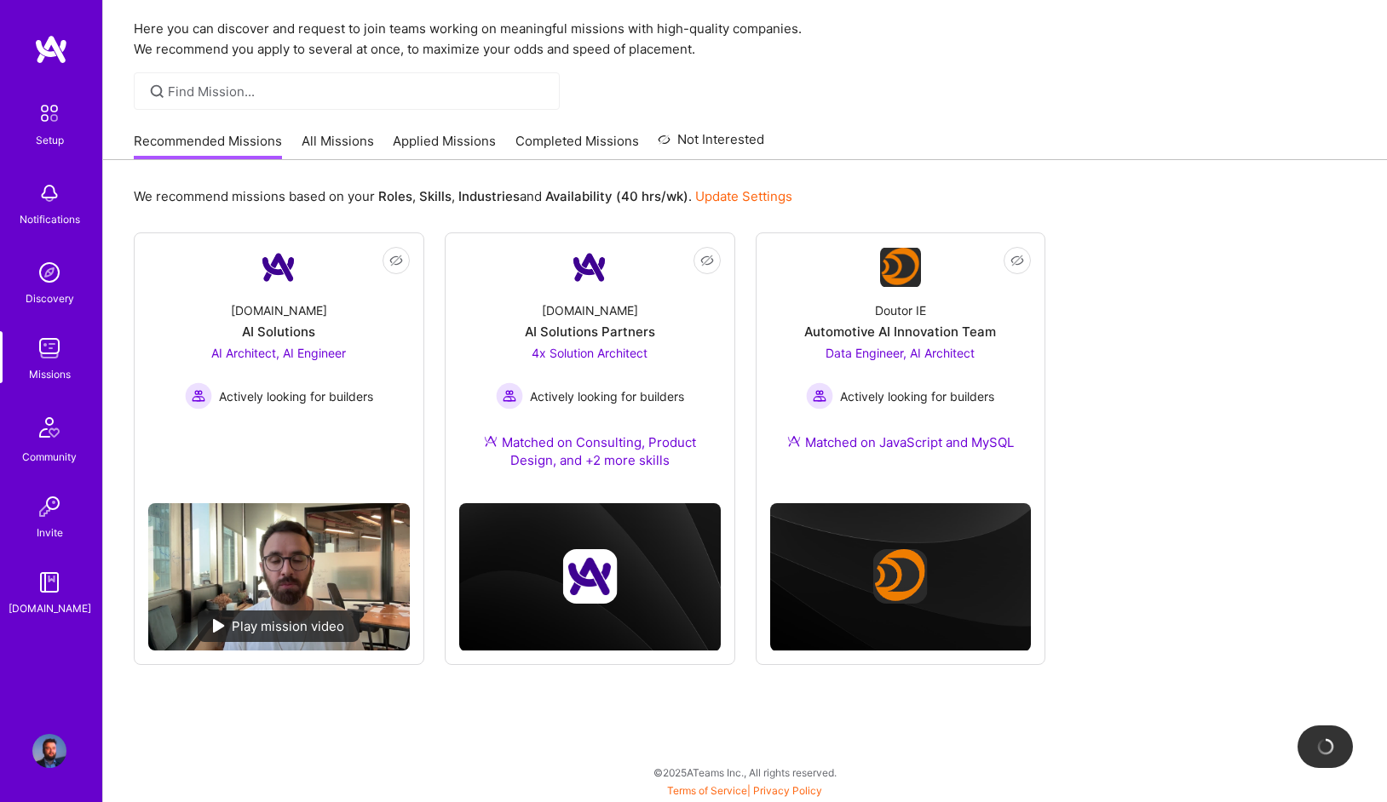
scroll to position [55, 0]
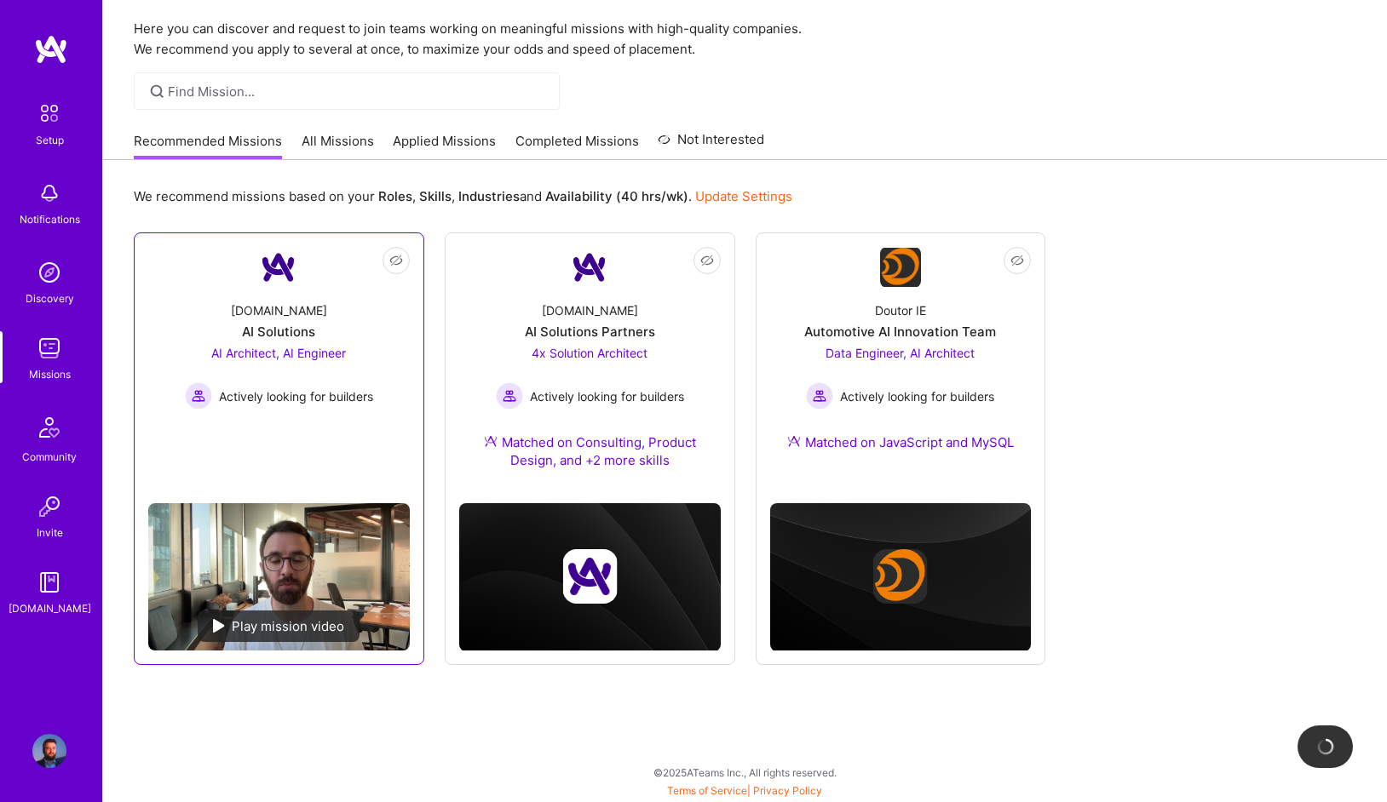
click at [320, 479] on link "Not Interested [DOMAIN_NAME] AI Solutions AI Architect, AI Engineer Actively lo…" at bounding box center [279, 368] width 262 height 243
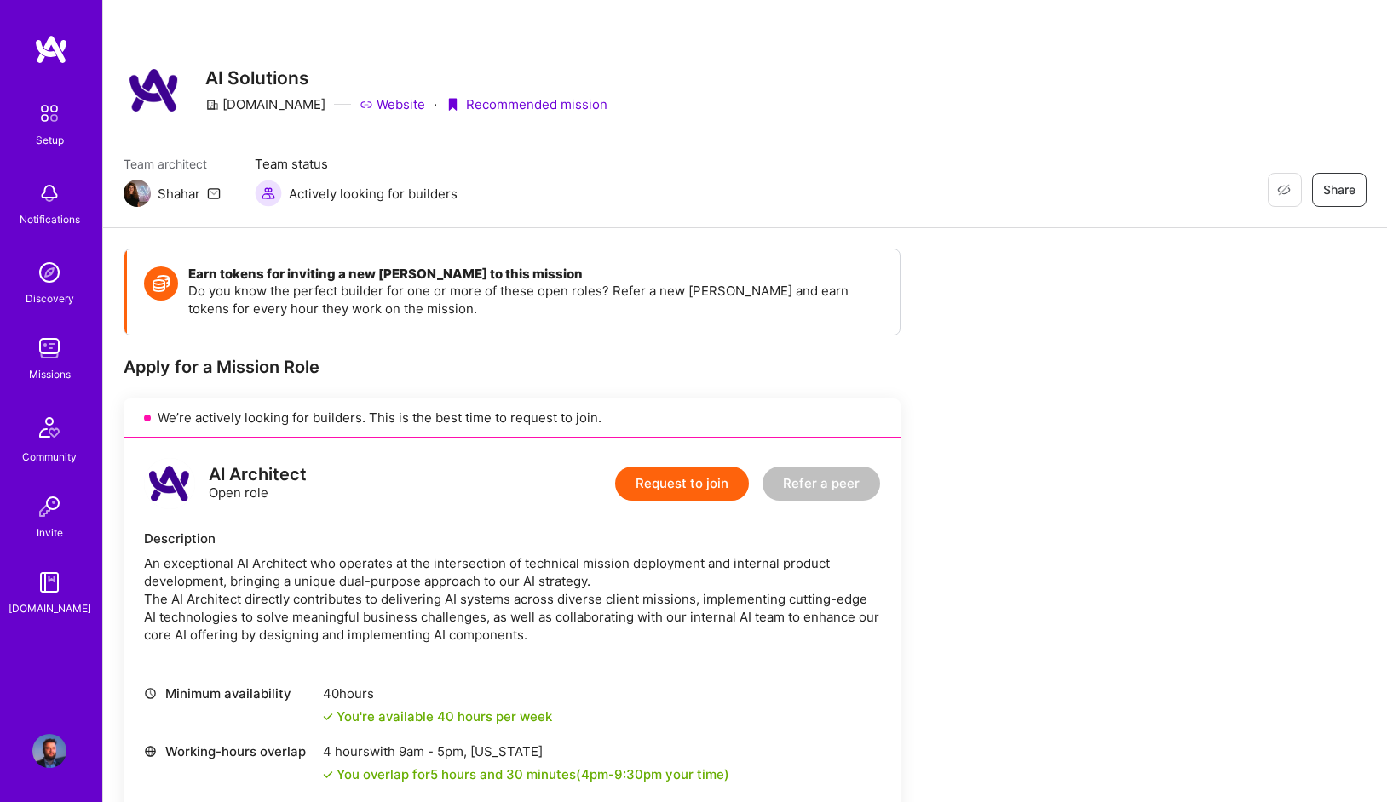
click at [51, 60] on img at bounding box center [51, 49] width 34 height 31
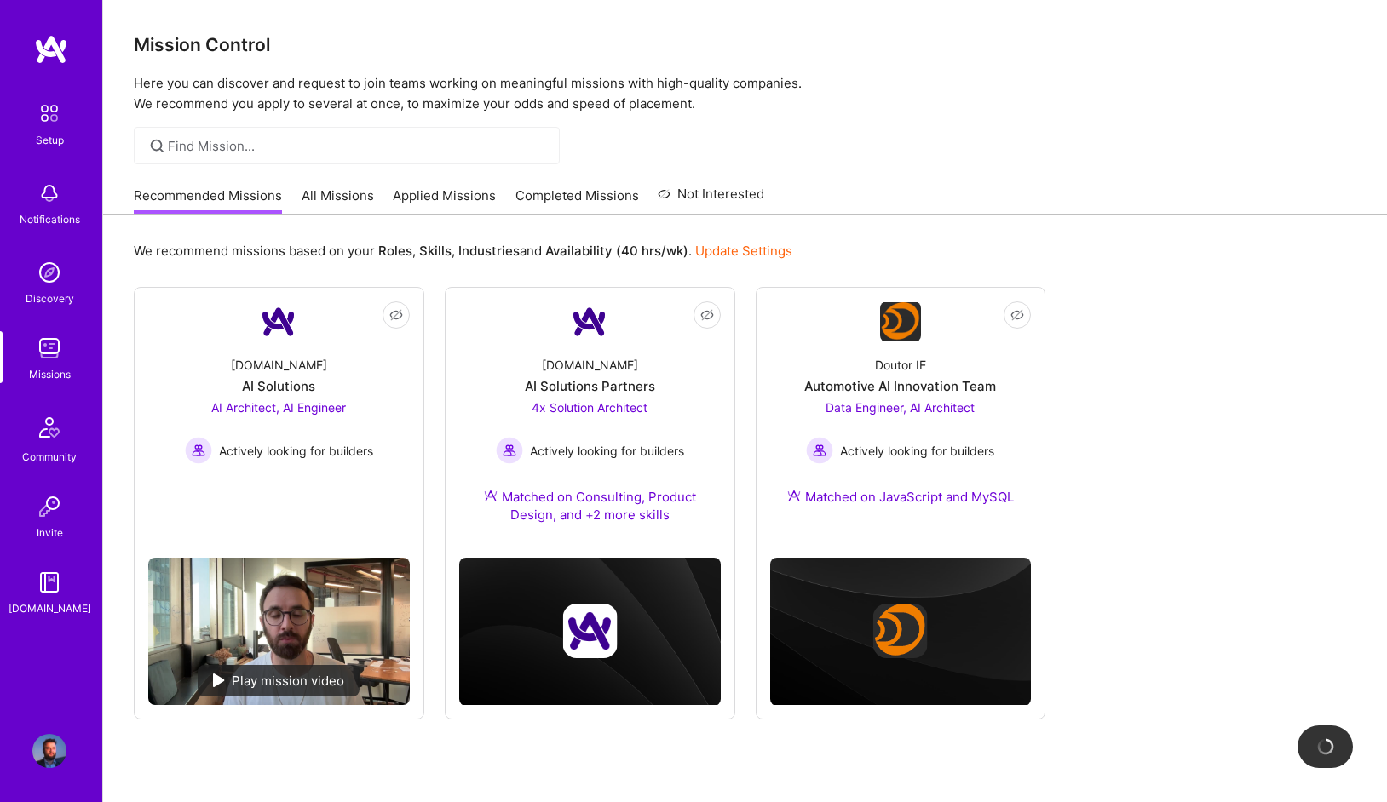
click at [41, 763] on img at bounding box center [49, 751] width 34 height 34
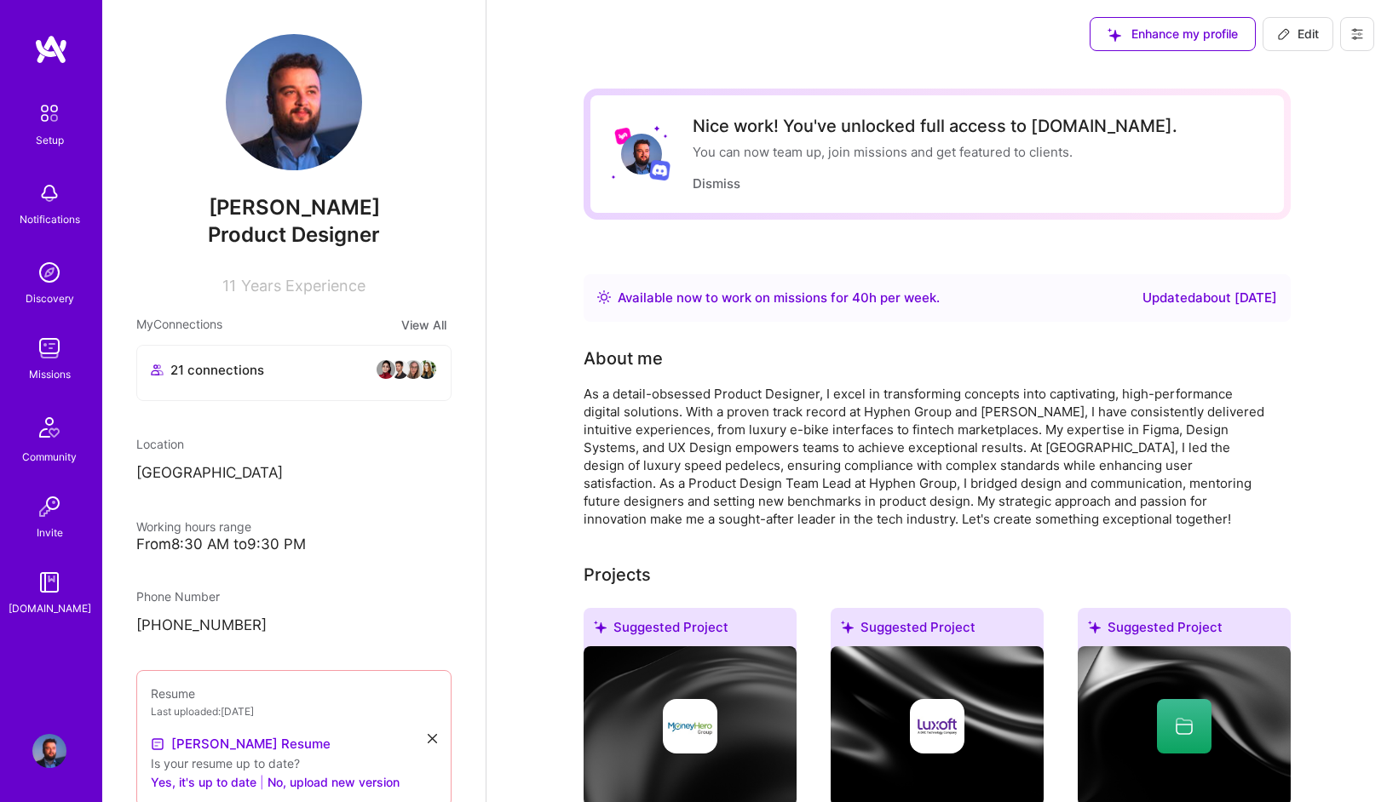
click at [1278, 29] on icon at bounding box center [1284, 34] width 14 height 14
select select "RO"
select select "Right Now"
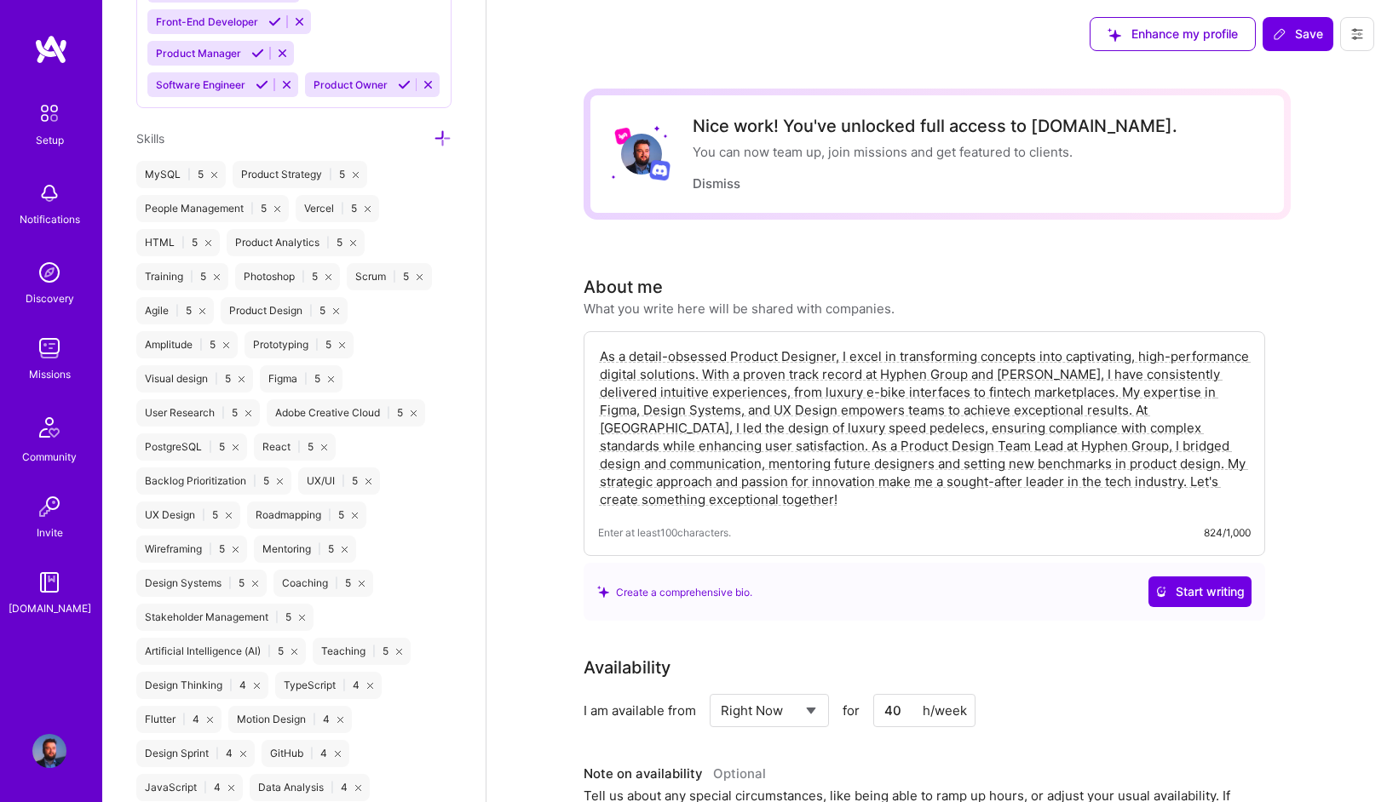
scroll to position [1938, 0]
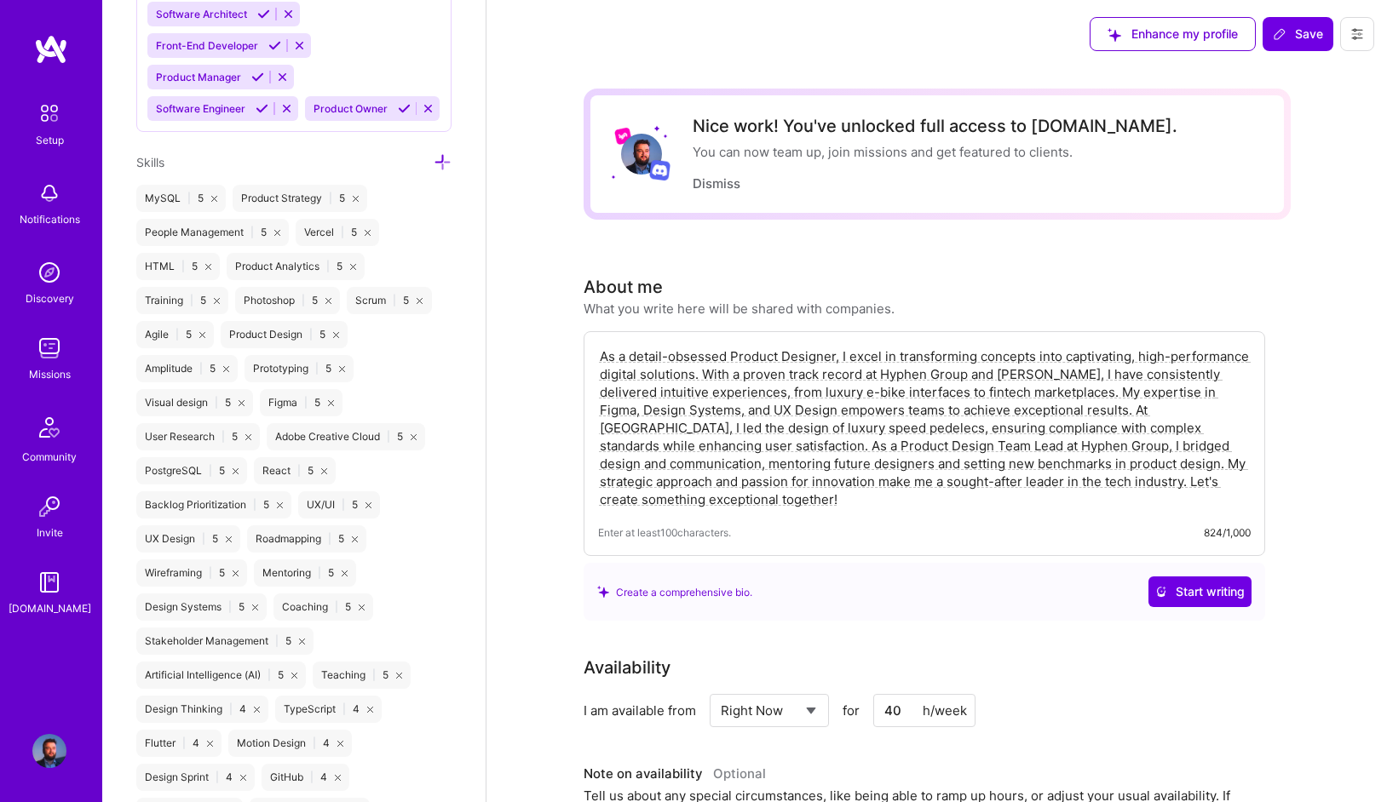
click at [440, 157] on icon at bounding box center [443, 162] width 18 height 18
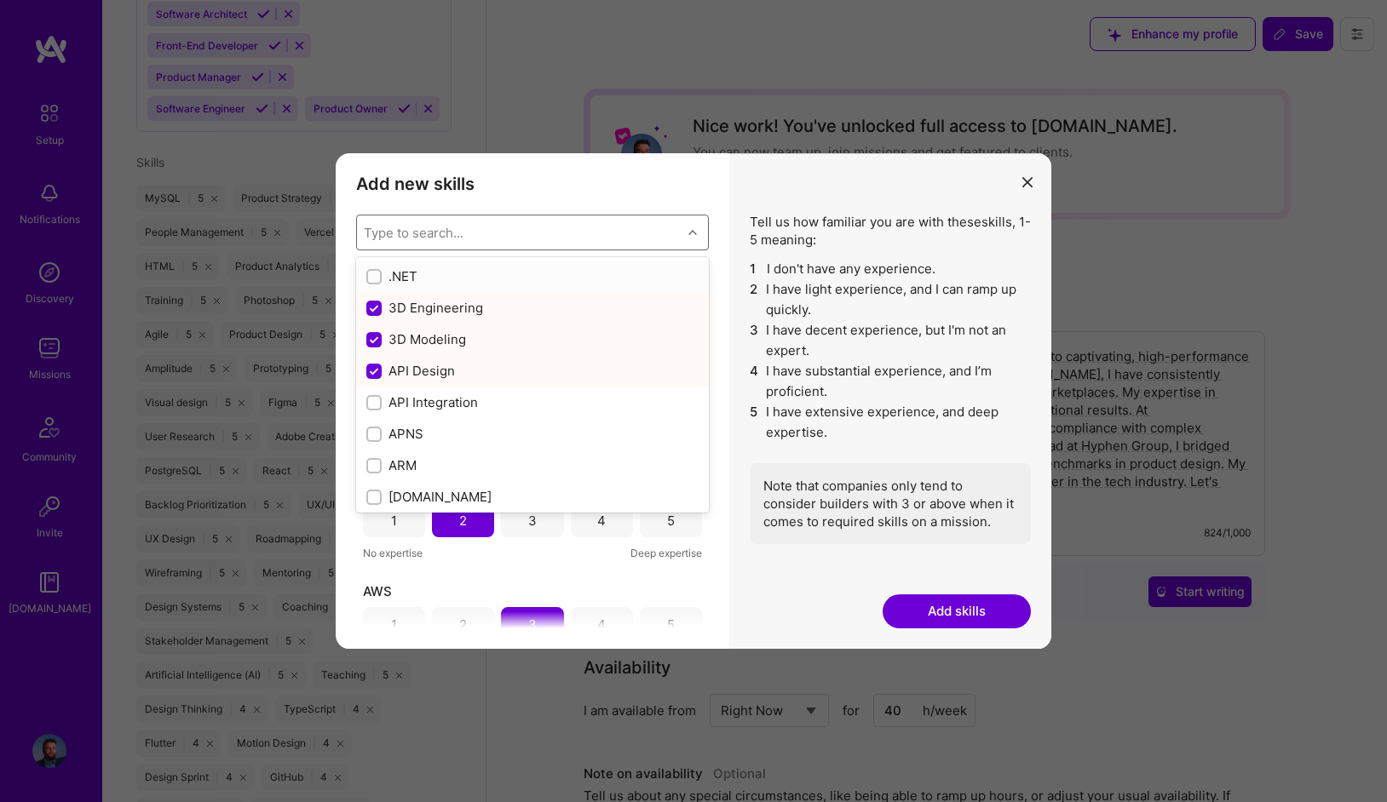
click at [491, 237] on div "Type to search..." at bounding box center [519, 233] width 325 height 34
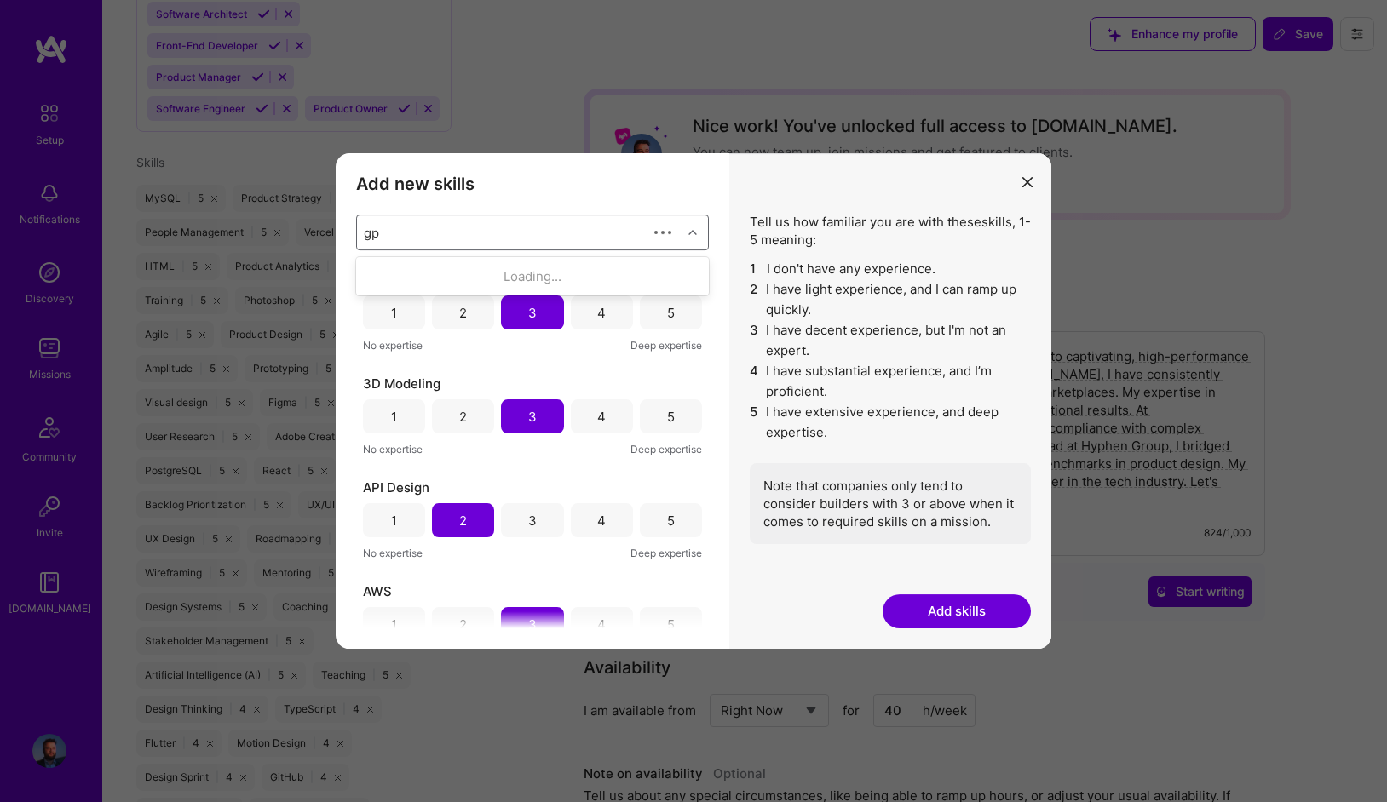
type input "gpt"
click at [431, 273] on div "GPT / OpenAI" at bounding box center [532, 276] width 332 height 18
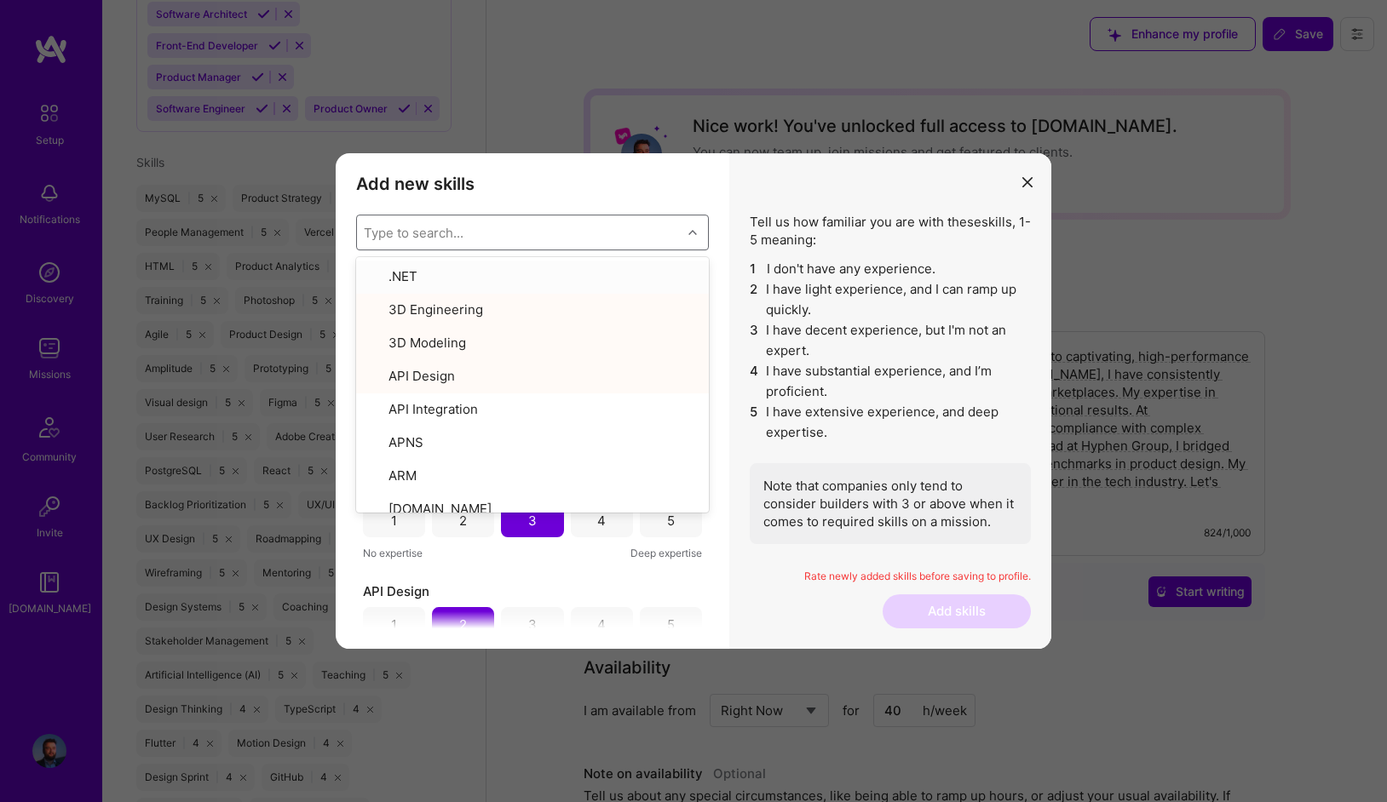
click at [774, 262] on li "1 I don't have any experience." at bounding box center [890, 269] width 281 height 20
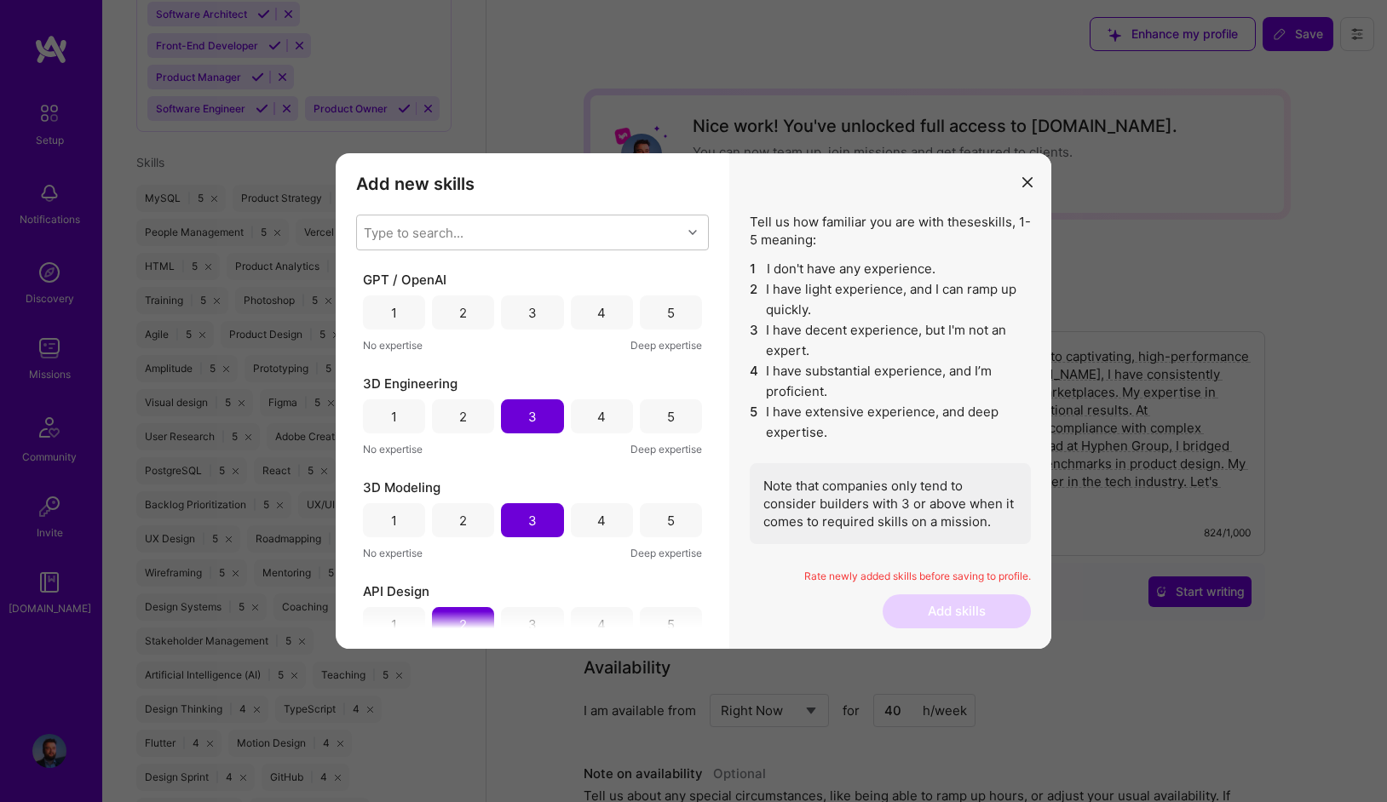
click at [687, 306] on div "5" at bounding box center [671, 313] width 62 height 34
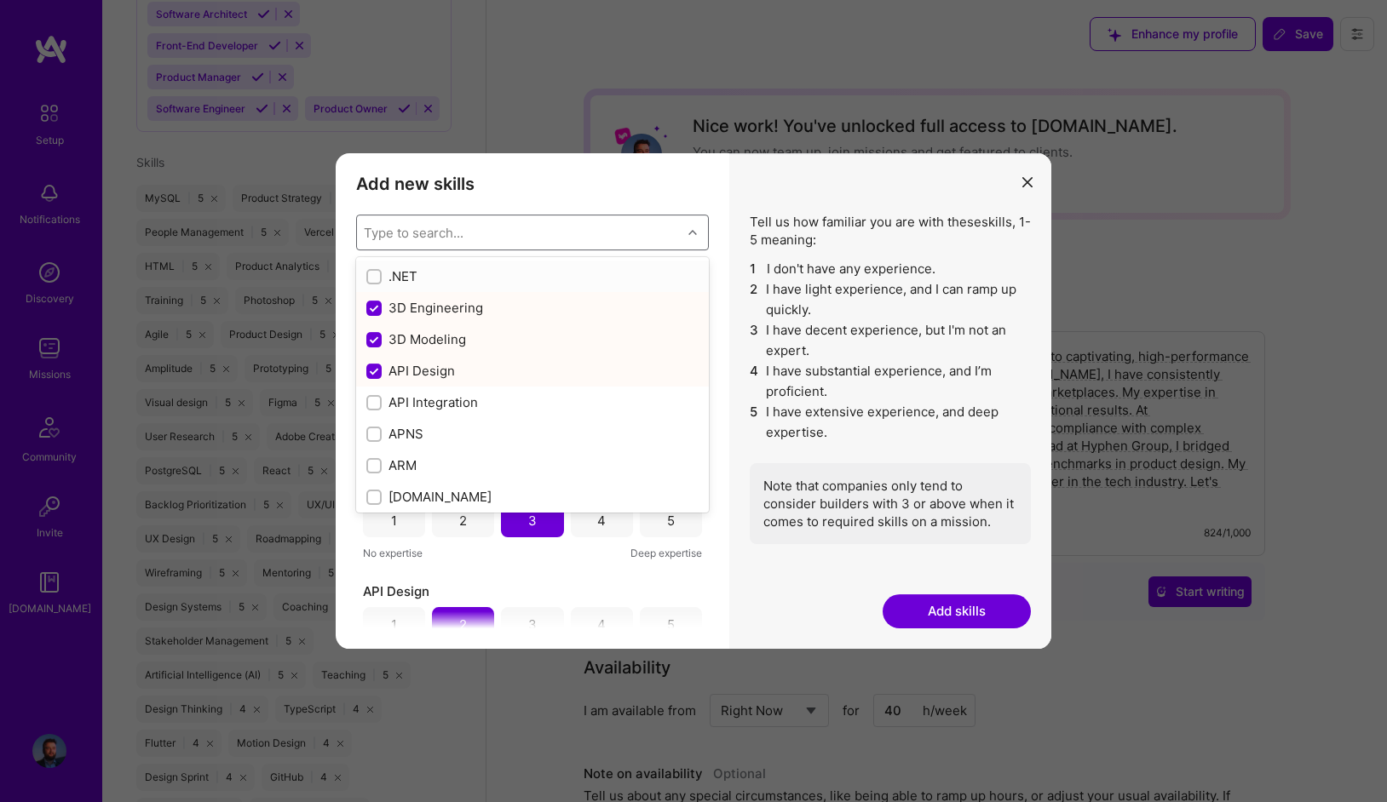
click at [587, 244] on div "Type to search..." at bounding box center [519, 233] width 325 height 34
type input "ai"
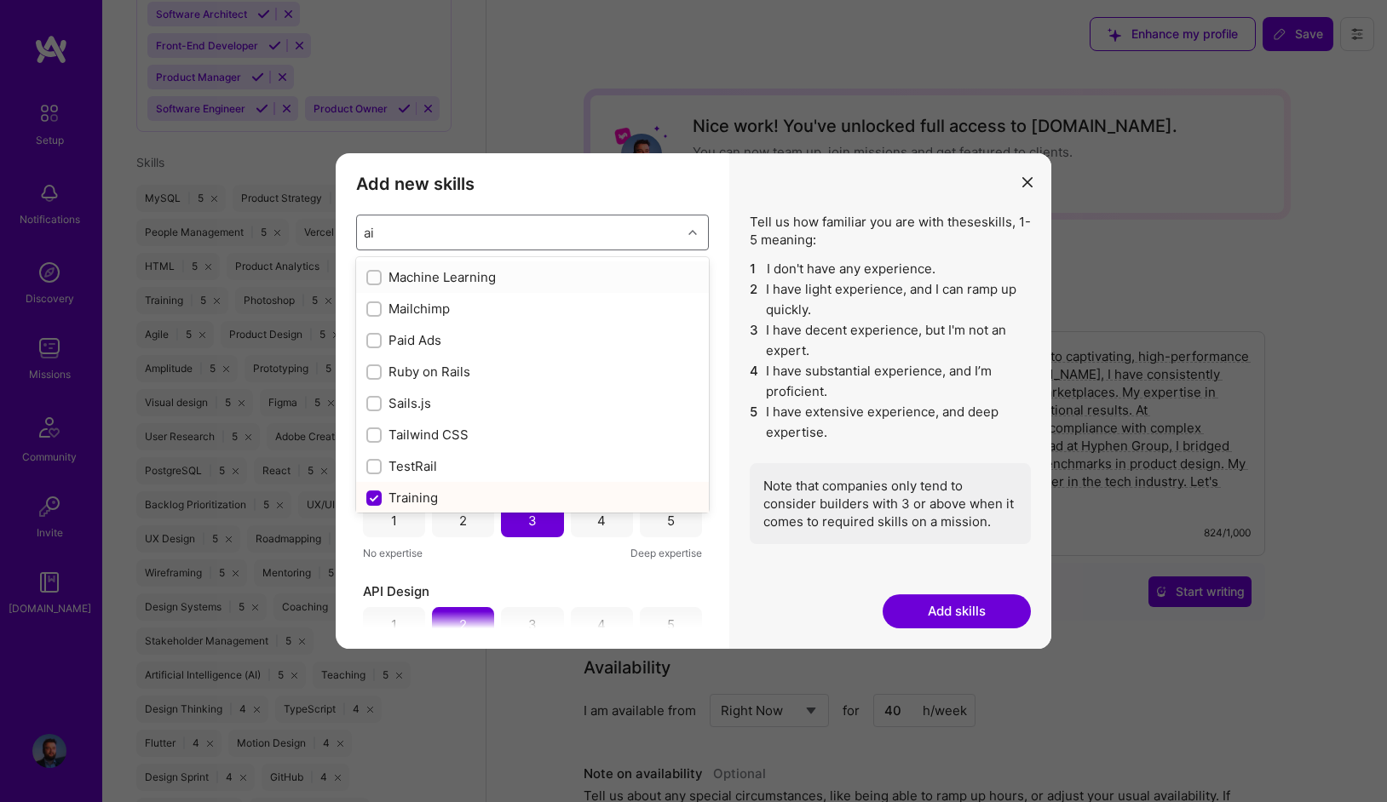
scroll to position [287, 0]
click at [484, 427] on div "Tailwind CSS" at bounding box center [532, 431] width 332 height 18
checkbox input "true"
checkbox input "false"
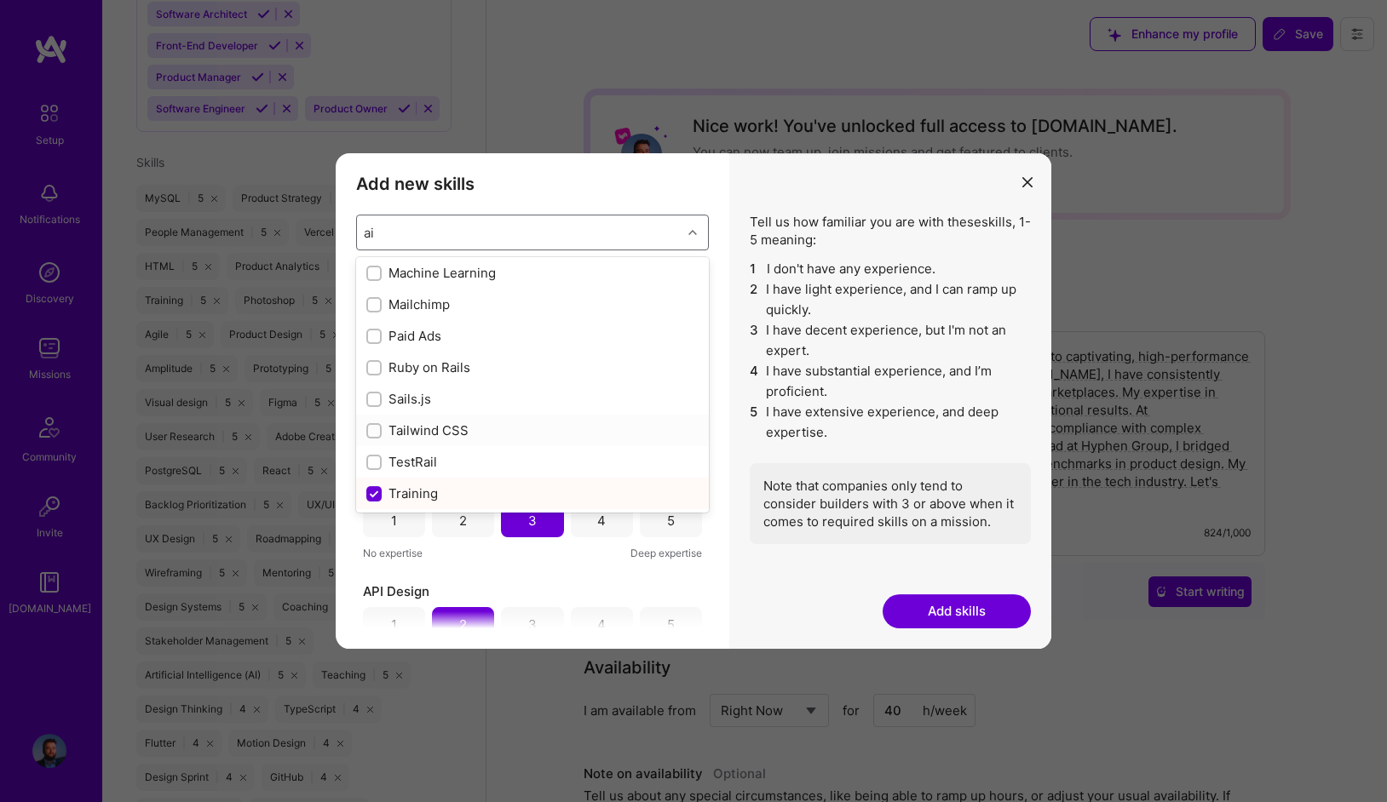
checkbox input "true"
checkbox input "false"
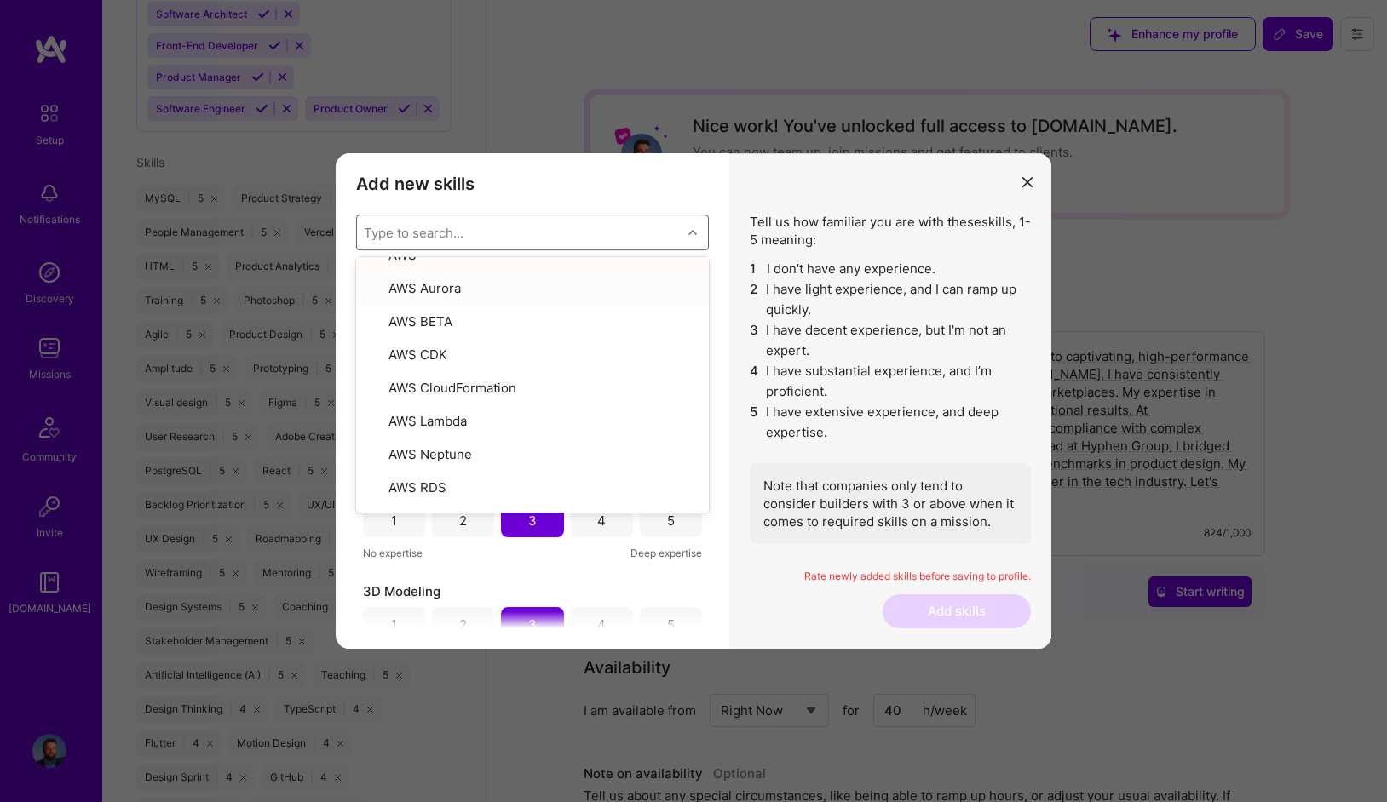
click at [745, 227] on div "Tell us how familiar you are with these skills , 1-5 meaning: 1 I don't have an…" at bounding box center [890, 401] width 322 height 496
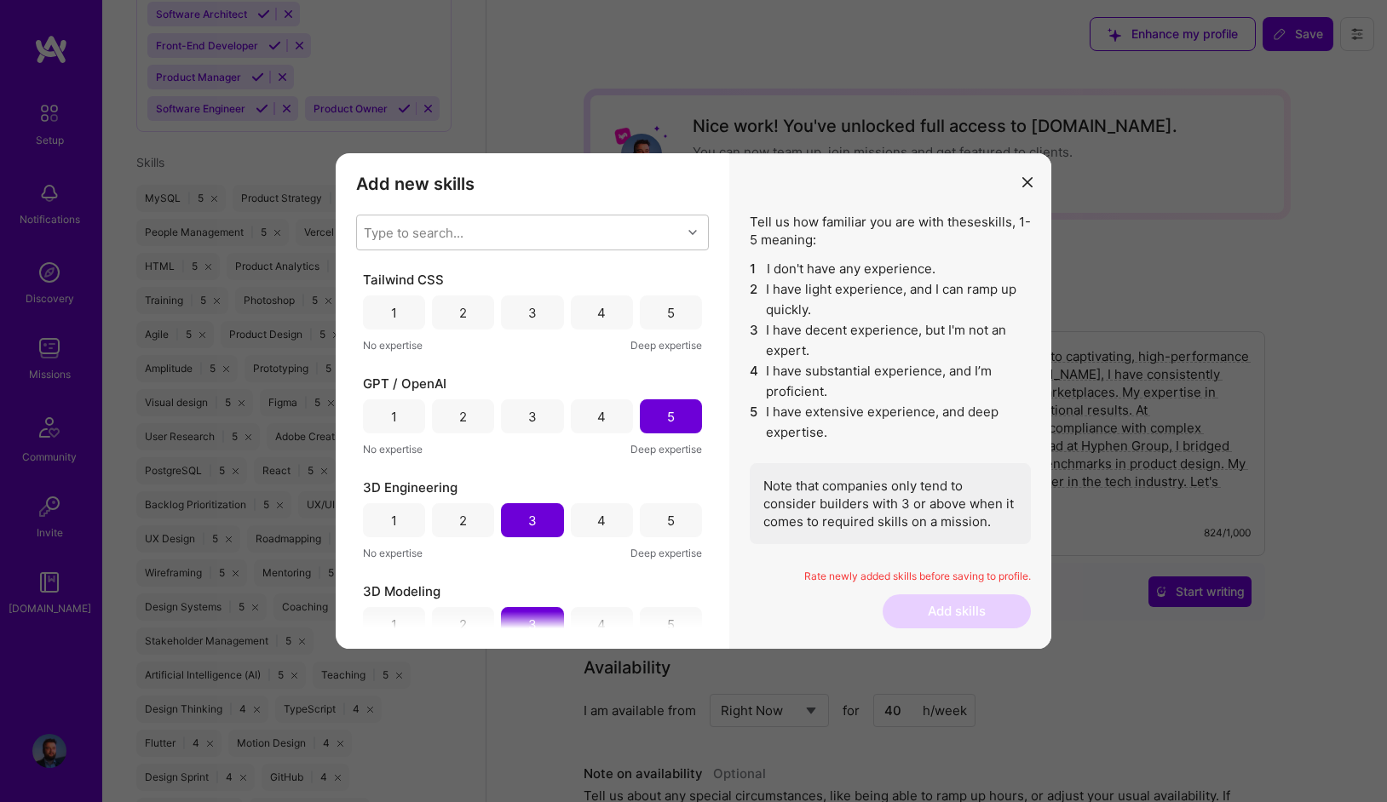
click at [669, 319] on div "5" at bounding box center [671, 313] width 62 height 34
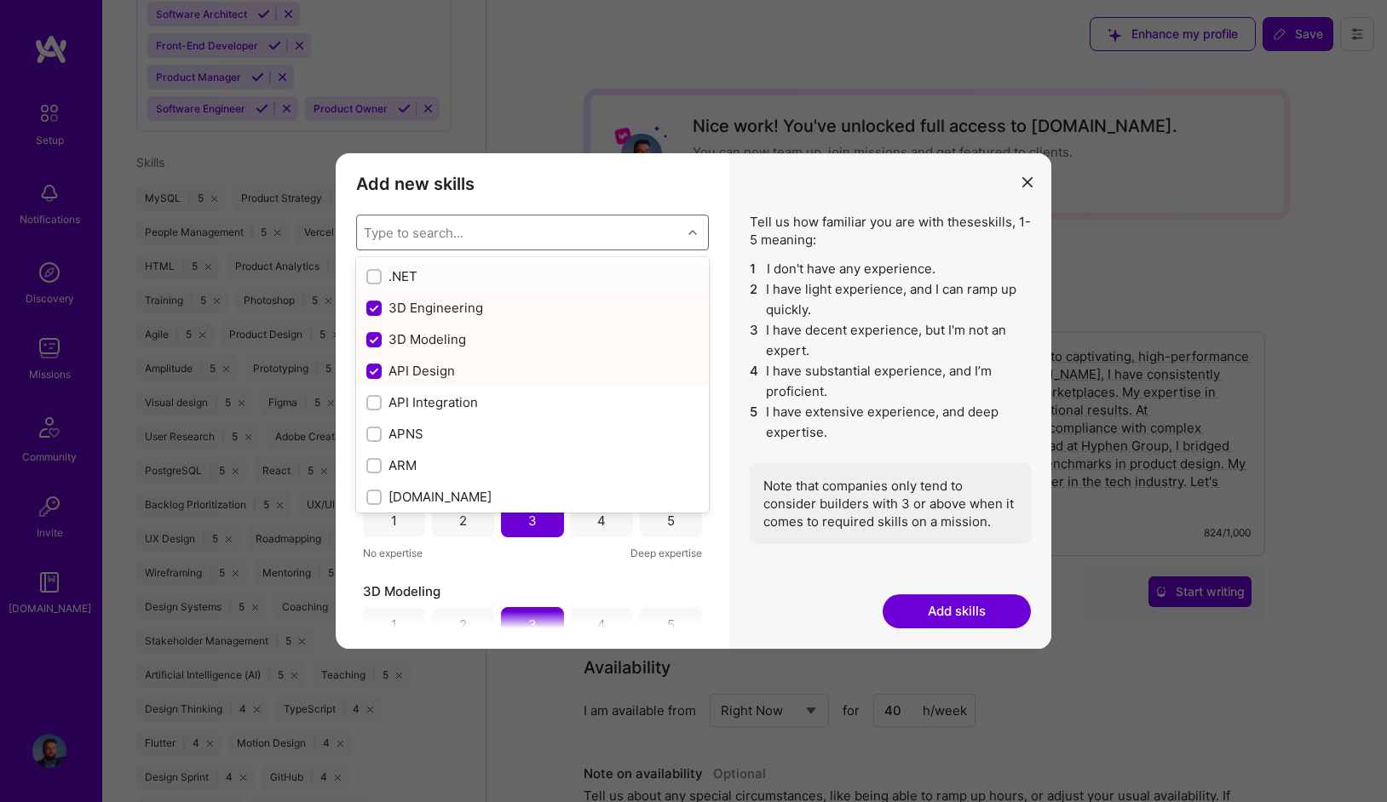
click at [532, 235] on div "Type to search..." at bounding box center [519, 233] width 325 height 34
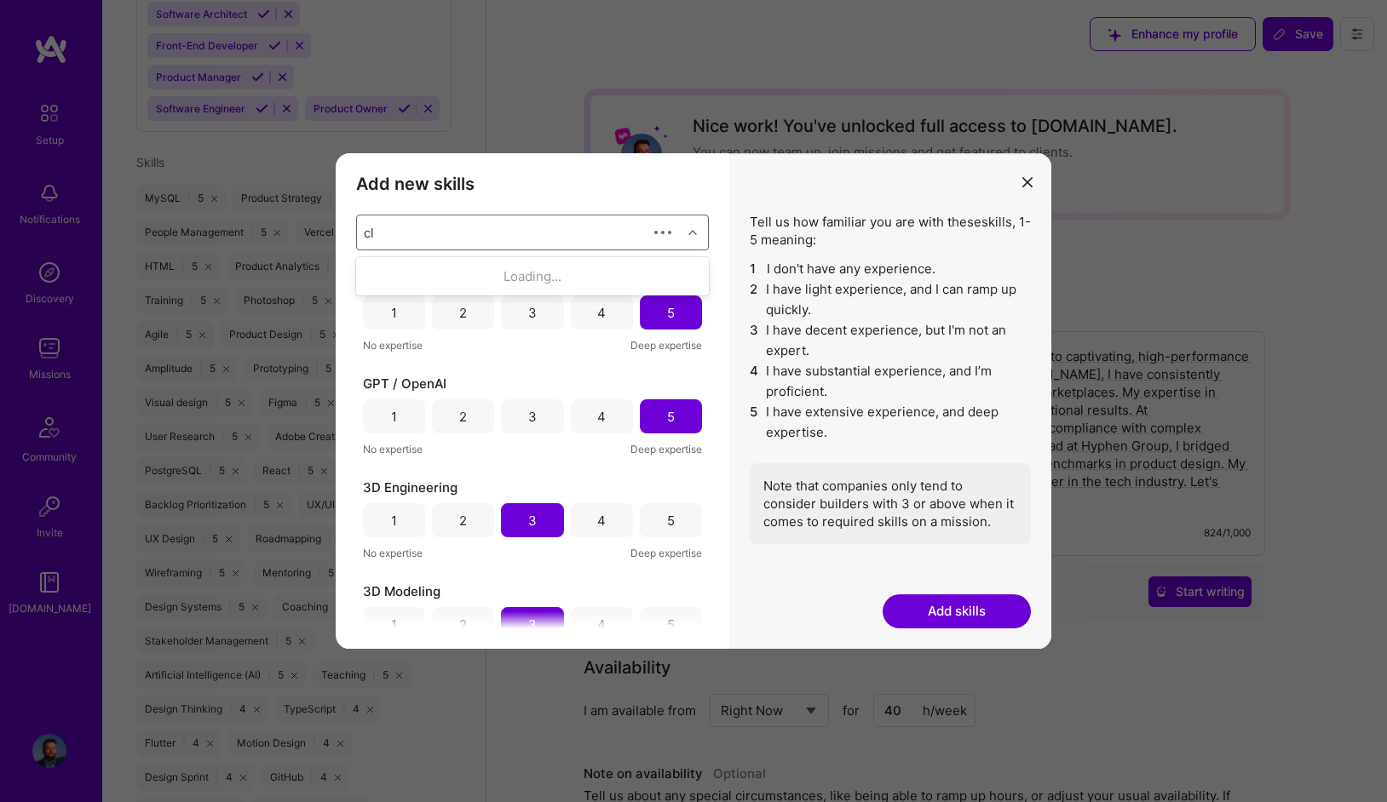
type input "c"
type input "a"
type input "o"
checkbox input "false"
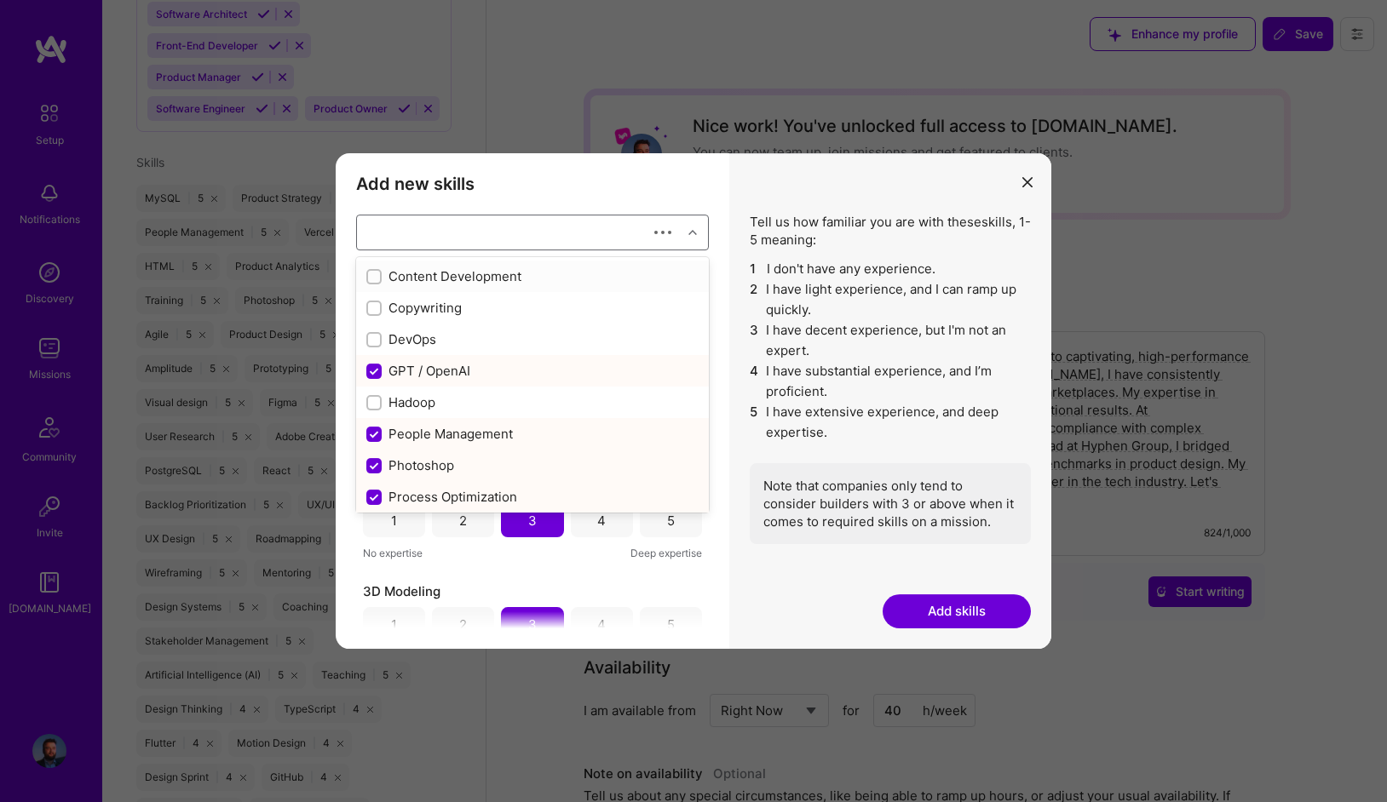
checkbox input "true"
checkbox input "false"
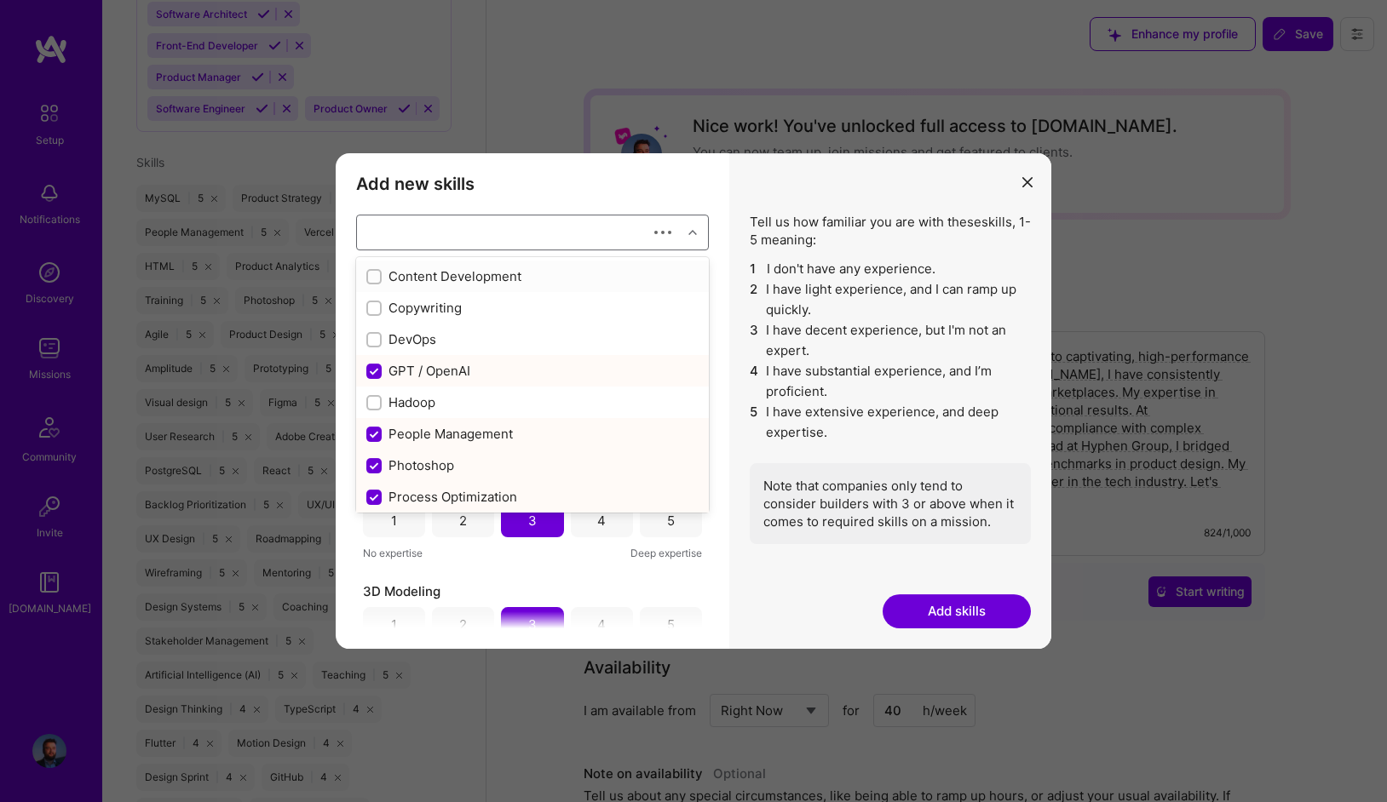
checkbox input "true"
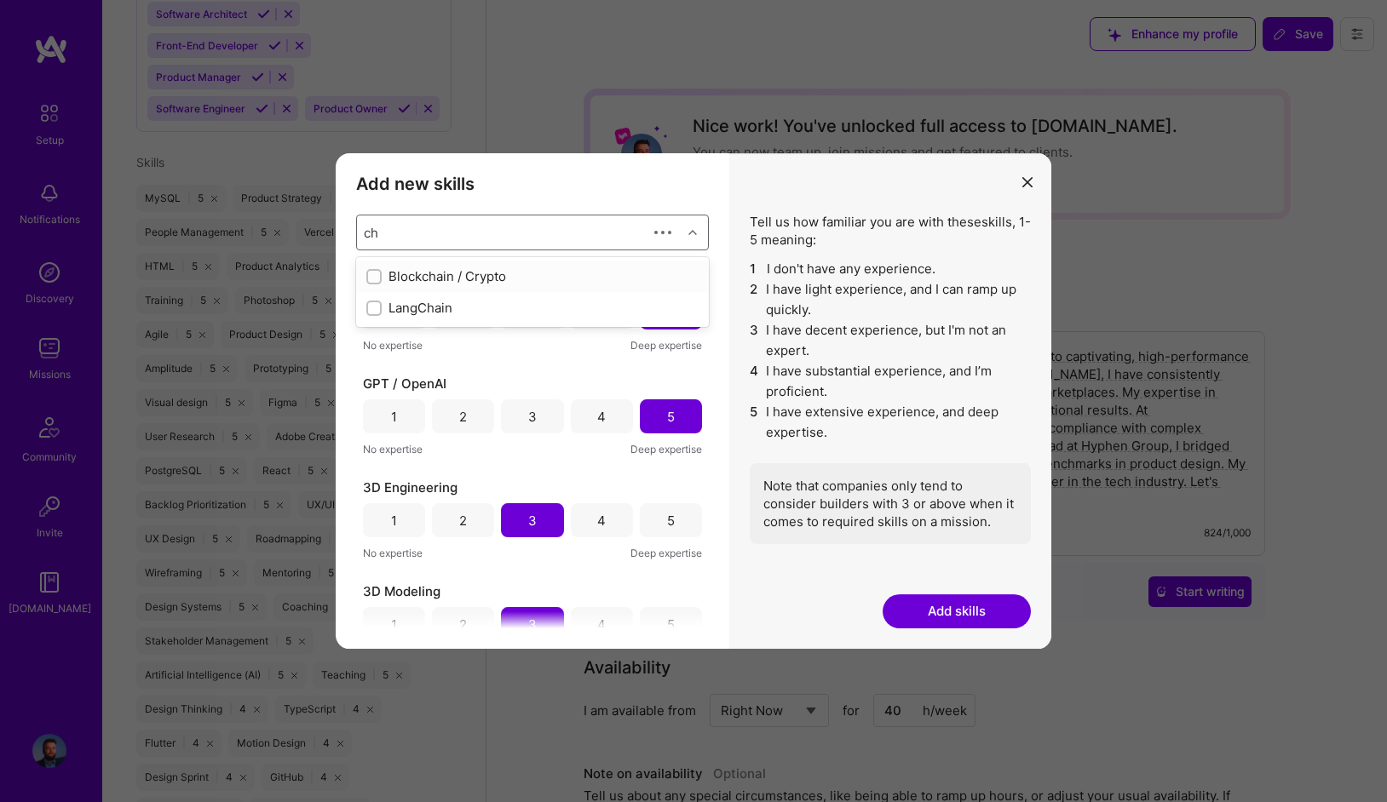
type input "c"
checkbox input "true"
type input "l"
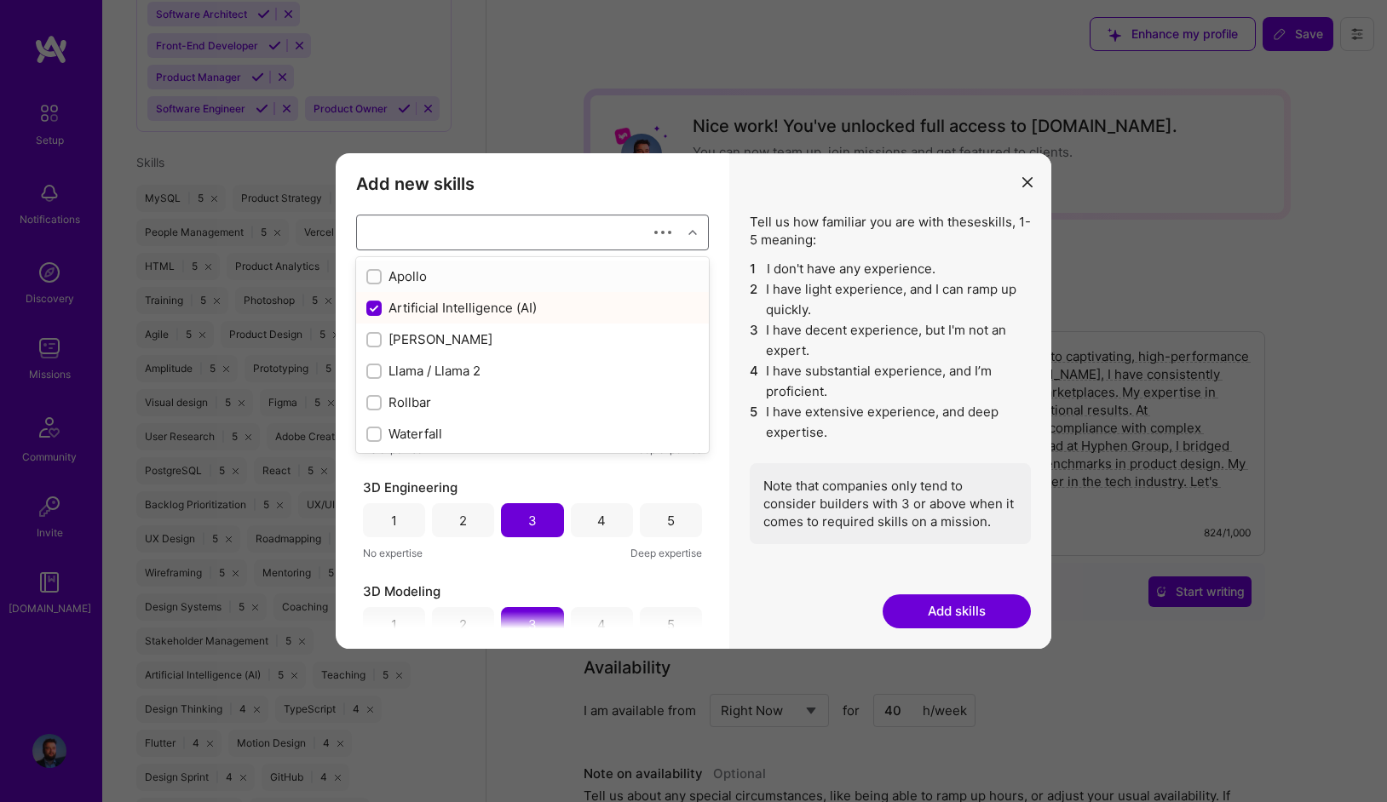
checkbox input "true"
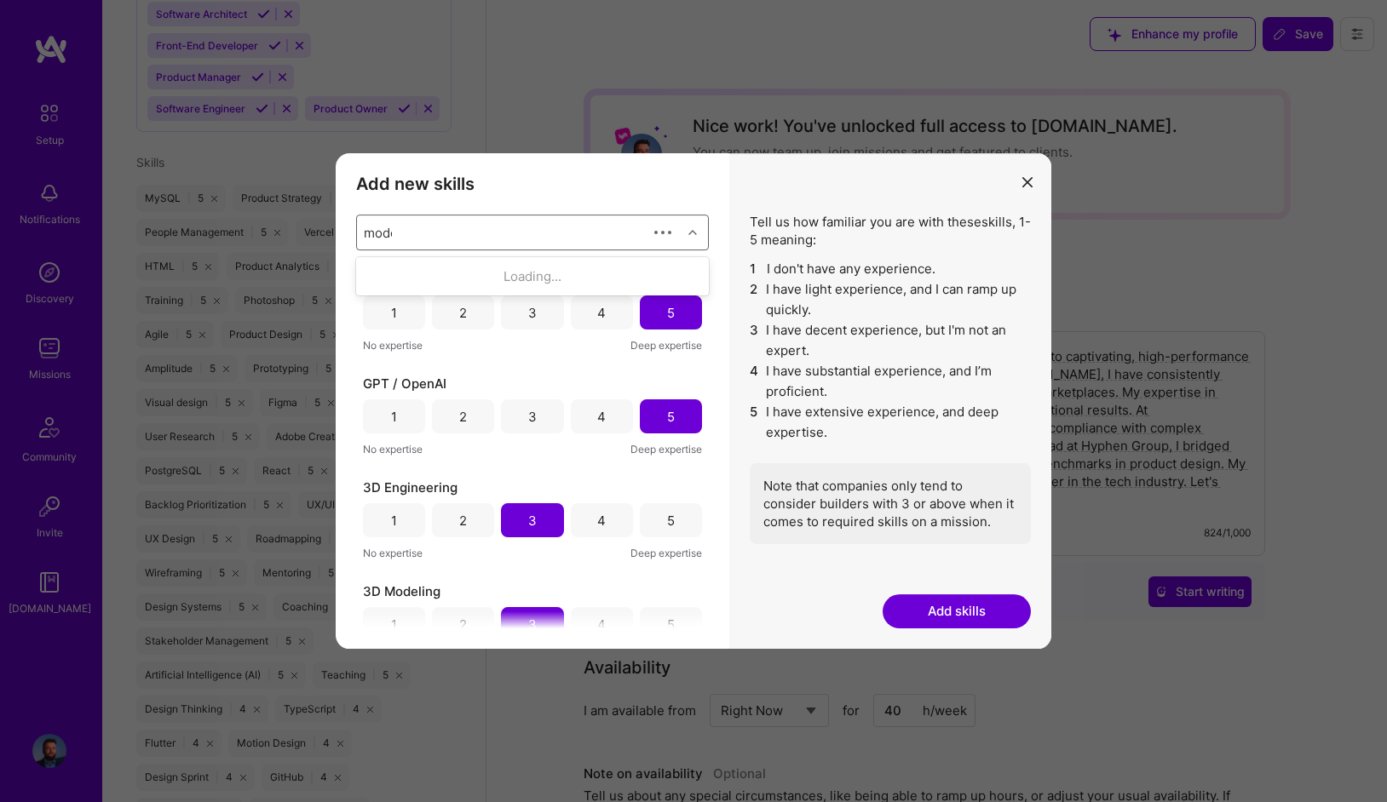
type input "model"
click at [429, 310] on div "Data Modeling" at bounding box center [532, 308] width 332 height 18
checkbox input "false"
checkbox input "true"
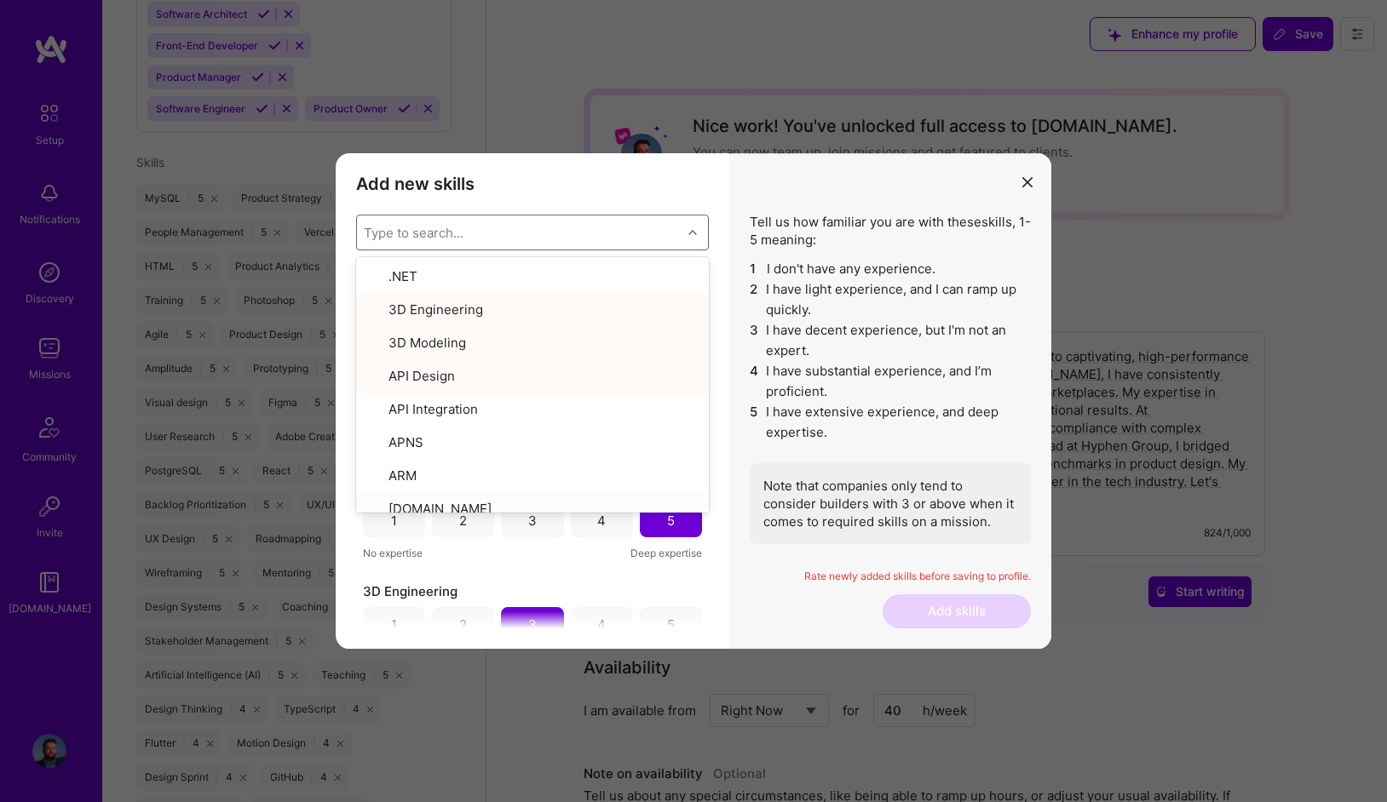
click at [766, 473] on div "Note that companies only tend to consider builders with 3 or above when it come…" at bounding box center [890, 503] width 281 height 81
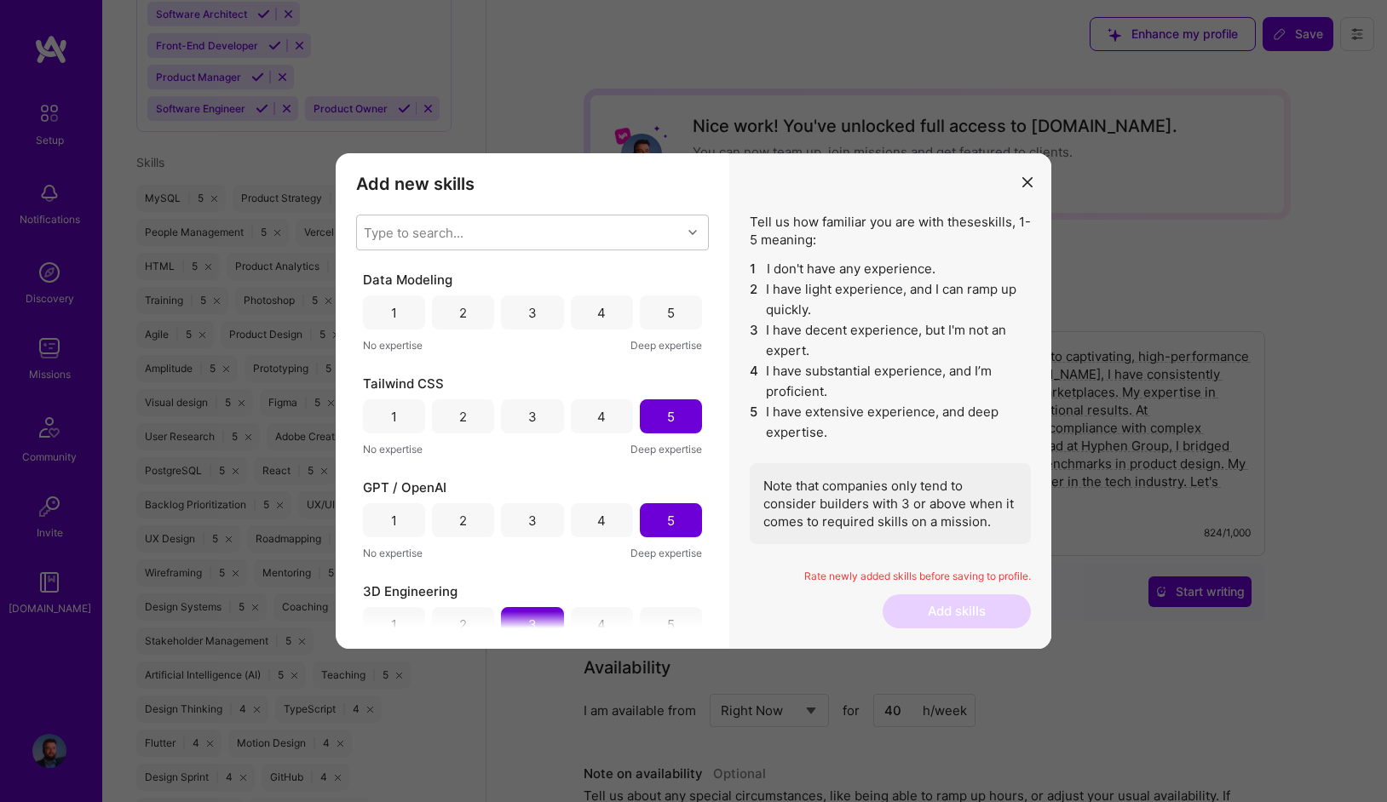
drag, startPoint x: 537, startPoint y: 313, endPoint x: 537, endPoint y: 303, distance: 9.4
click at [537, 313] on div "3" at bounding box center [532, 313] width 62 height 34
click at [544, 229] on div "Type to search..." at bounding box center [519, 233] width 325 height 34
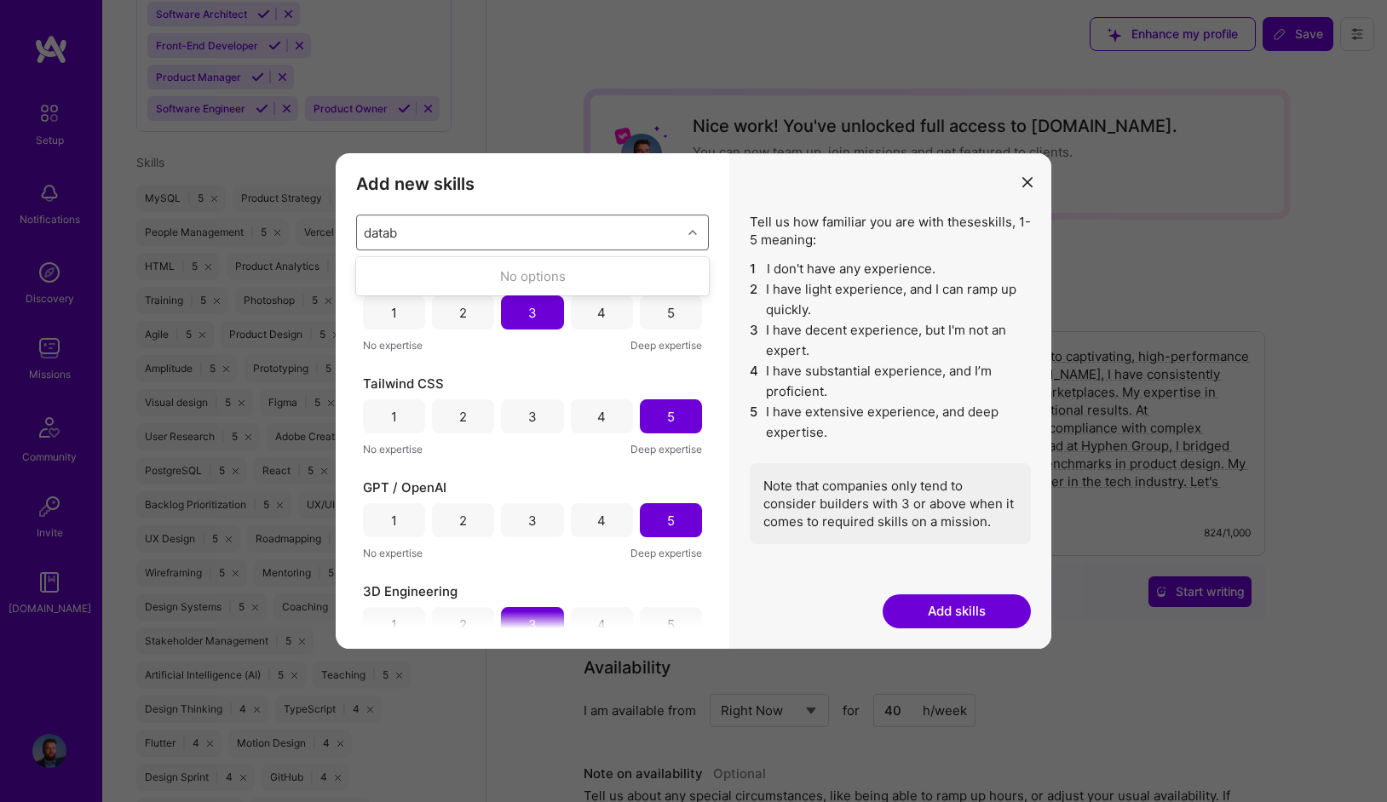
type input "data"
checkbox input "true"
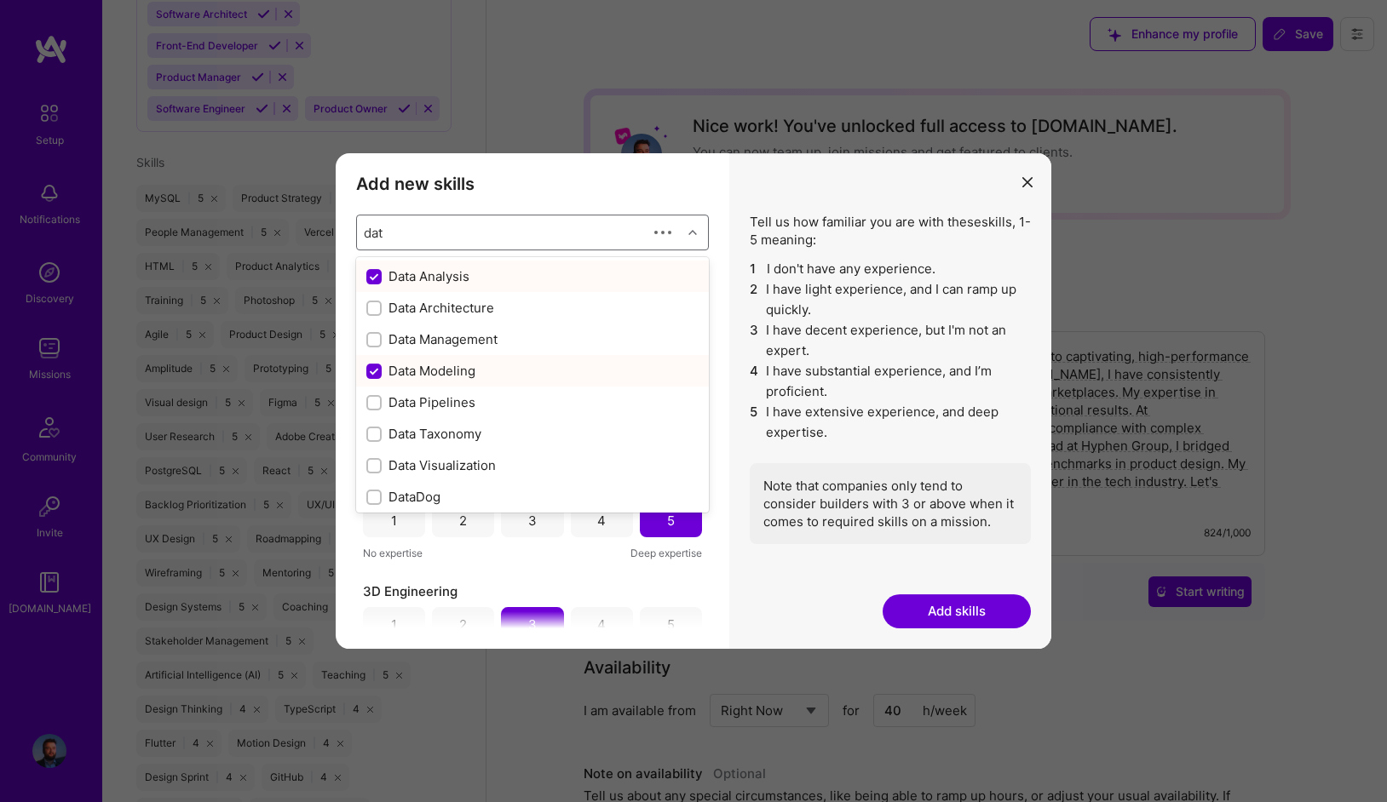
type input "da"
checkbox input "true"
checkbox input "false"
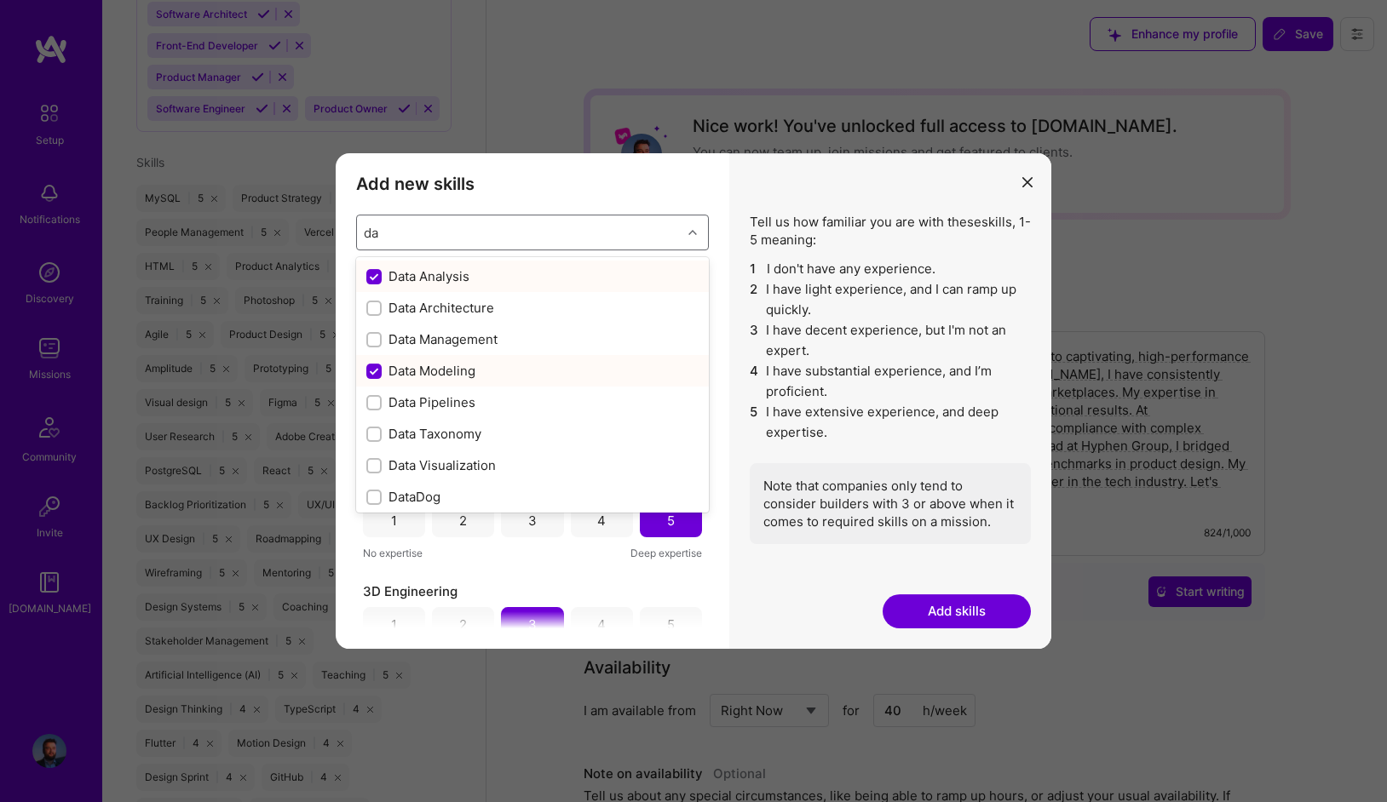
type input "d"
checkbox input "false"
checkbox input "true"
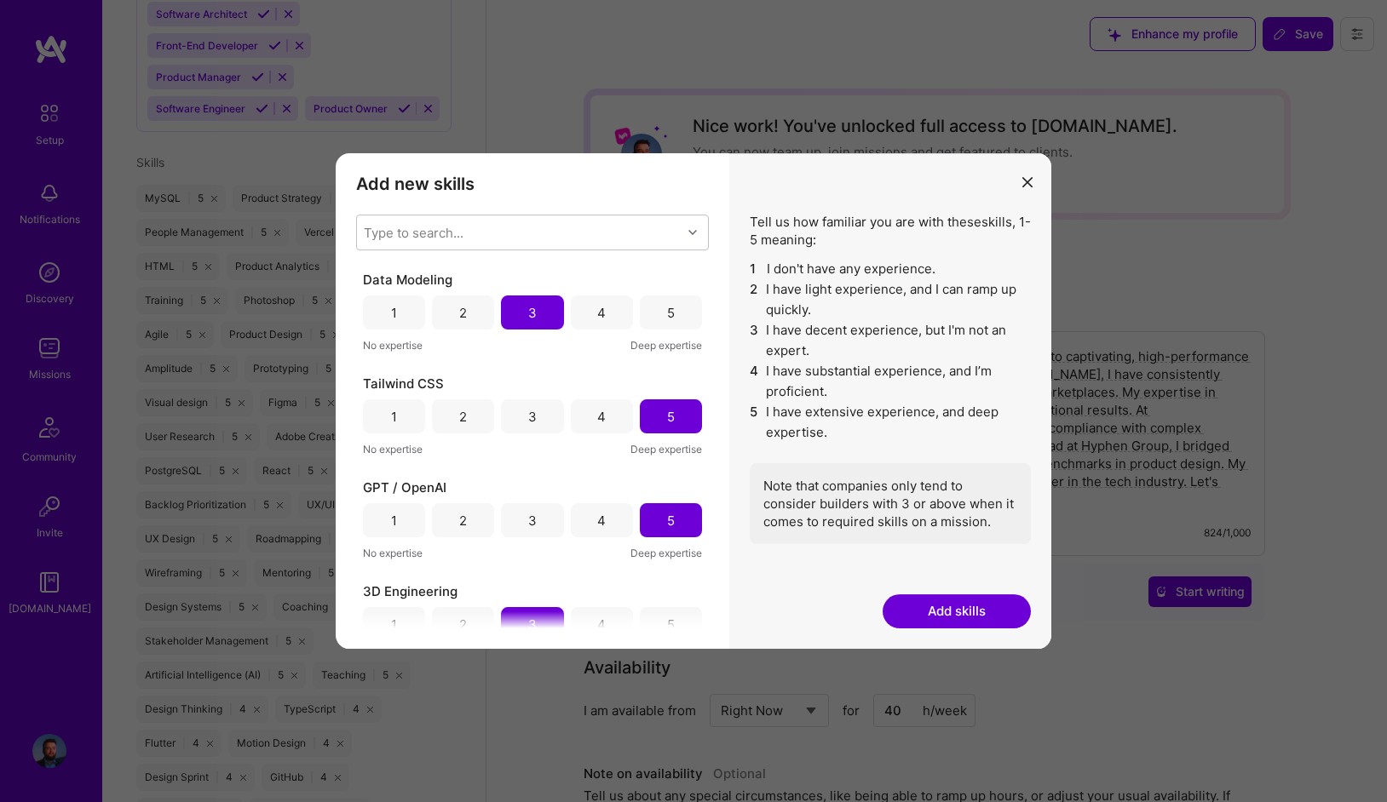
click at [932, 600] on button "Add skills" at bounding box center [957, 612] width 148 height 34
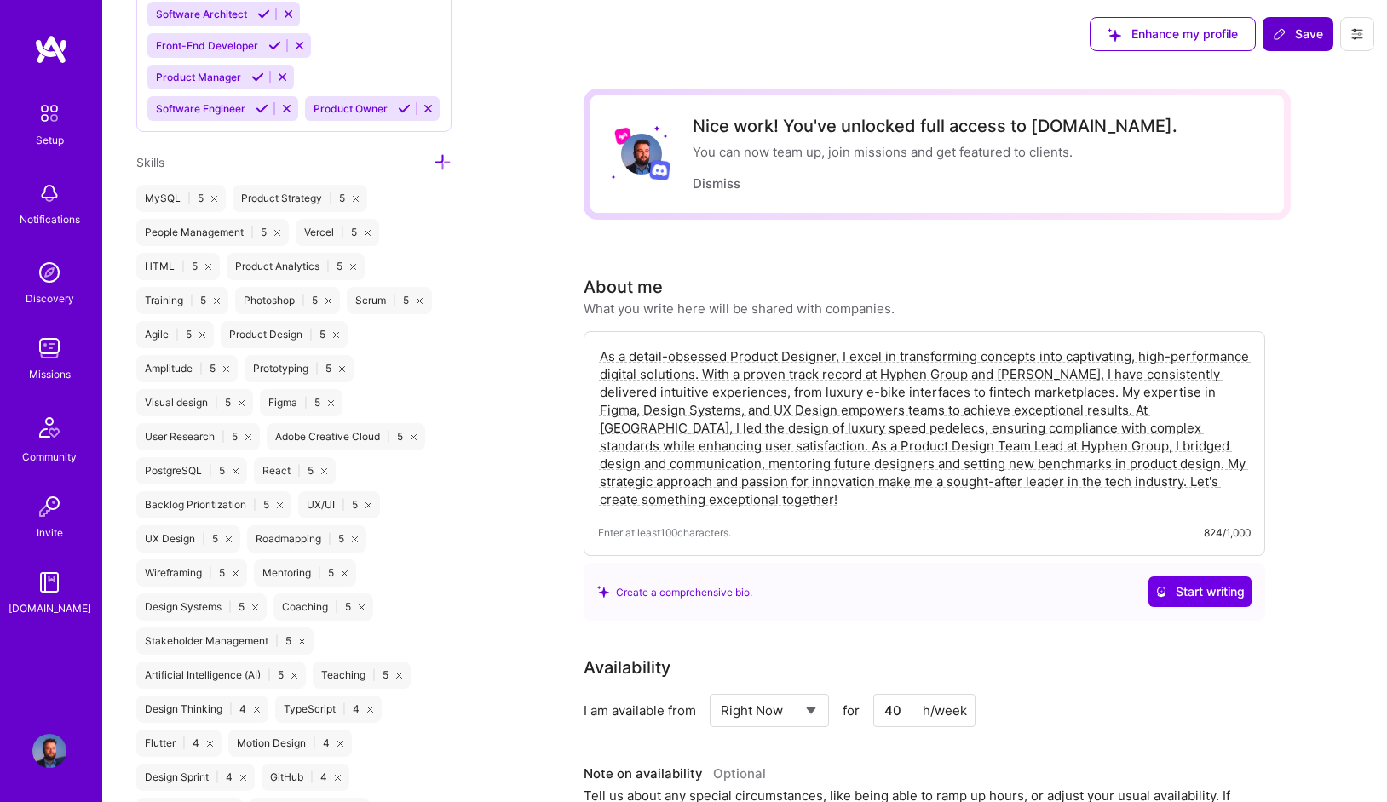
click at [1302, 31] on span "Save" at bounding box center [1298, 34] width 50 height 17
click at [1292, 29] on span "Save" at bounding box center [1298, 34] width 50 height 17
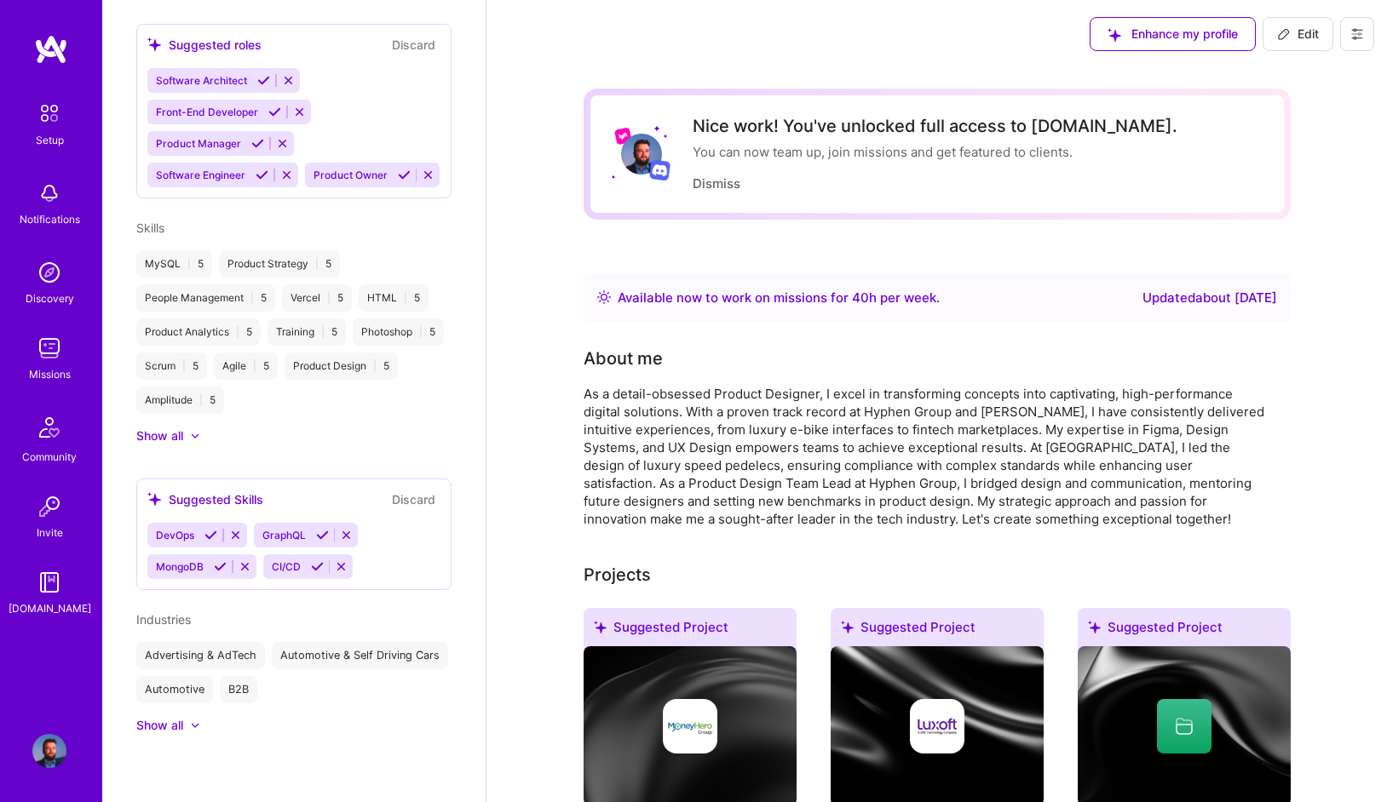
scroll to position [1347, 0]
click at [58, 343] on img at bounding box center [49, 348] width 34 height 34
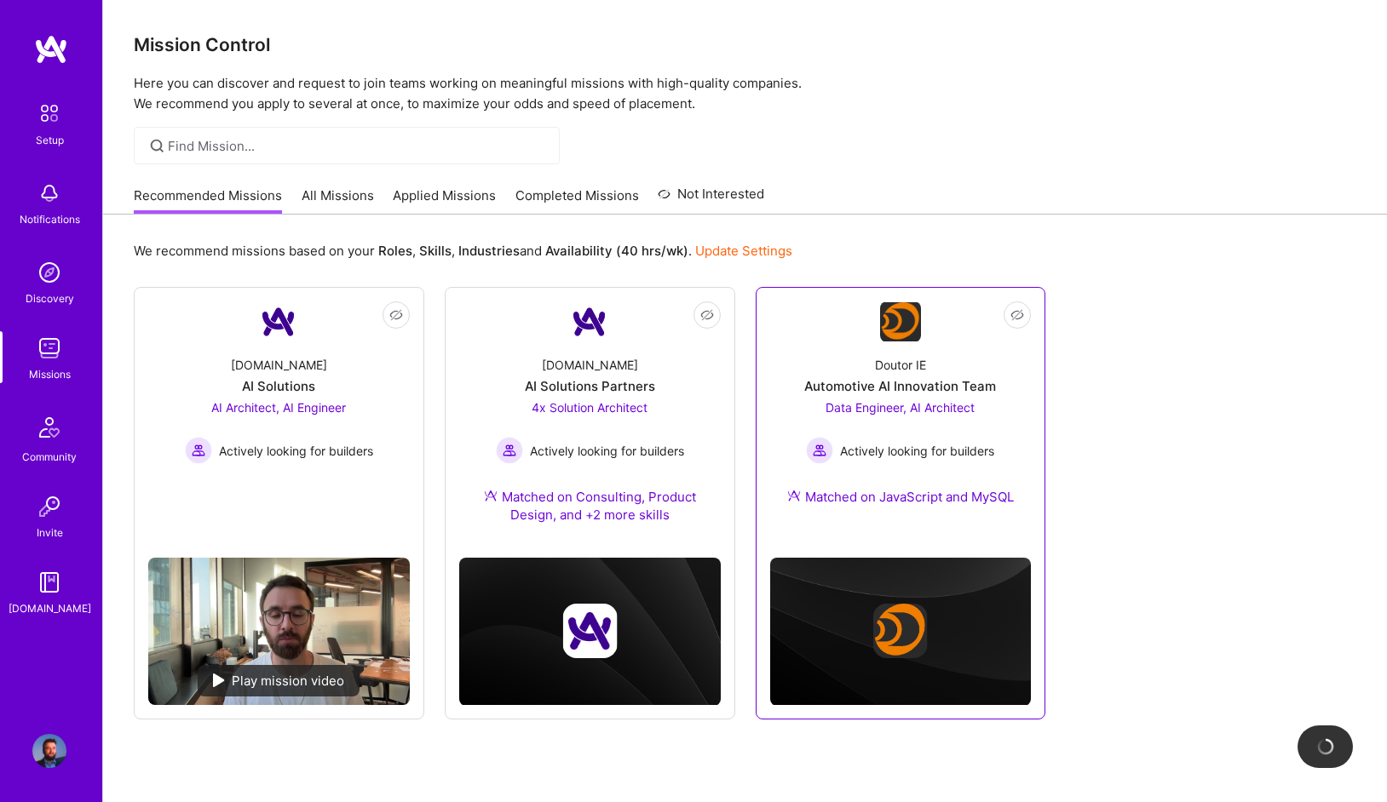
click at [1005, 504] on div "Matched on JavaScript and MySQL" at bounding box center [900, 497] width 227 height 18
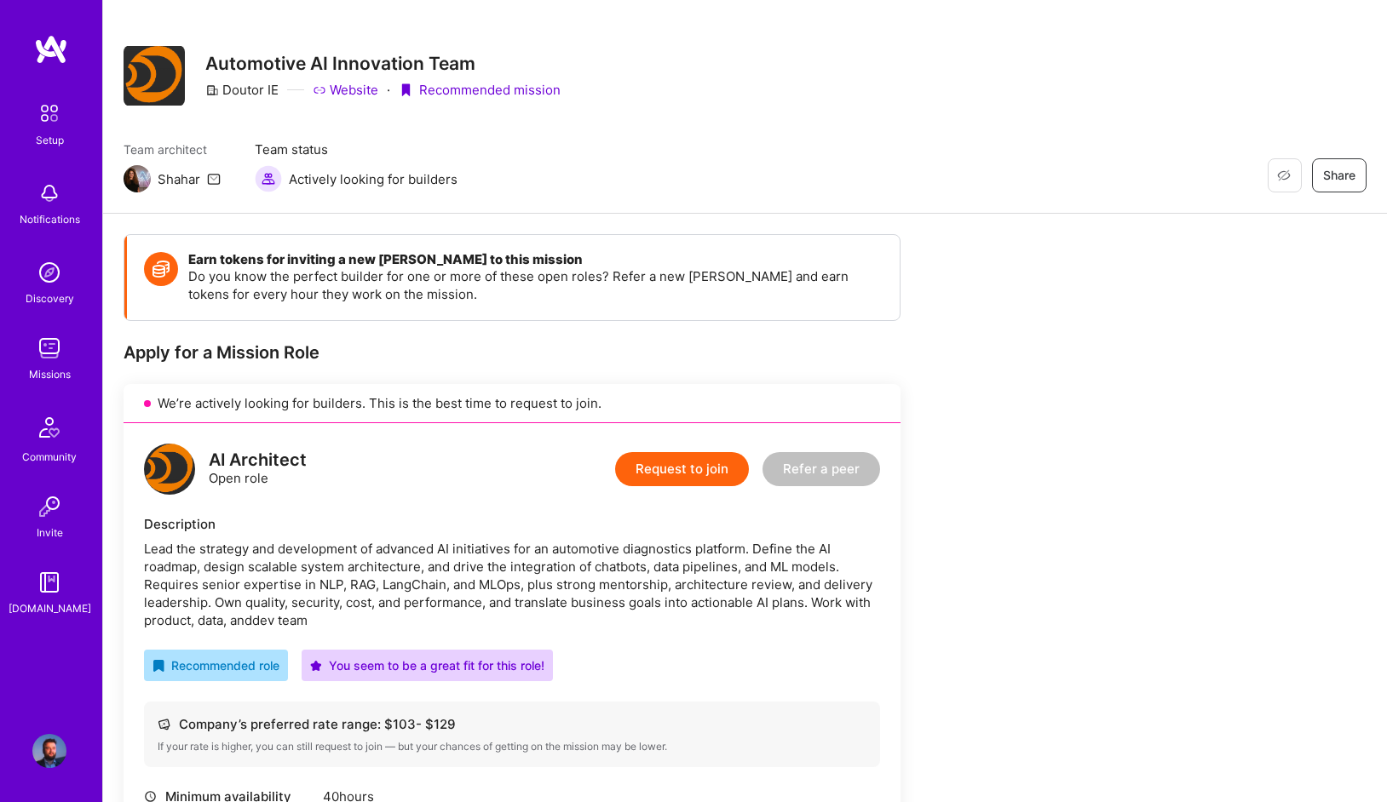
scroll to position [15, 0]
click at [348, 83] on link "Website" at bounding box center [346, 89] width 66 height 18
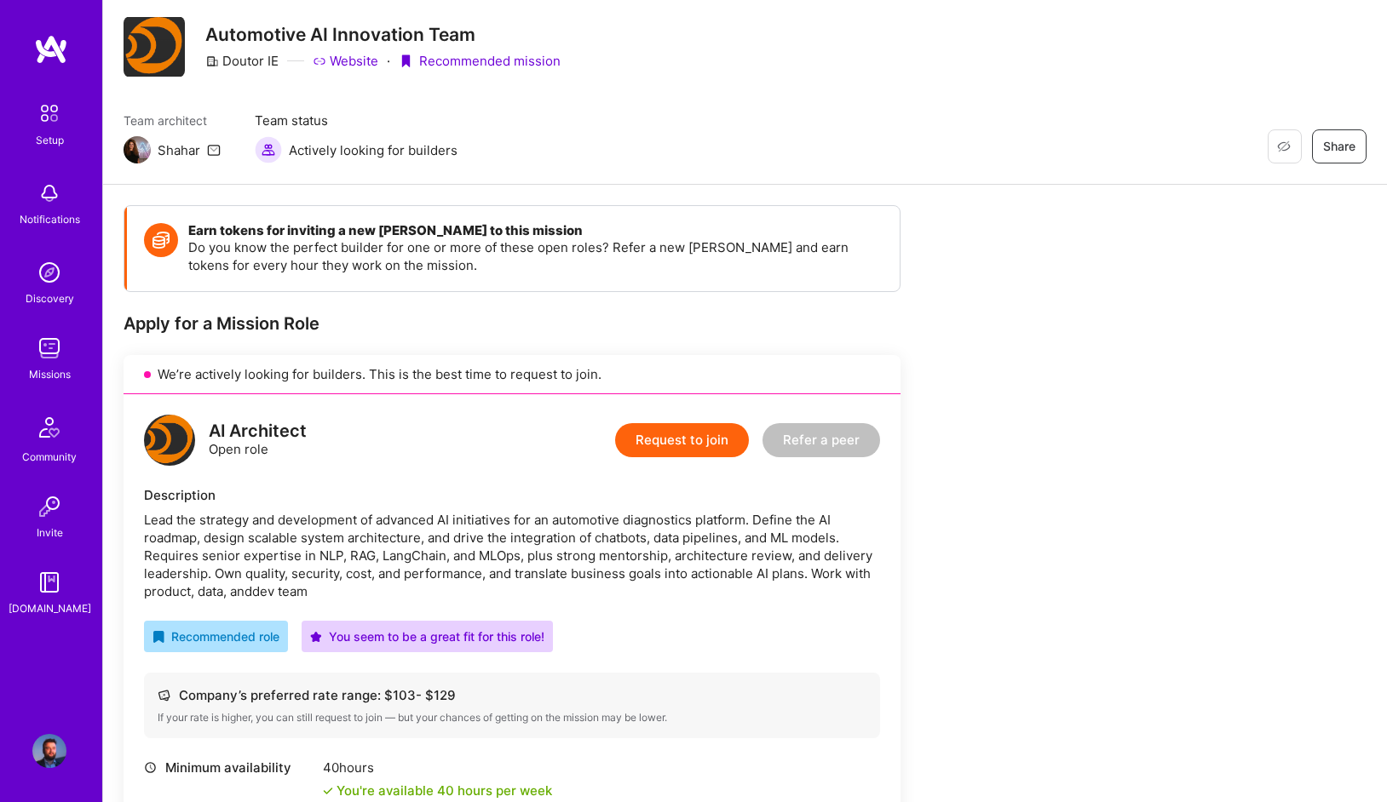
scroll to position [0, 0]
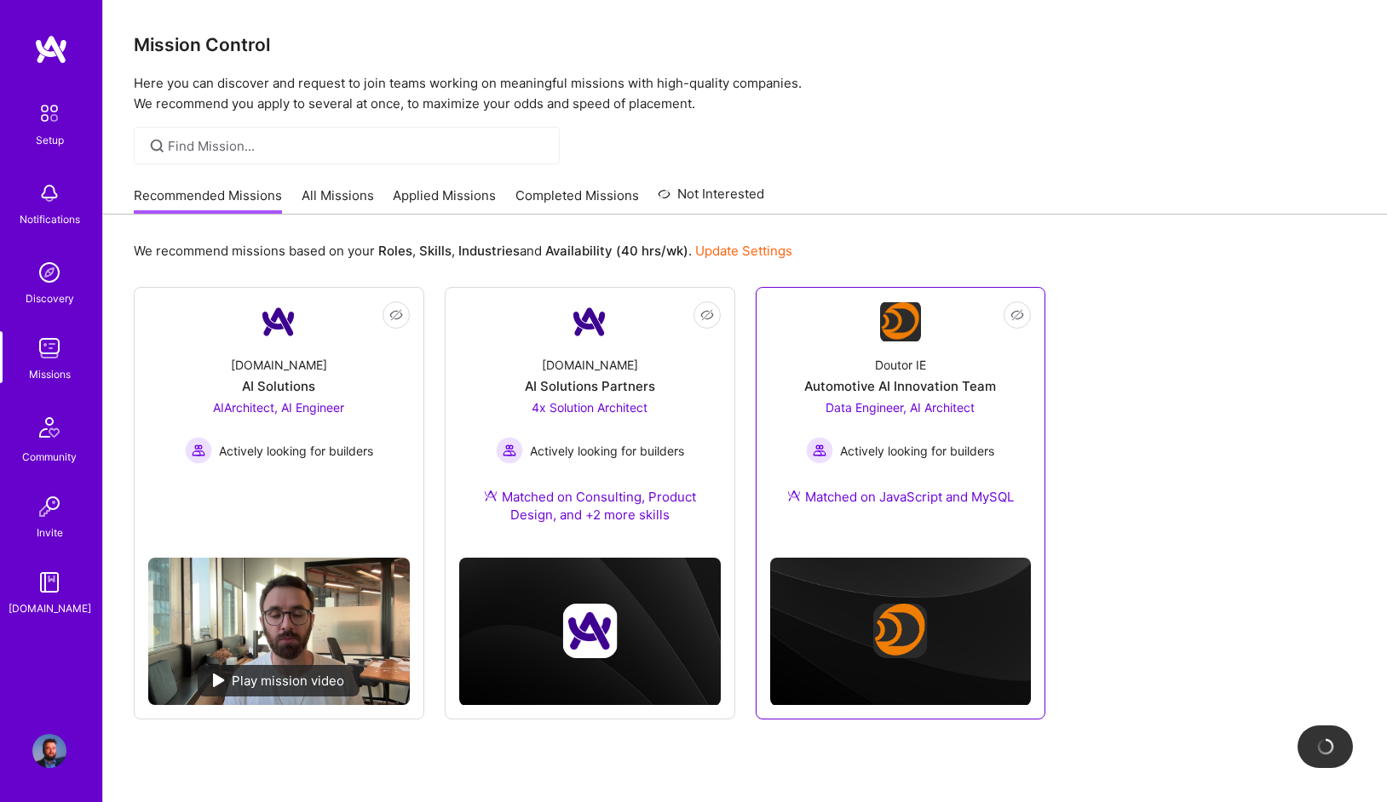
scroll to position [55, 0]
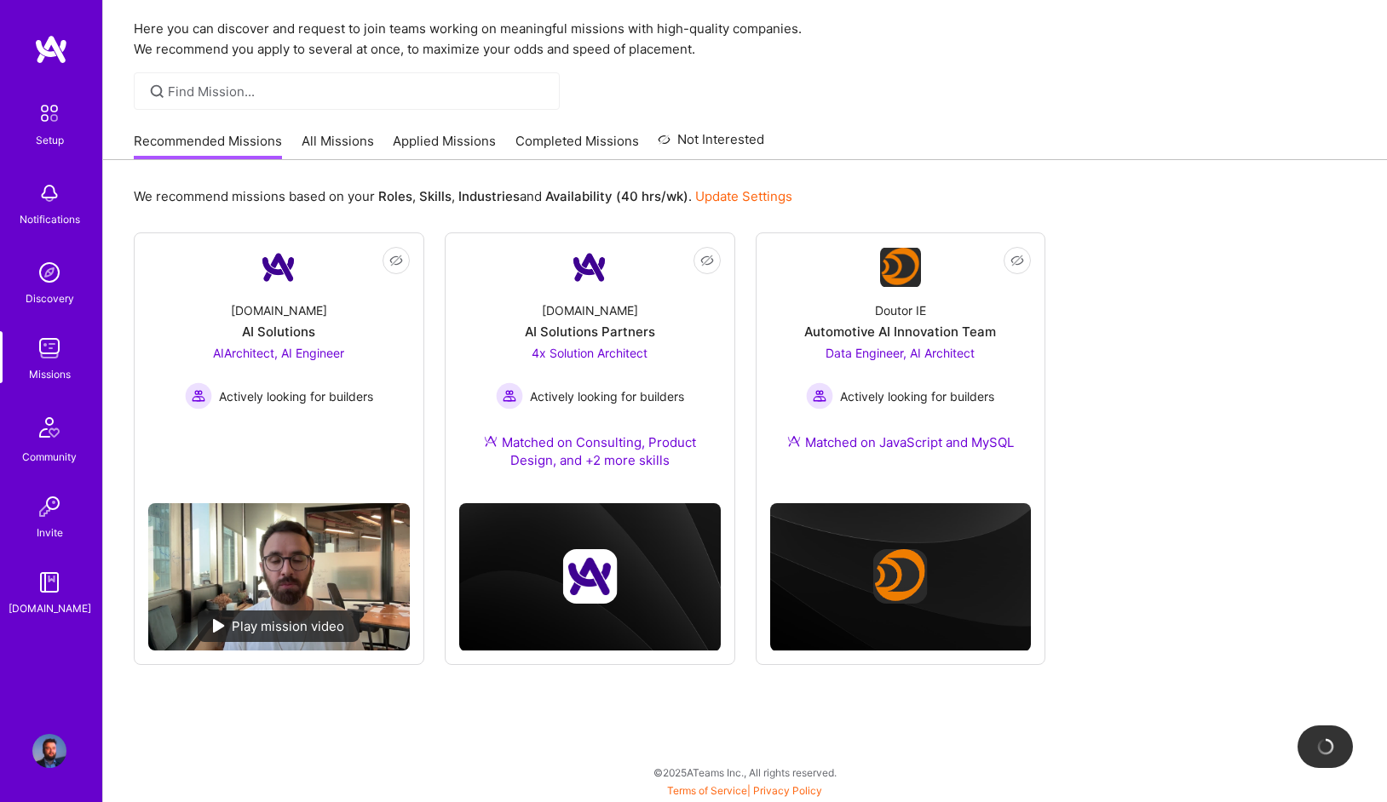
click at [760, 193] on link "Update Settings" at bounding box center [743, 196] width 97 height 16
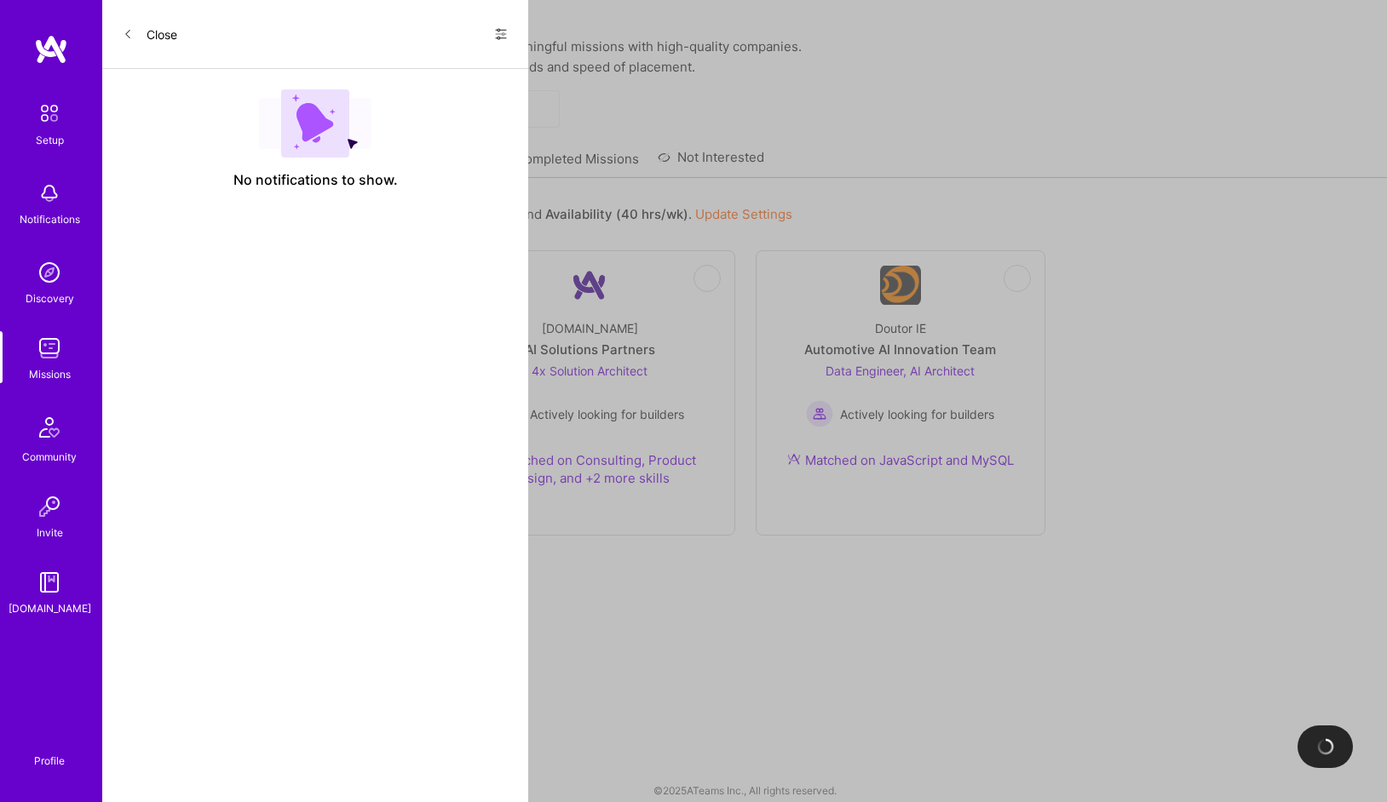
select select "RO"
select select "Right Now"
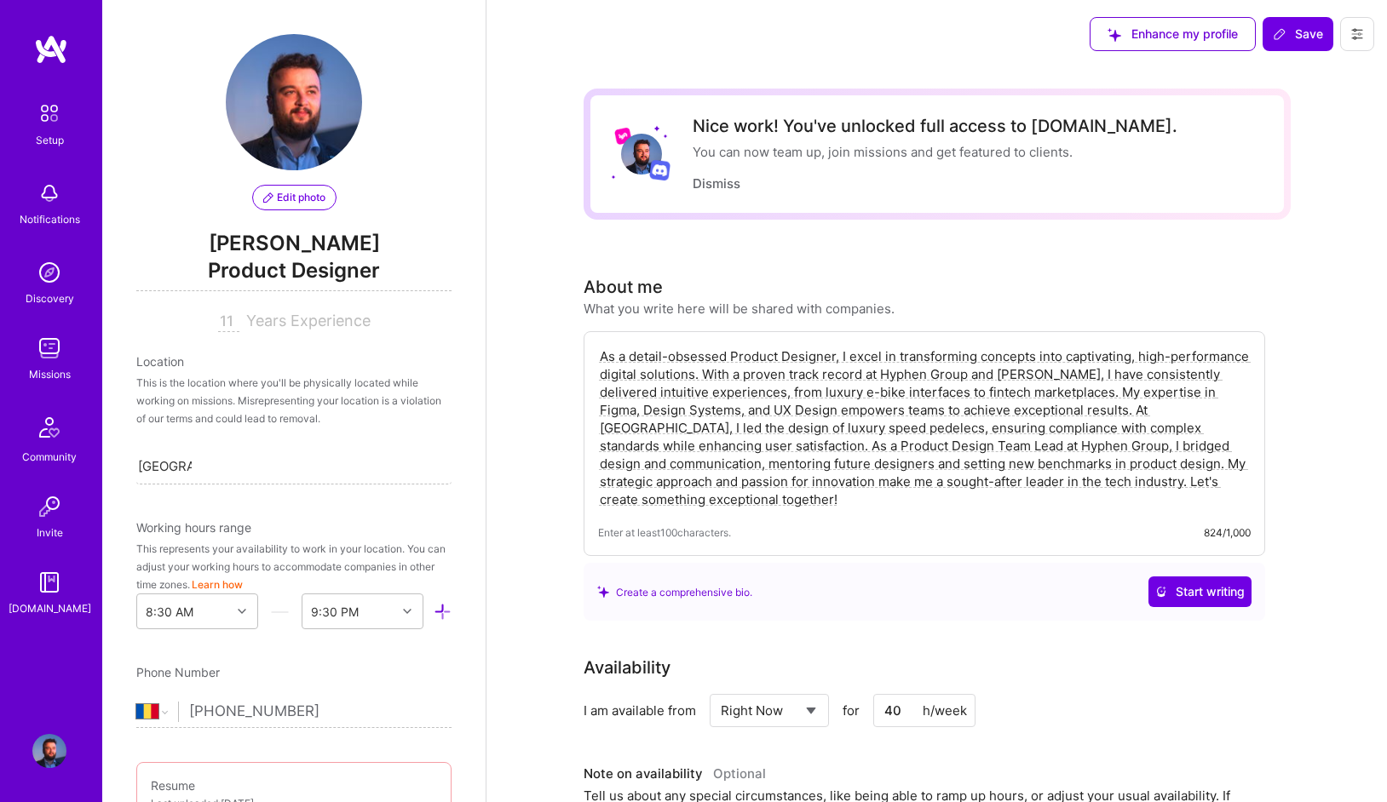
scroll to position [1059, 0]
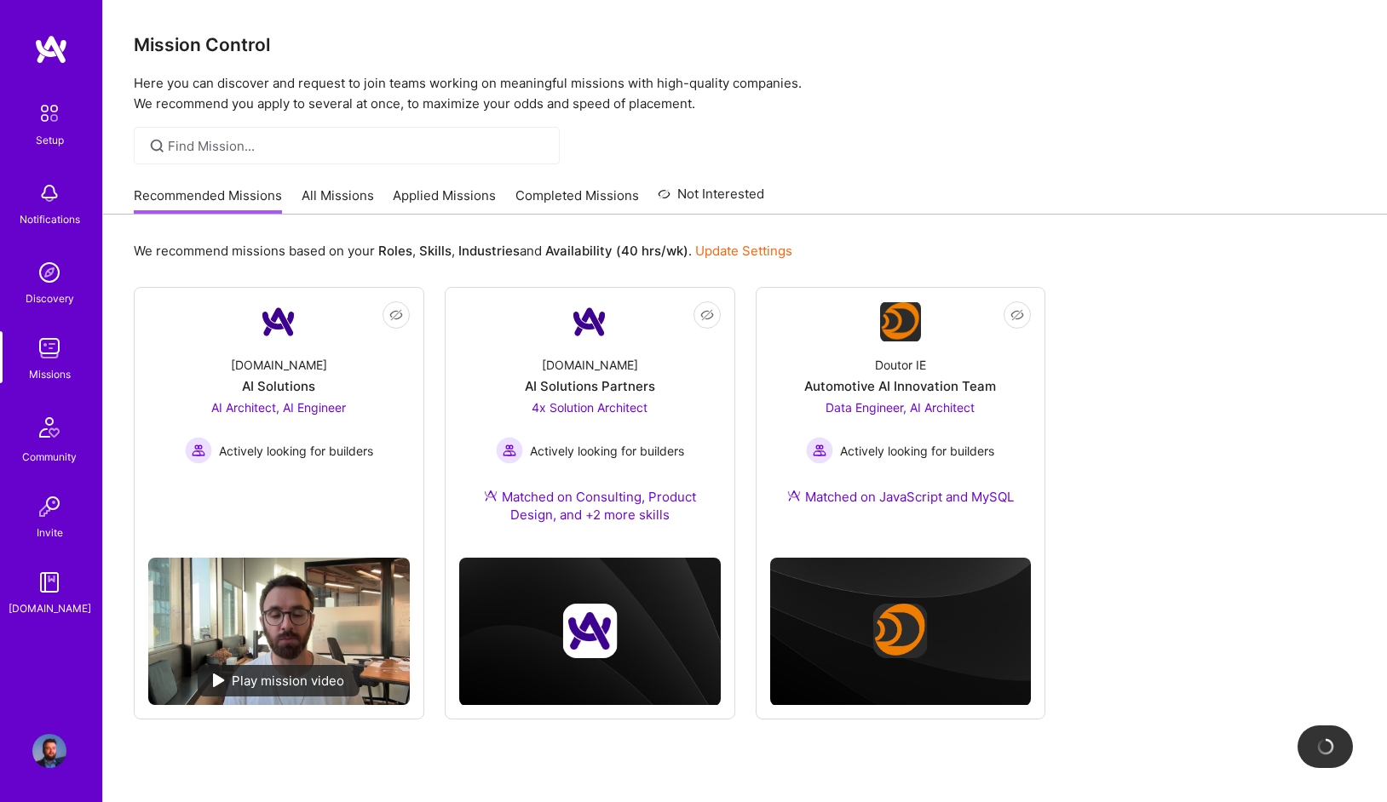
scroll to position [55, 0]
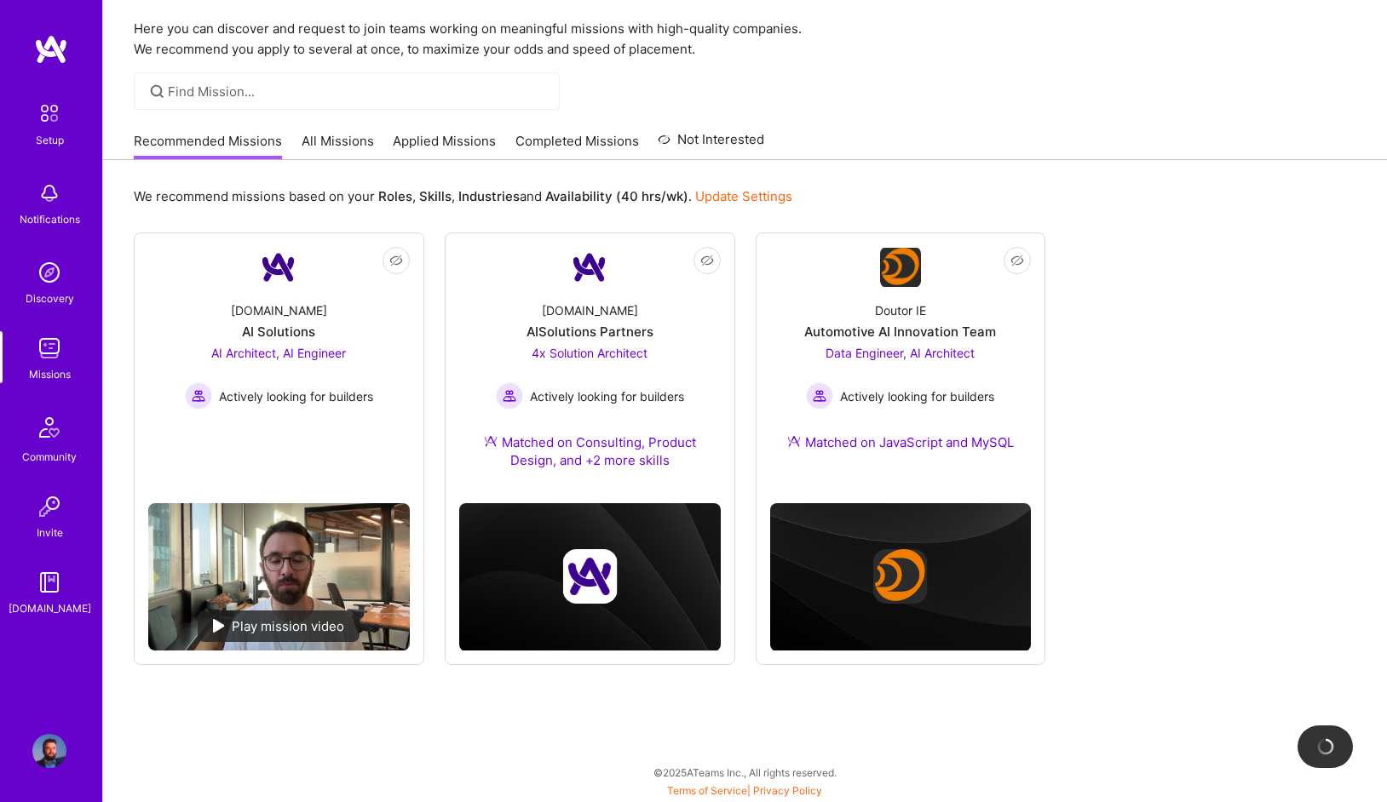
click at [335, 138] on link "All Missions" at bounding box center [338, 146] width 72 height 28
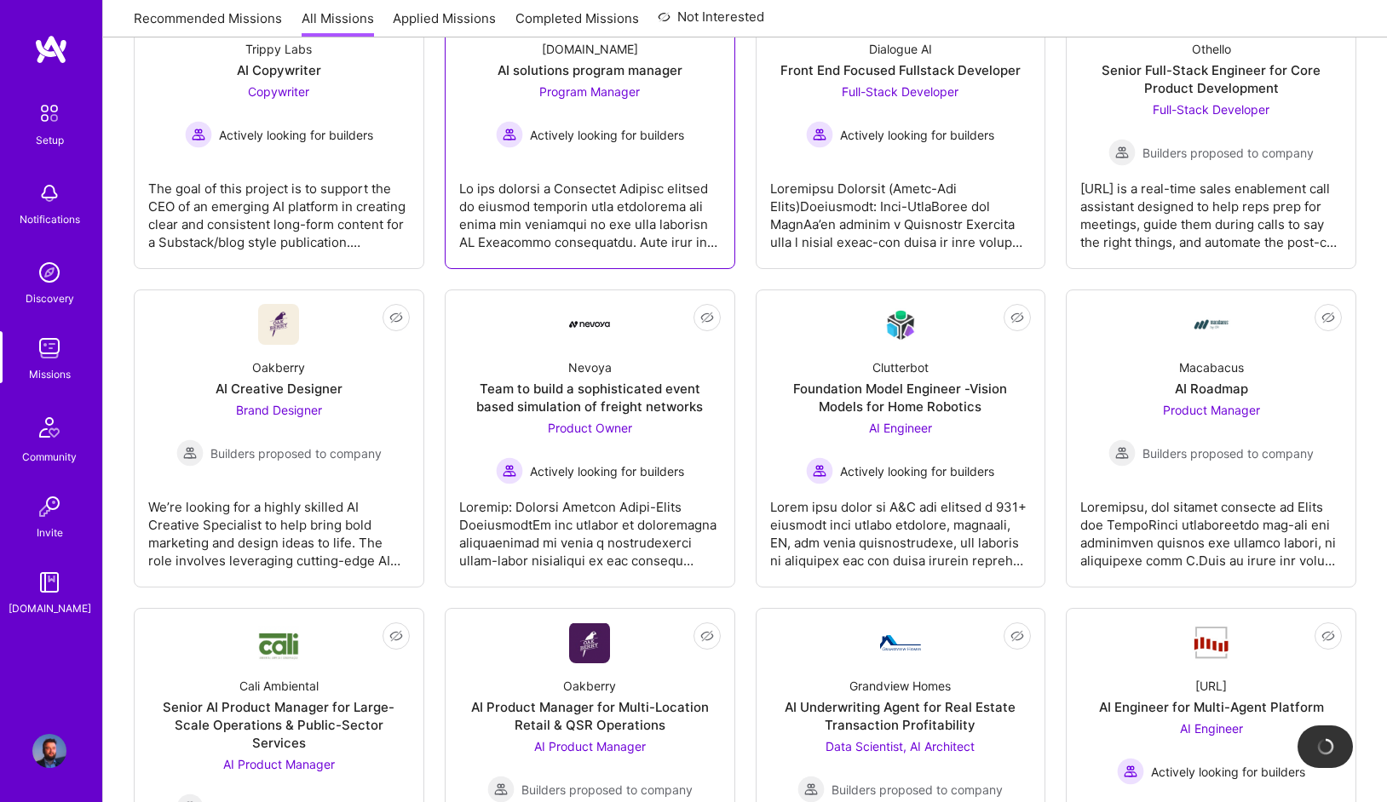
scroll to position [358, 0]
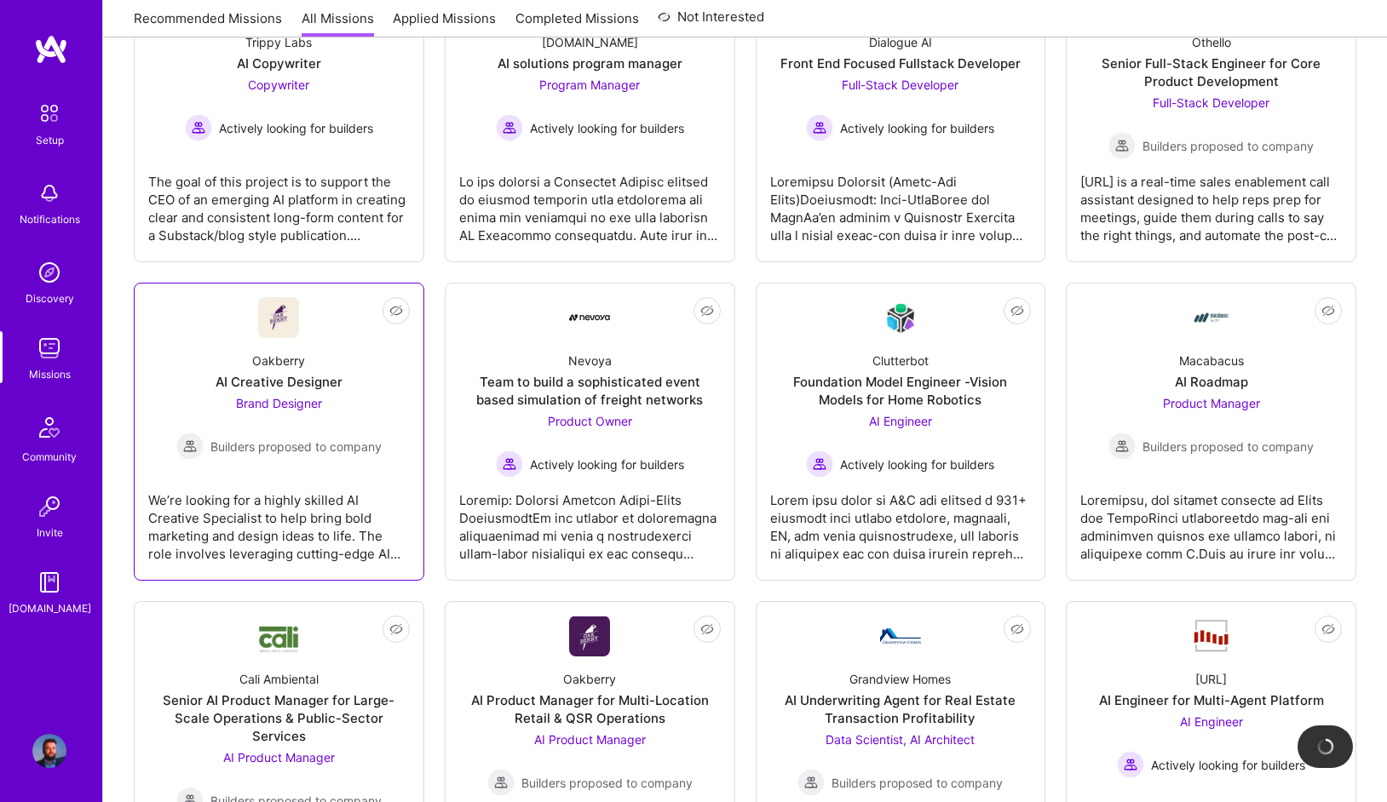
click at [337, 508] on div "We’re looking for a highly skilled AI Creative Specialist to help bring bold ma…" at bounding box center [279, 520] width 262 height 85
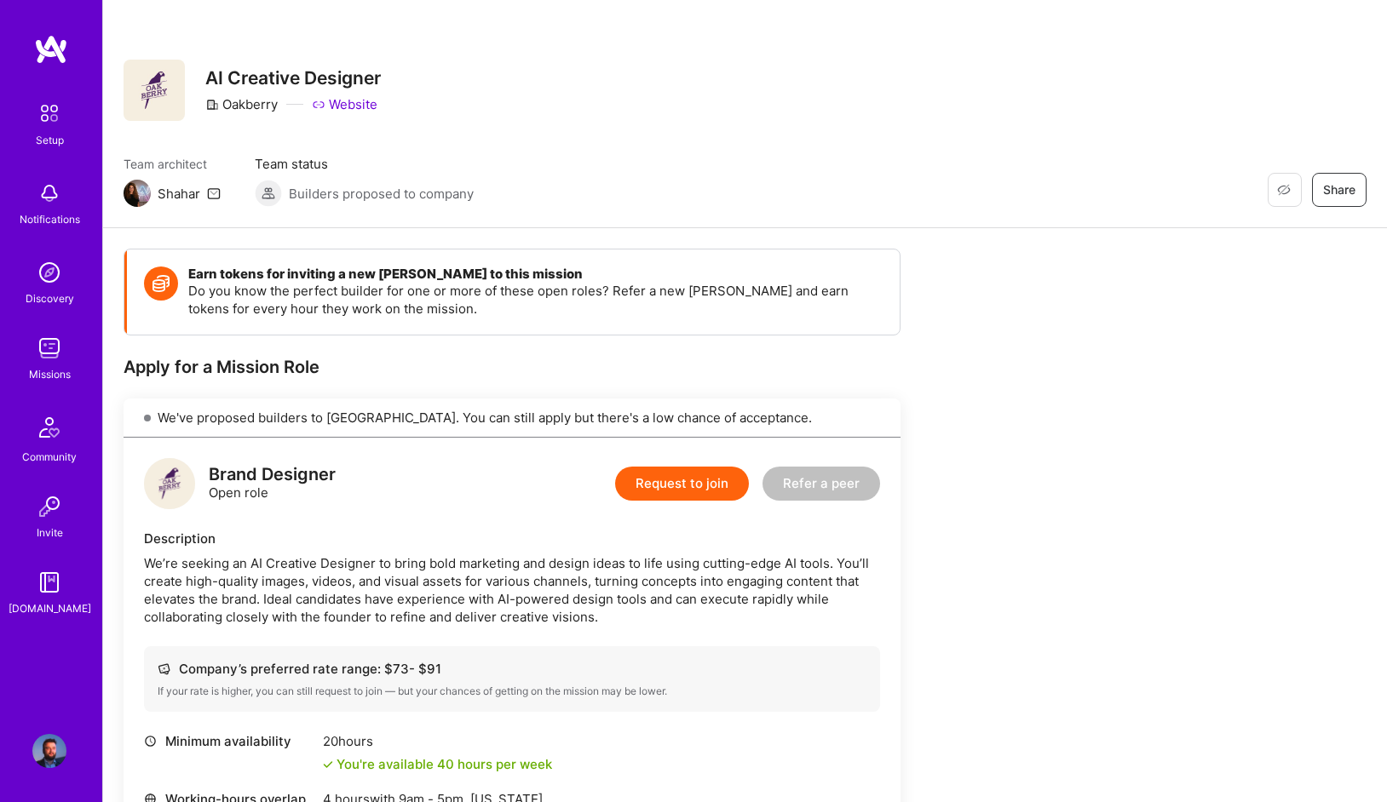
click at [352, 101] on link "Website" at bounding box center [345, 104] width 66 height 18
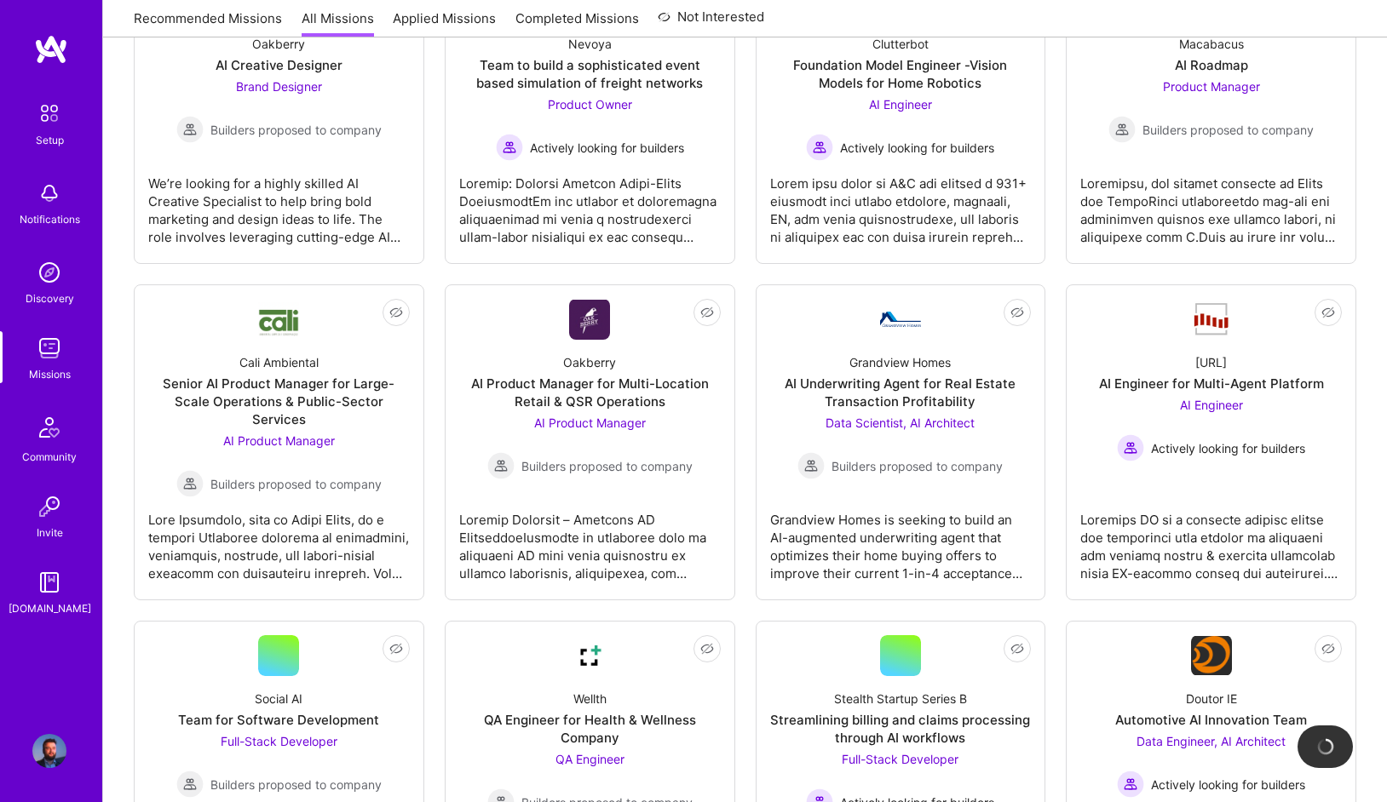
scroll to position [670, 0]
